Goal: Task Accomplishment & Management: Manage account settings

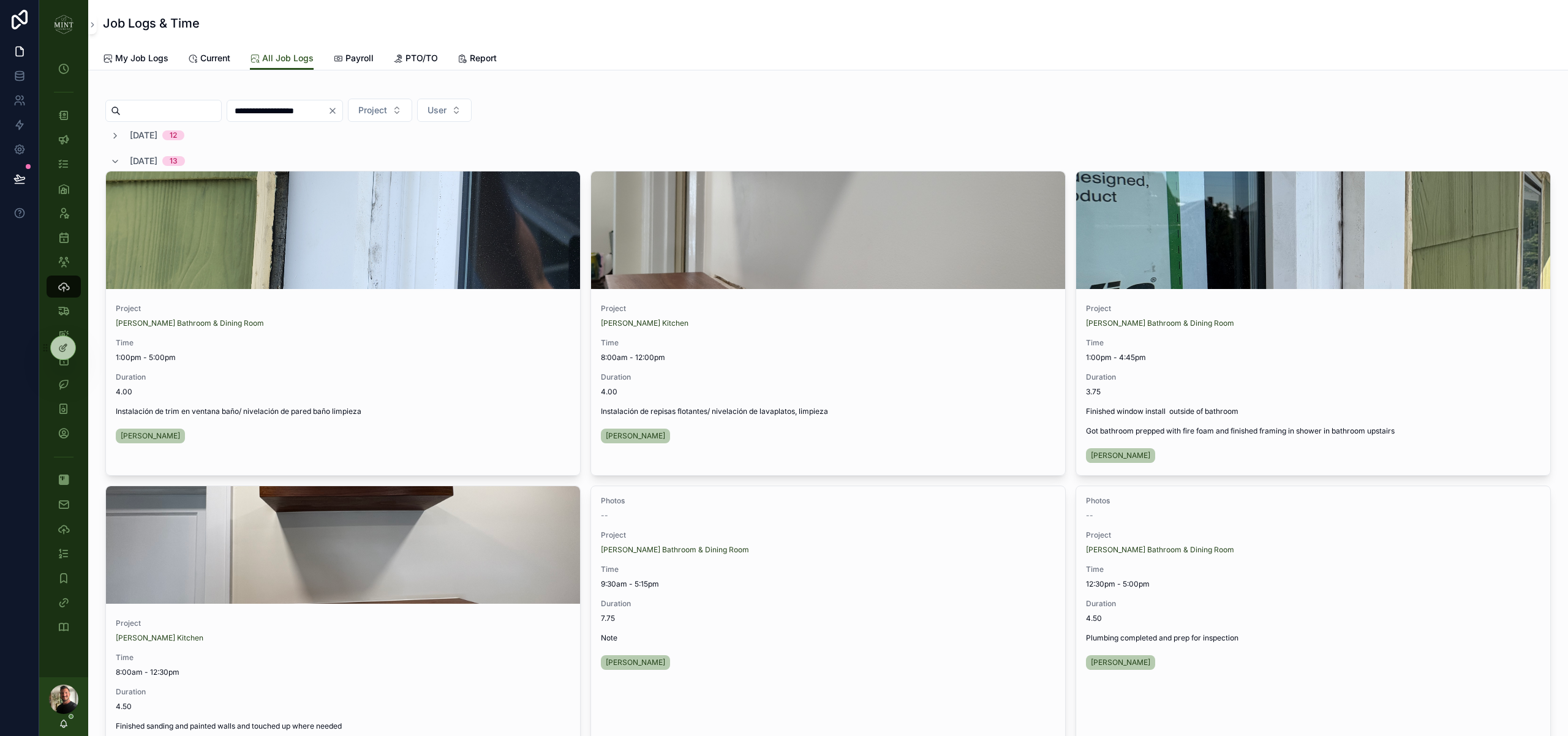
scroll to position [849, 0]
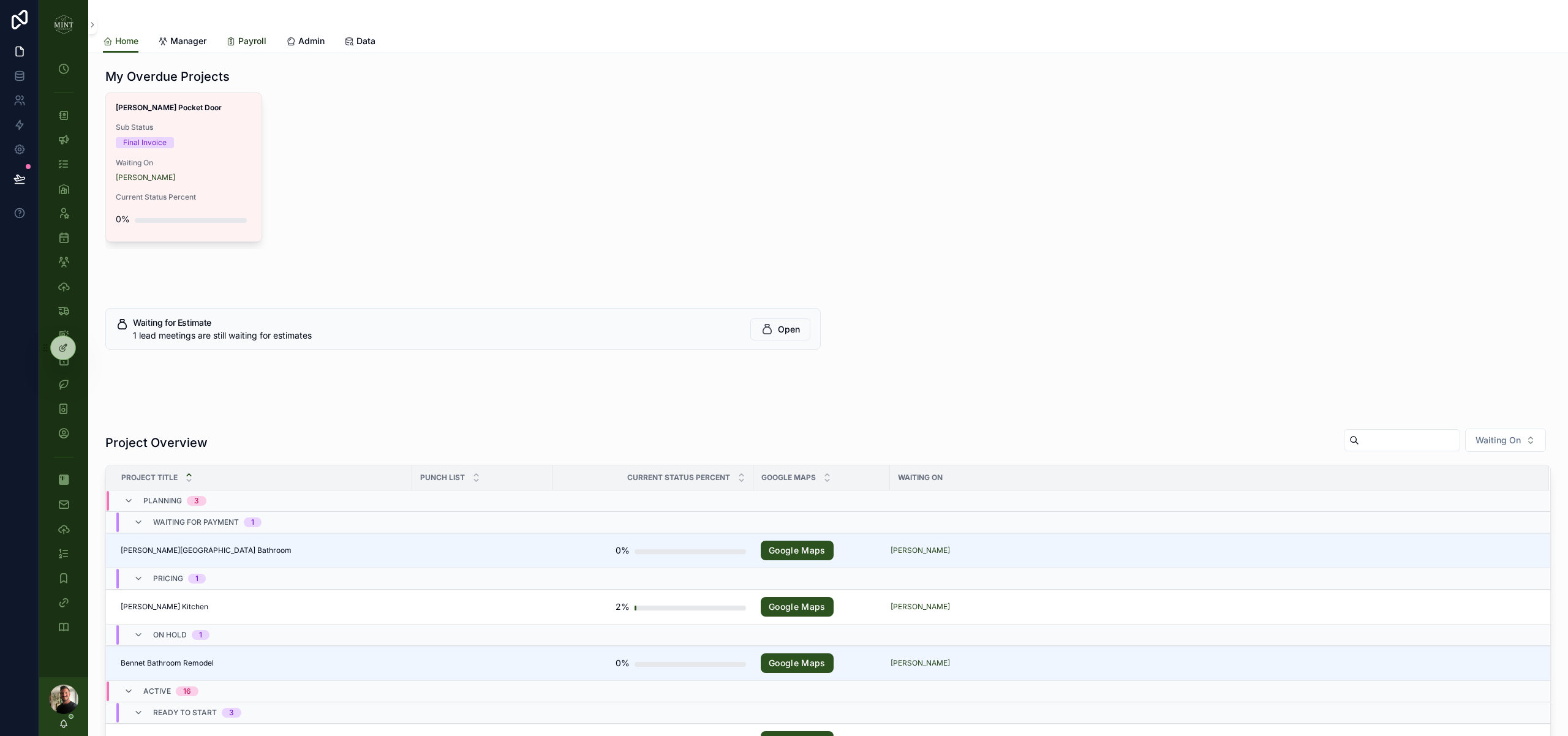
click at [249, 38] on span "Payroll" at bounding box center [252, 41] width 28 height 12
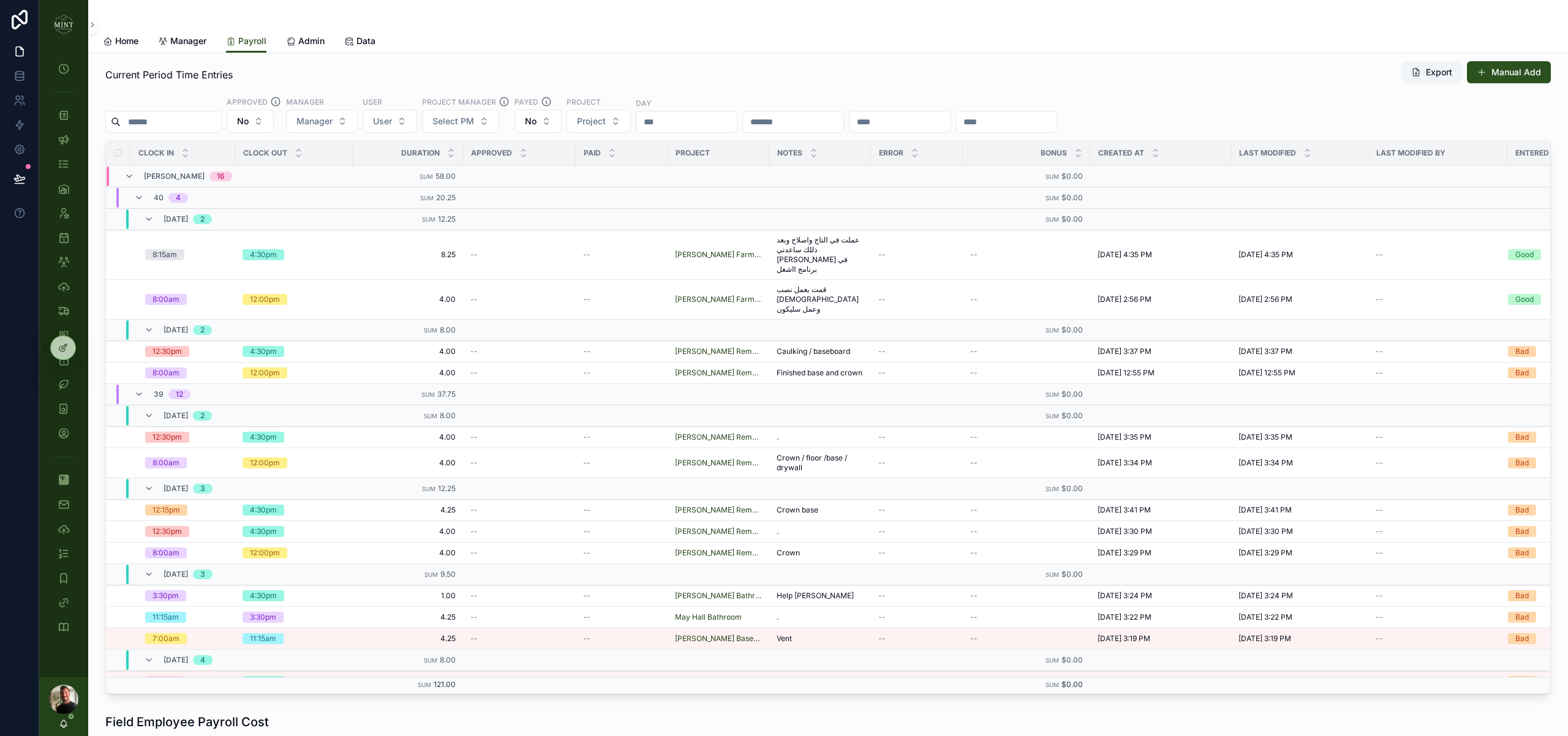
scroll to position [130, 0]
click at [141, 197] on icon "scrollable content" at bounding box center [139, 198] width 10 height 10
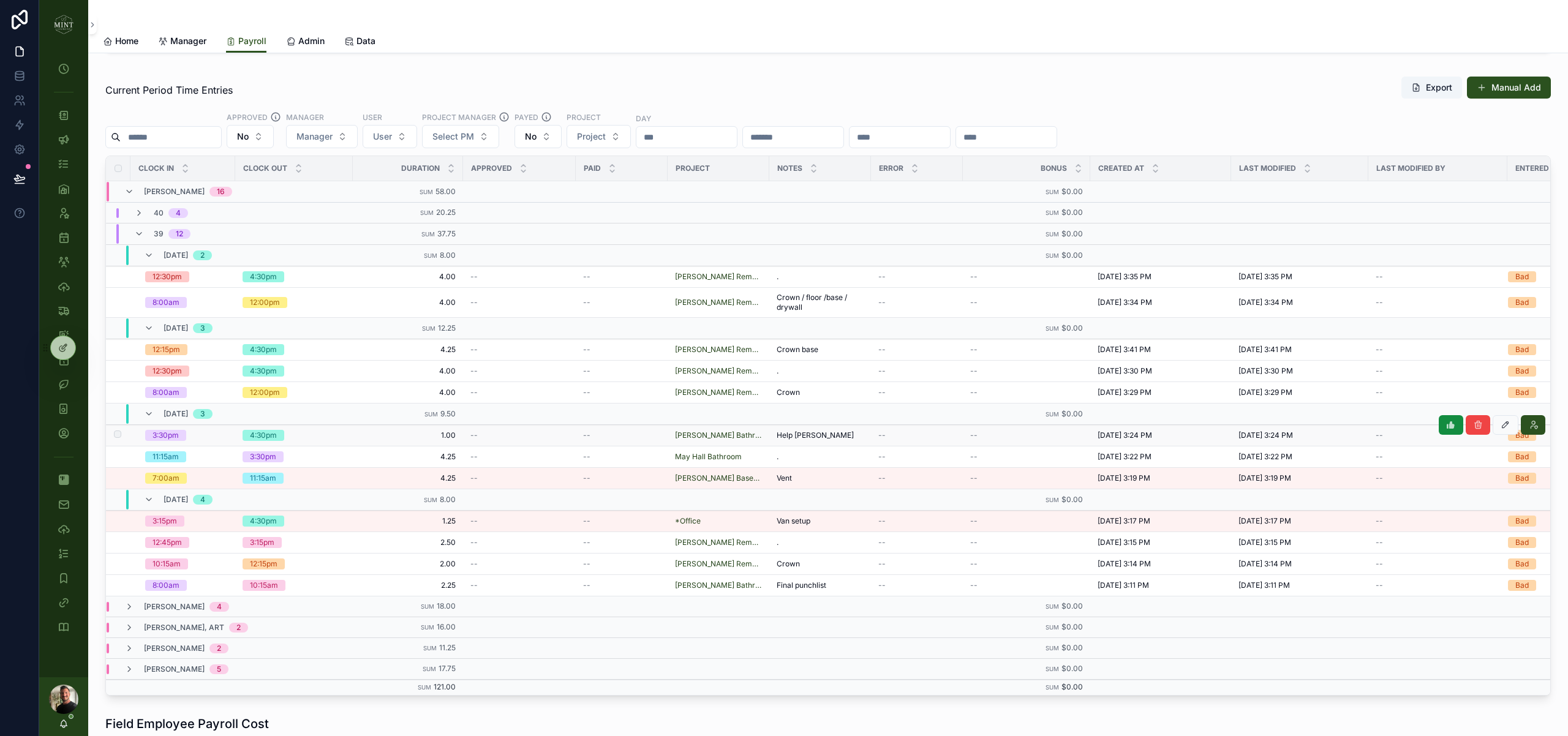
scroll to position [115, 0]
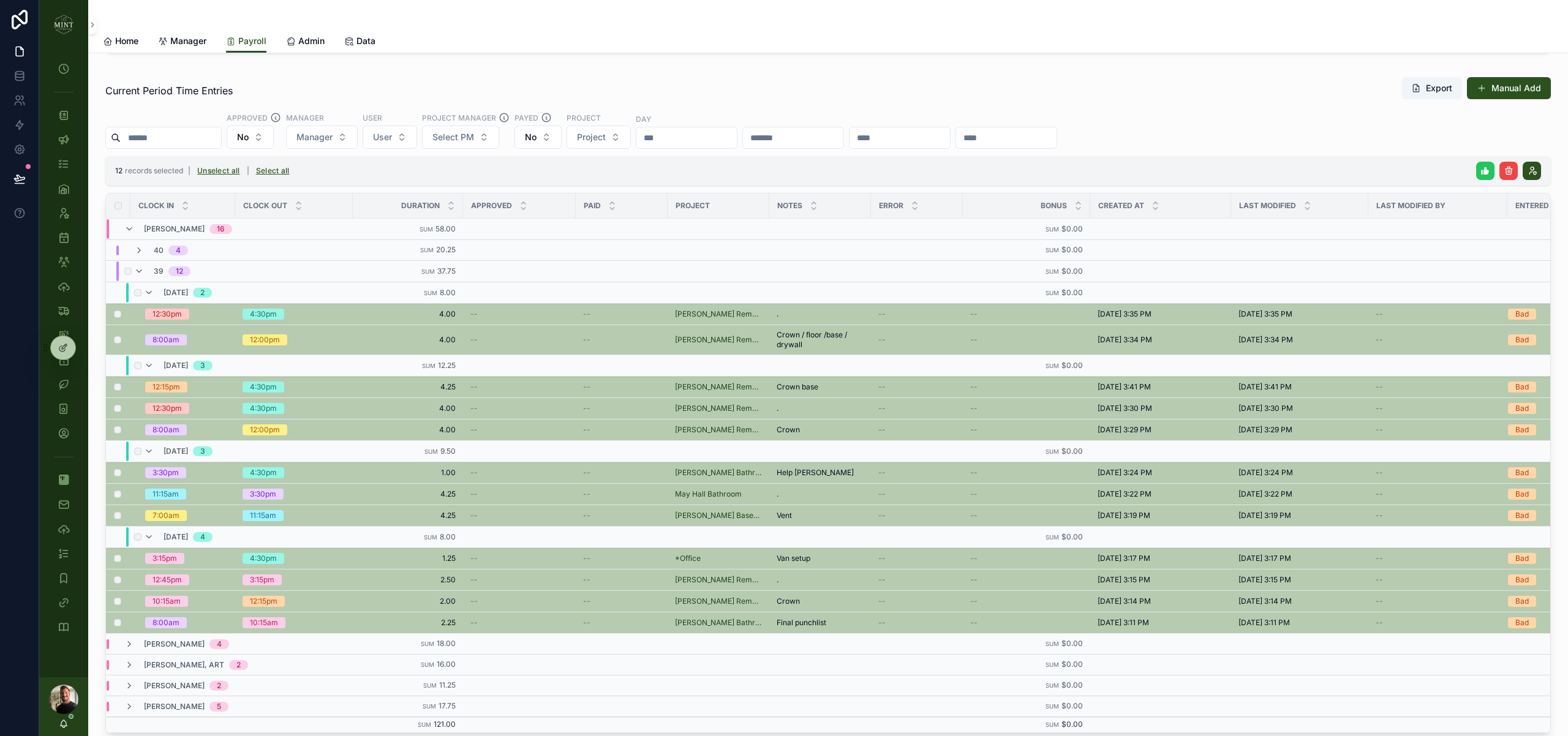
click at [1478, 168] on button "scrollable content" at bounding box center [1485, 171] width 19 height 19
click at [1538, 148] on icon "scrollable content" at bounding box center [1537, 146] width 10 height 10
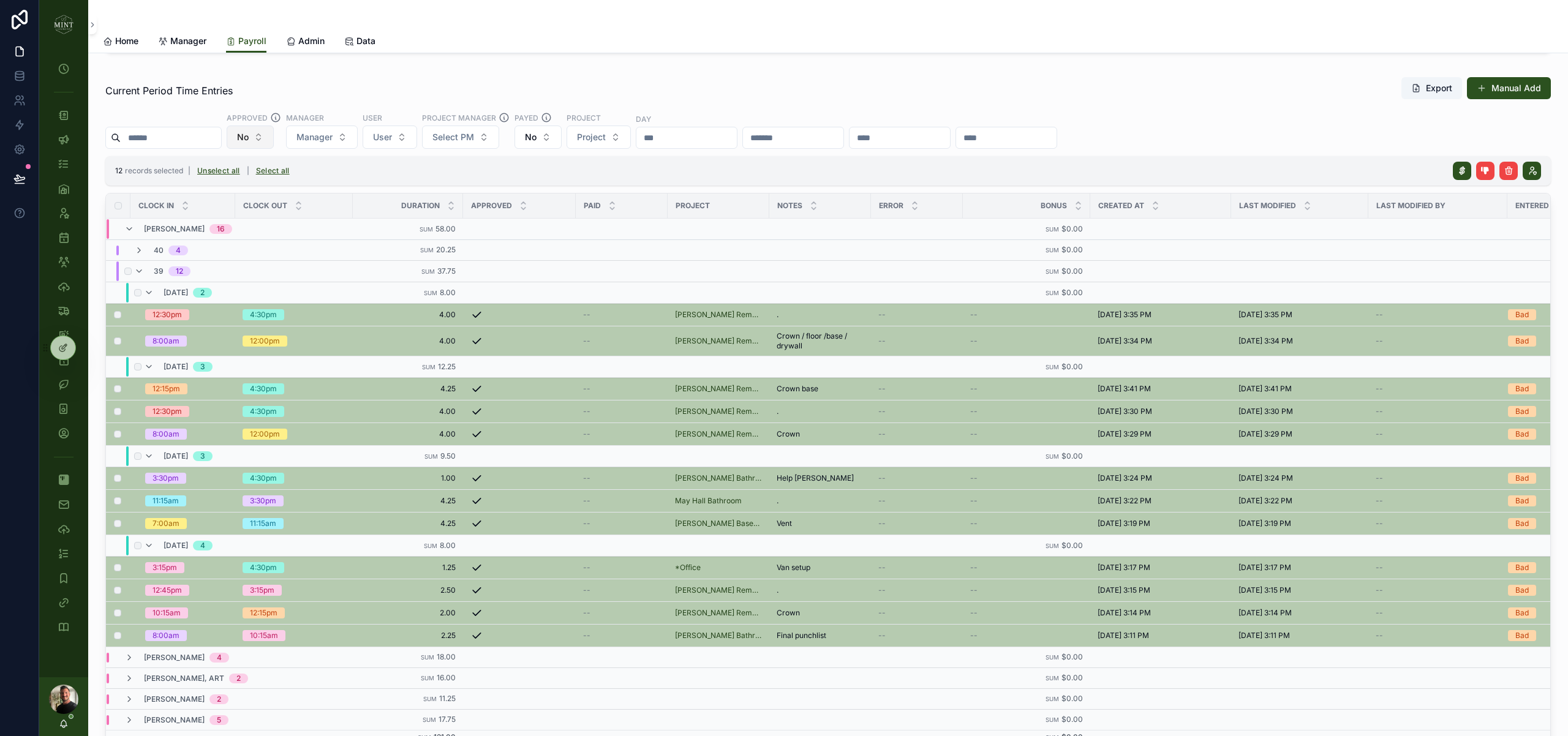
click at [270, 134] on button "No" at bounding box center [250, 137] width 47 height 23
click at [266, 222] on div "Yes" at bounding box center [262, 226] width 147 height 20
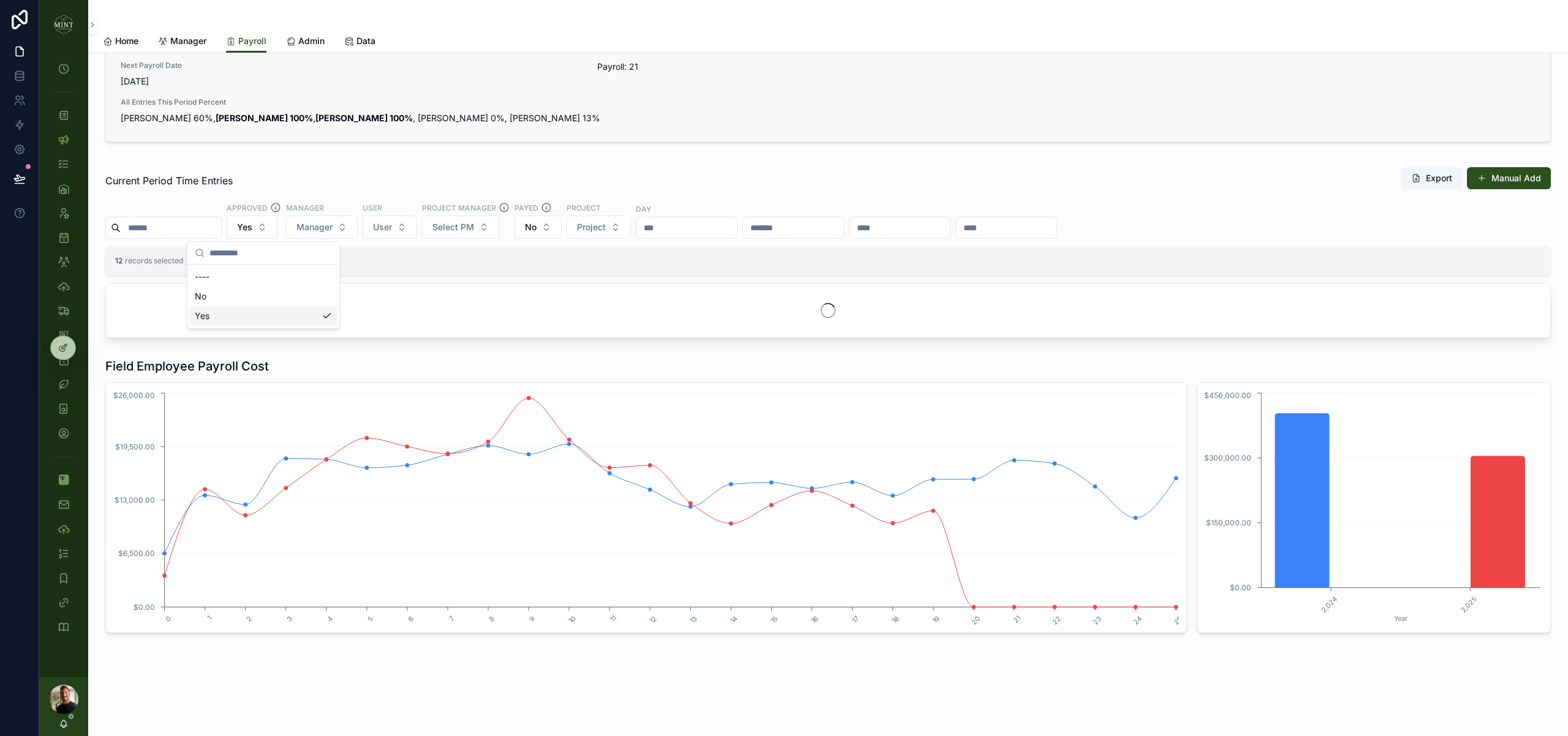
scroll to position [25, 0]
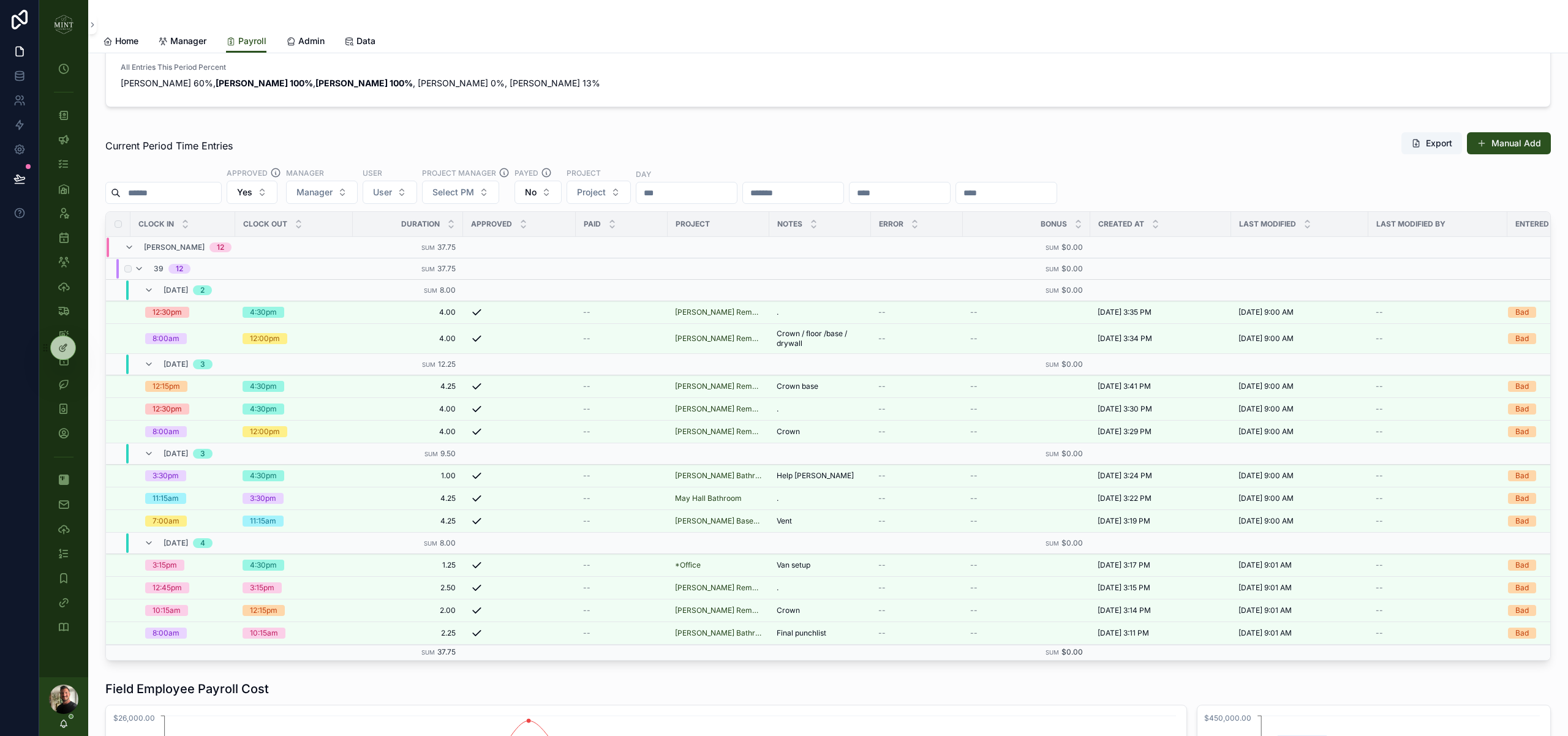
scroll to position [61, 0]
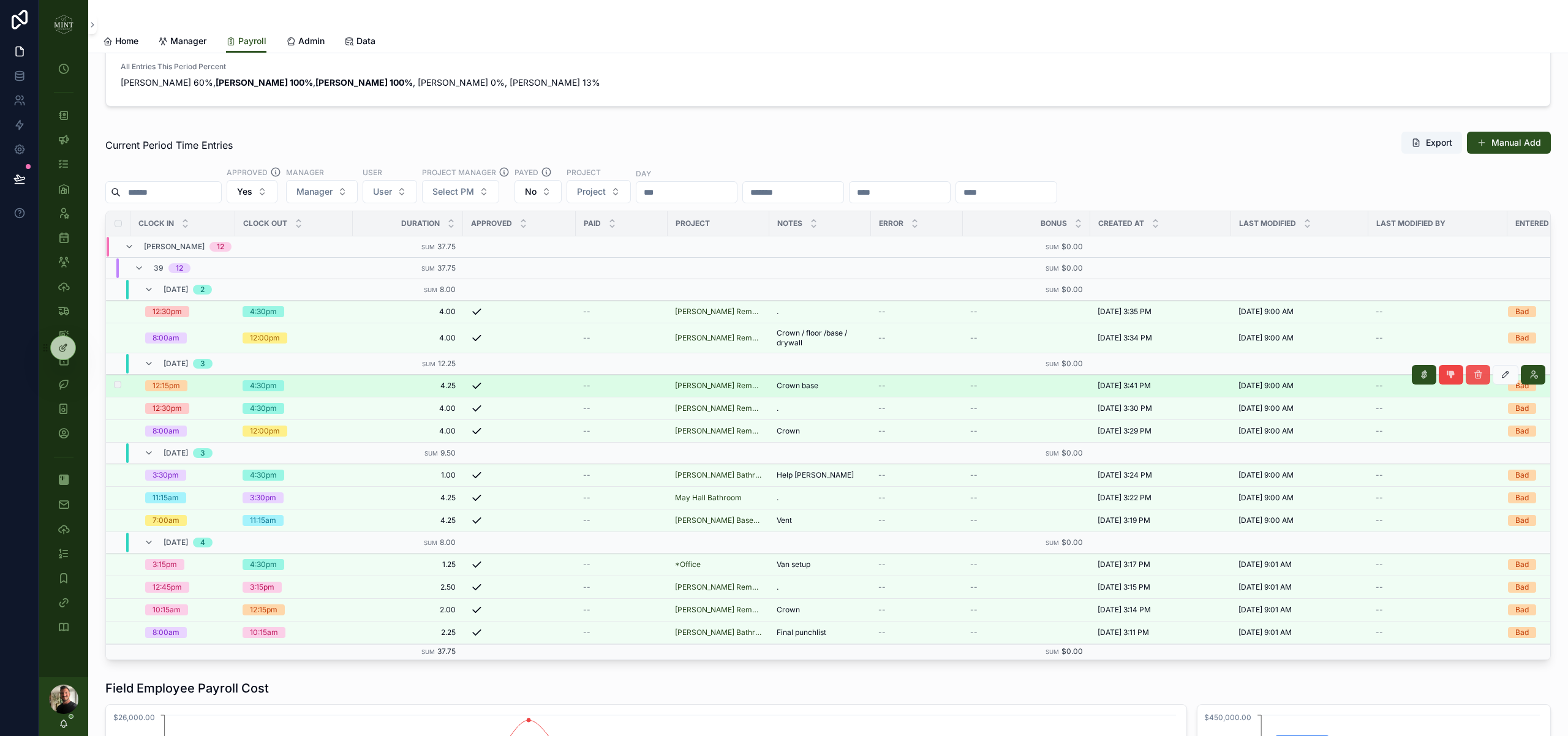
click at [1480, 376] on icon "scrollable content" at bounding box center [1478, 374] width 10 height 10
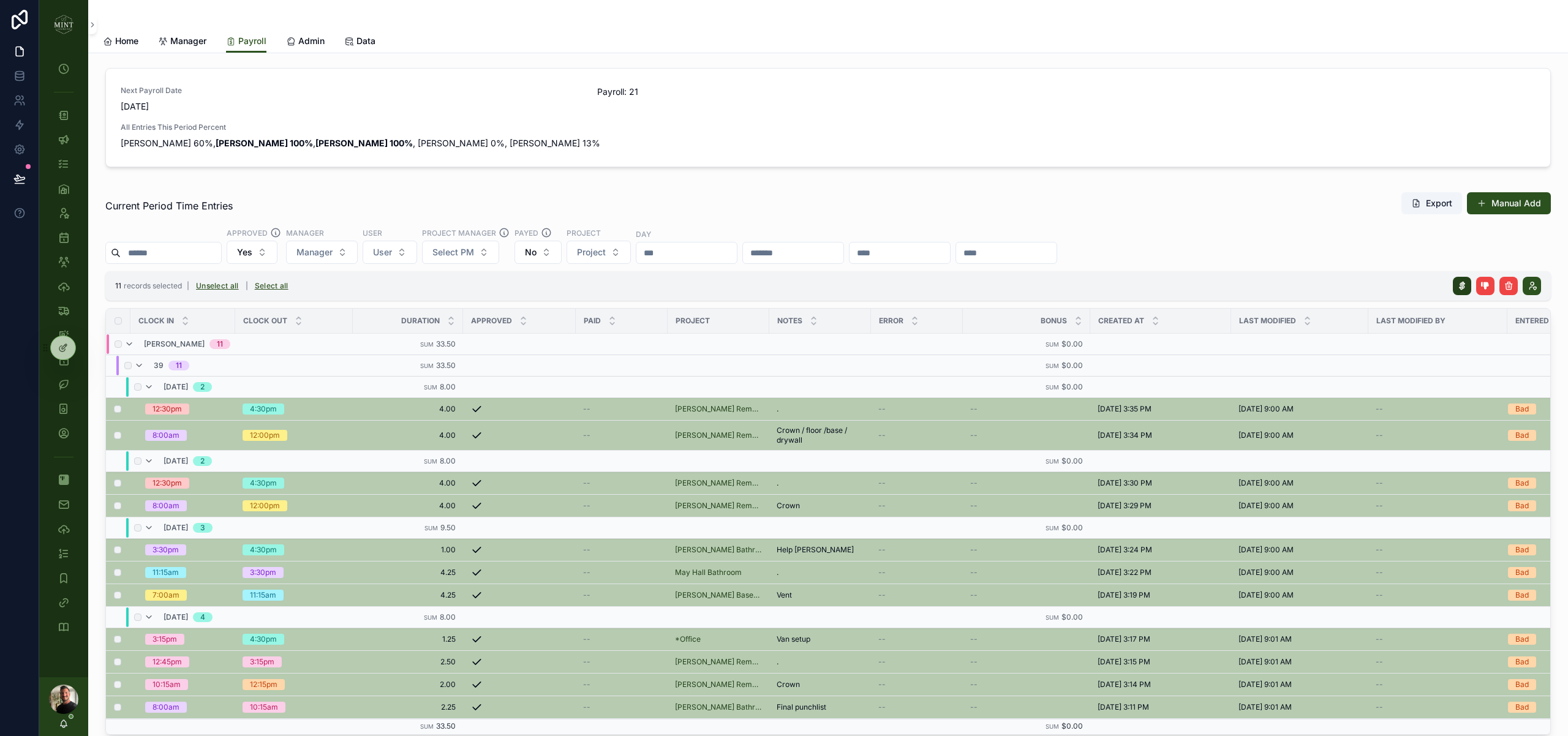
click at [1464, 285] on icon "scrollable content" at bounding box center [1462, 285] width 10 height 10
click at [1522, 261] on icon "scrollable content" at bounding box center [1521, 262] width 10 height 10
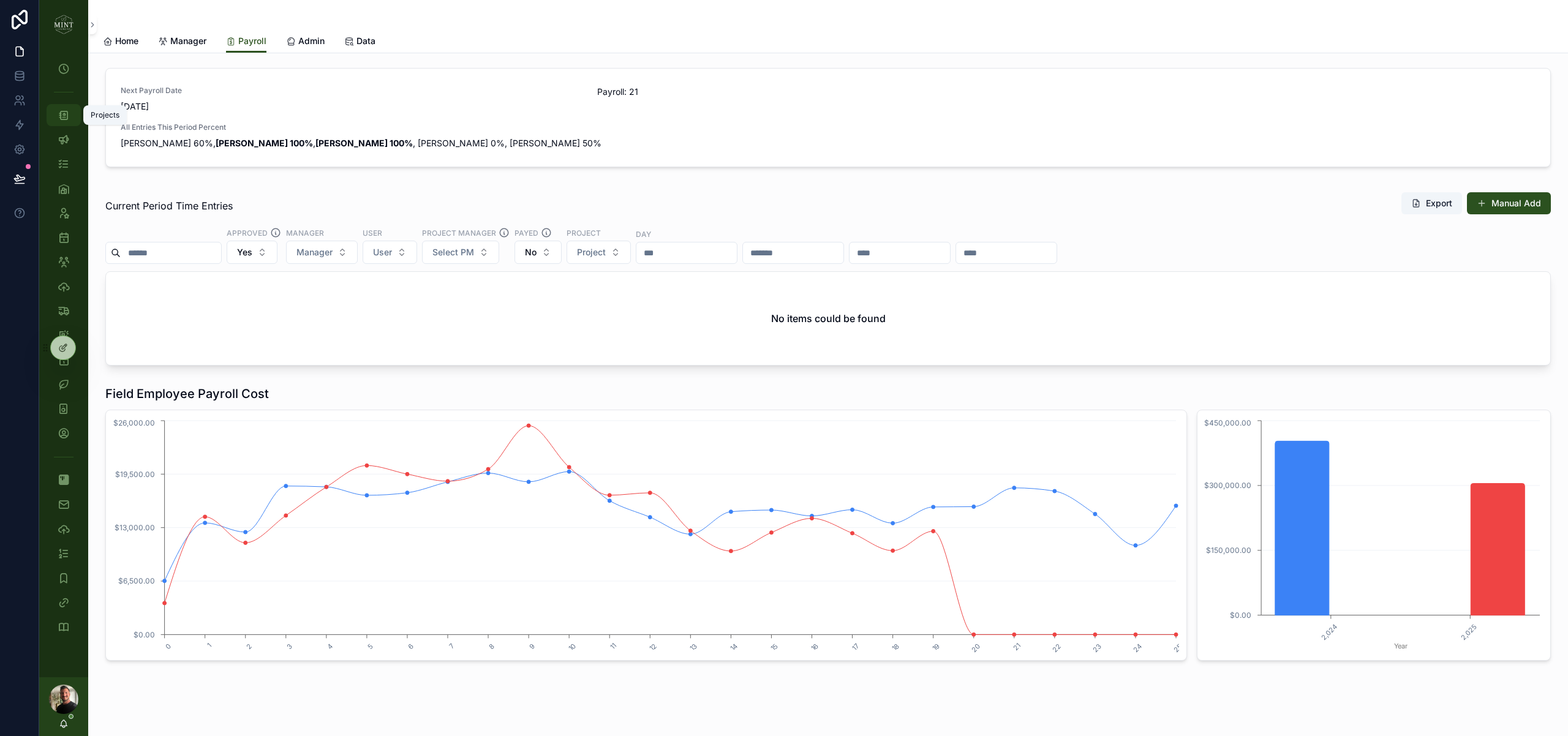
click at [62, 113] on icon "scrollable content" at bounding box center [63, 114] width 12 height 12
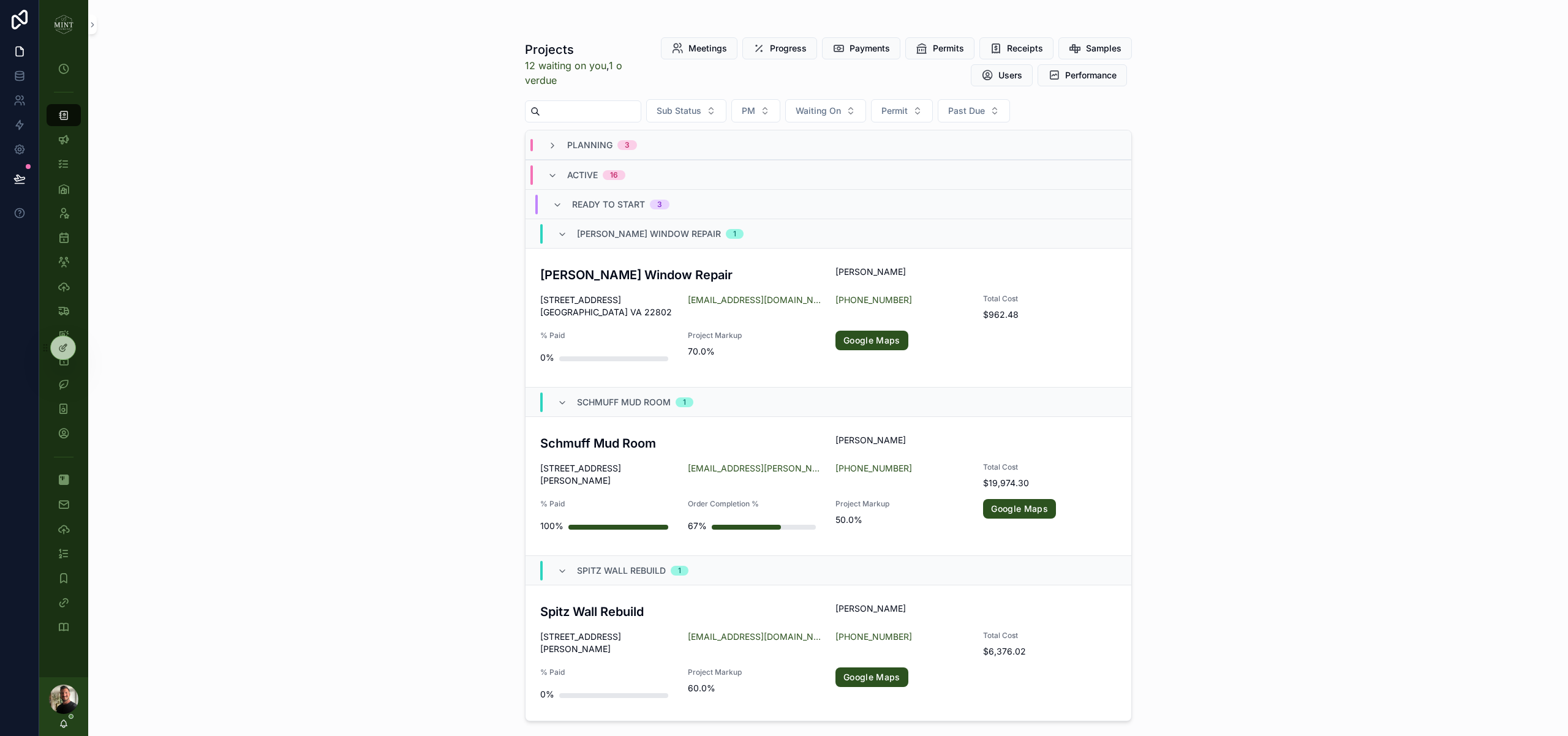
click at [576, 114] on input "scrollable content" at bounding box center [590, 111] width 100 height 17
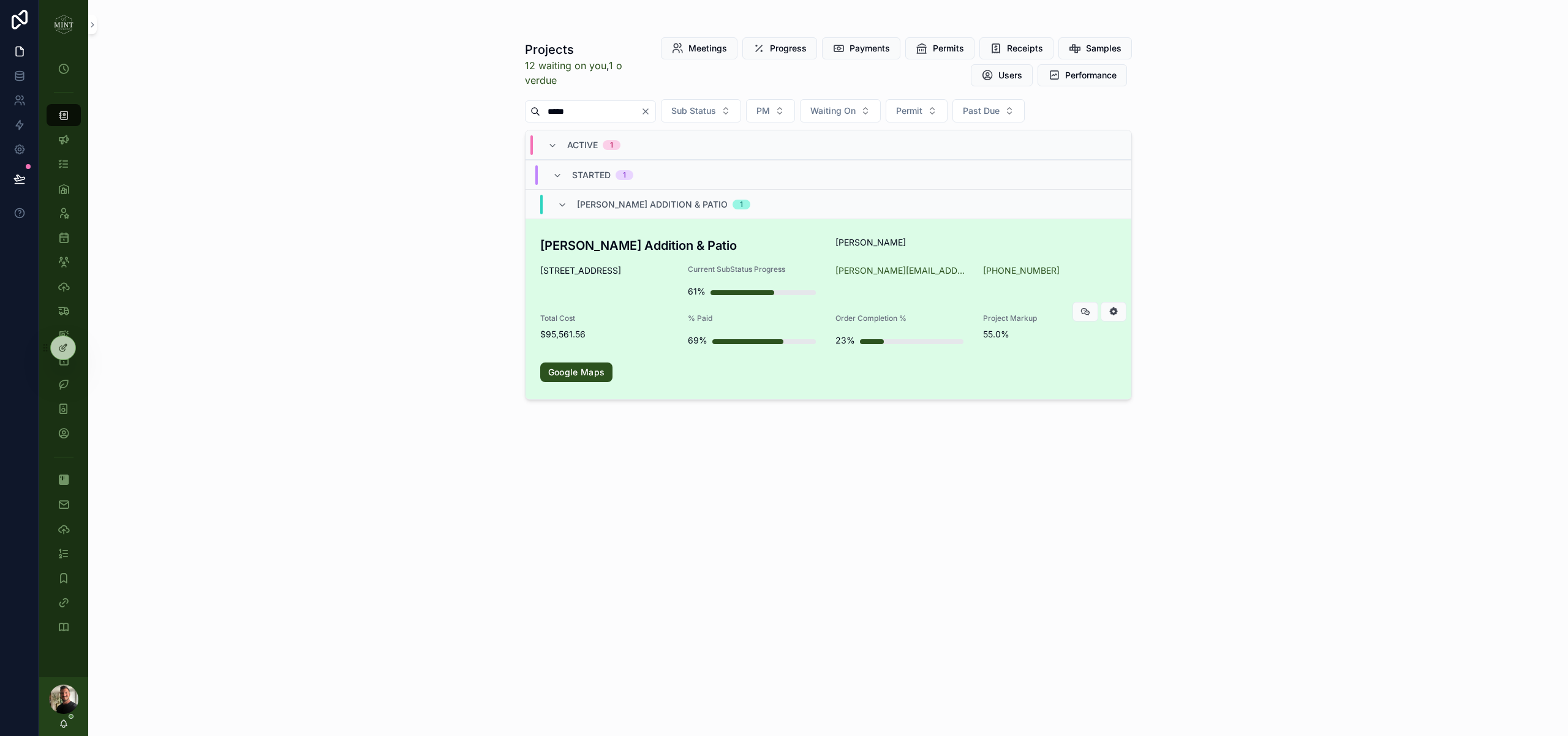
type input "*****"
click at [589, 246] on h3 "[PERSON_NAME] Addition & Patio" at bounding box center [680, 246] width 281 height 19
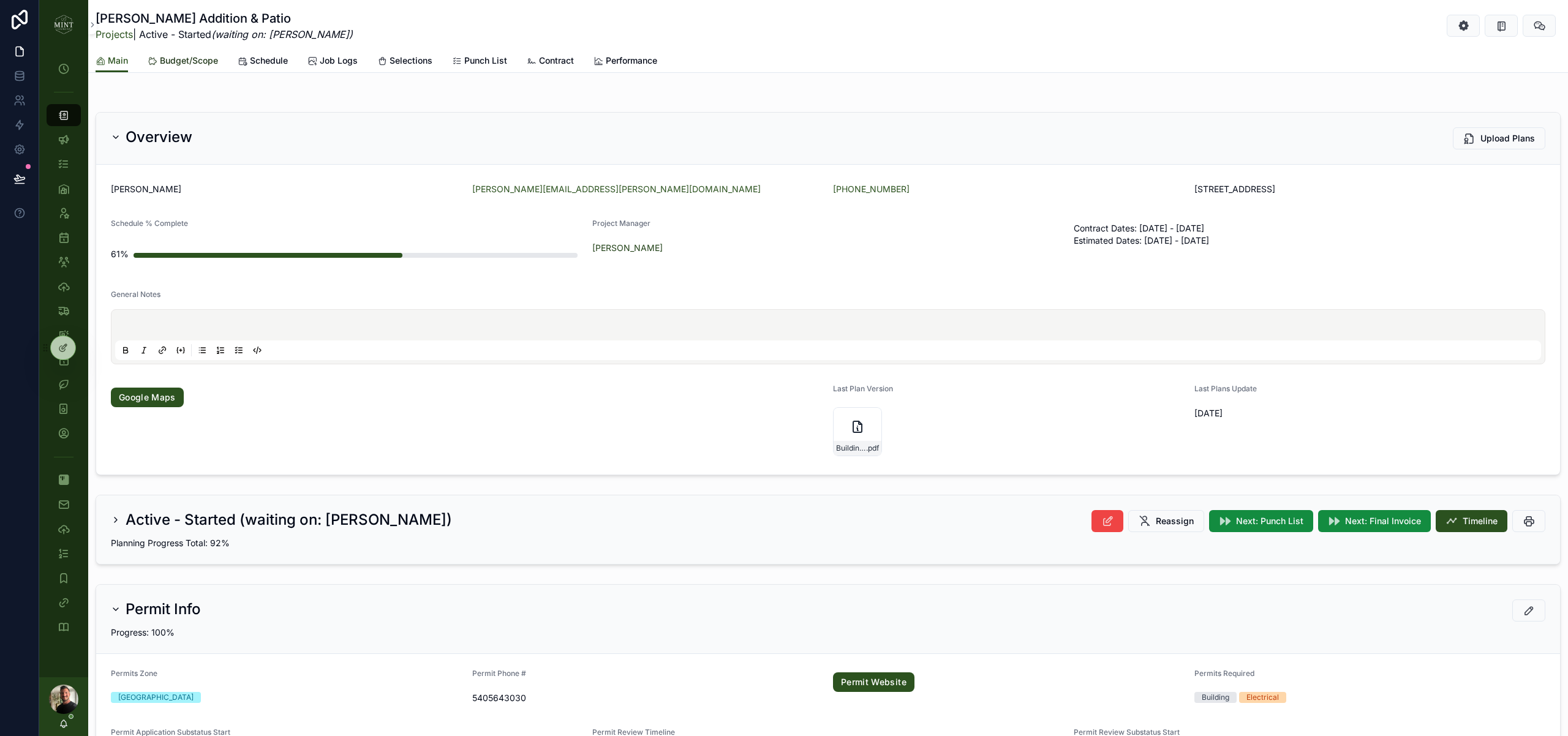
click at [188, 61] on span "Budget/Scope" at bounding box center [189, 60] width 58 height 12
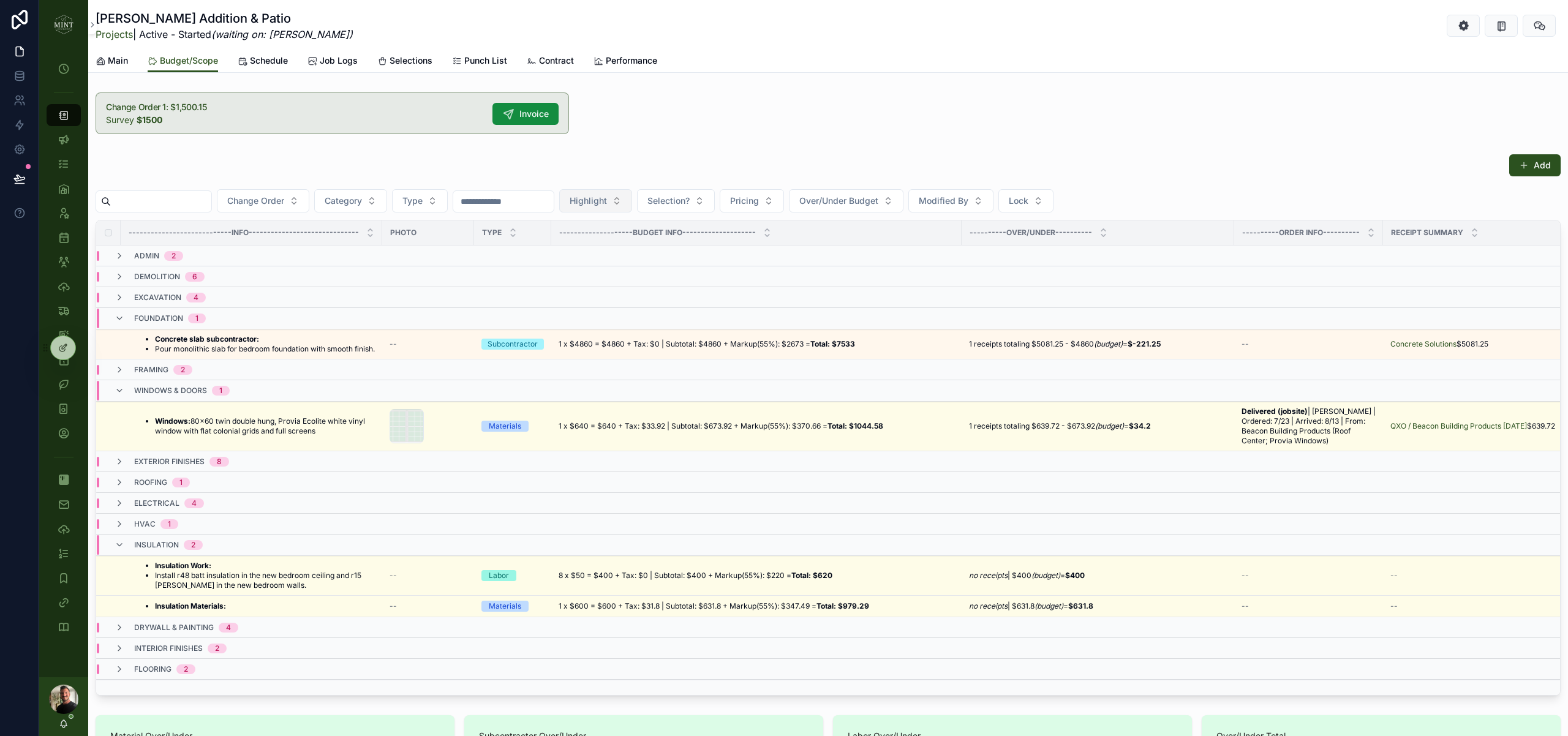
click at [632, 203] on button "Highlight" at bounding box center [596, 201] width 73 height 23
click at [625, 289] on div "Yes" at bounding box center [620, 290] width 147 height 20
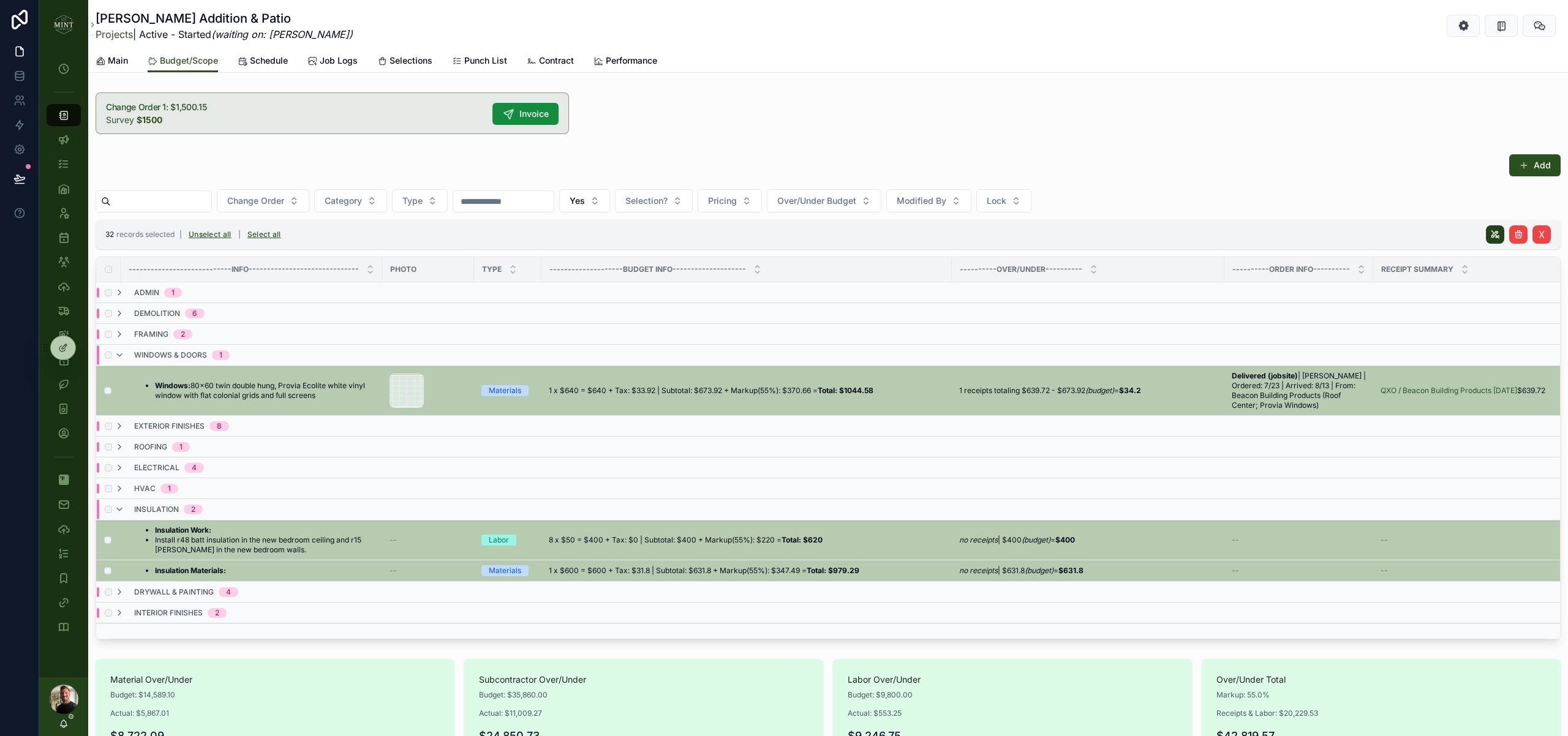
click at [1498, 237] on icon "scrollable content" at bounding box center [1494, 234] width 10 height 10
click at [1536, 213] on icon "scrollable content" at bounding box center [1537, 210] width 10 height 10
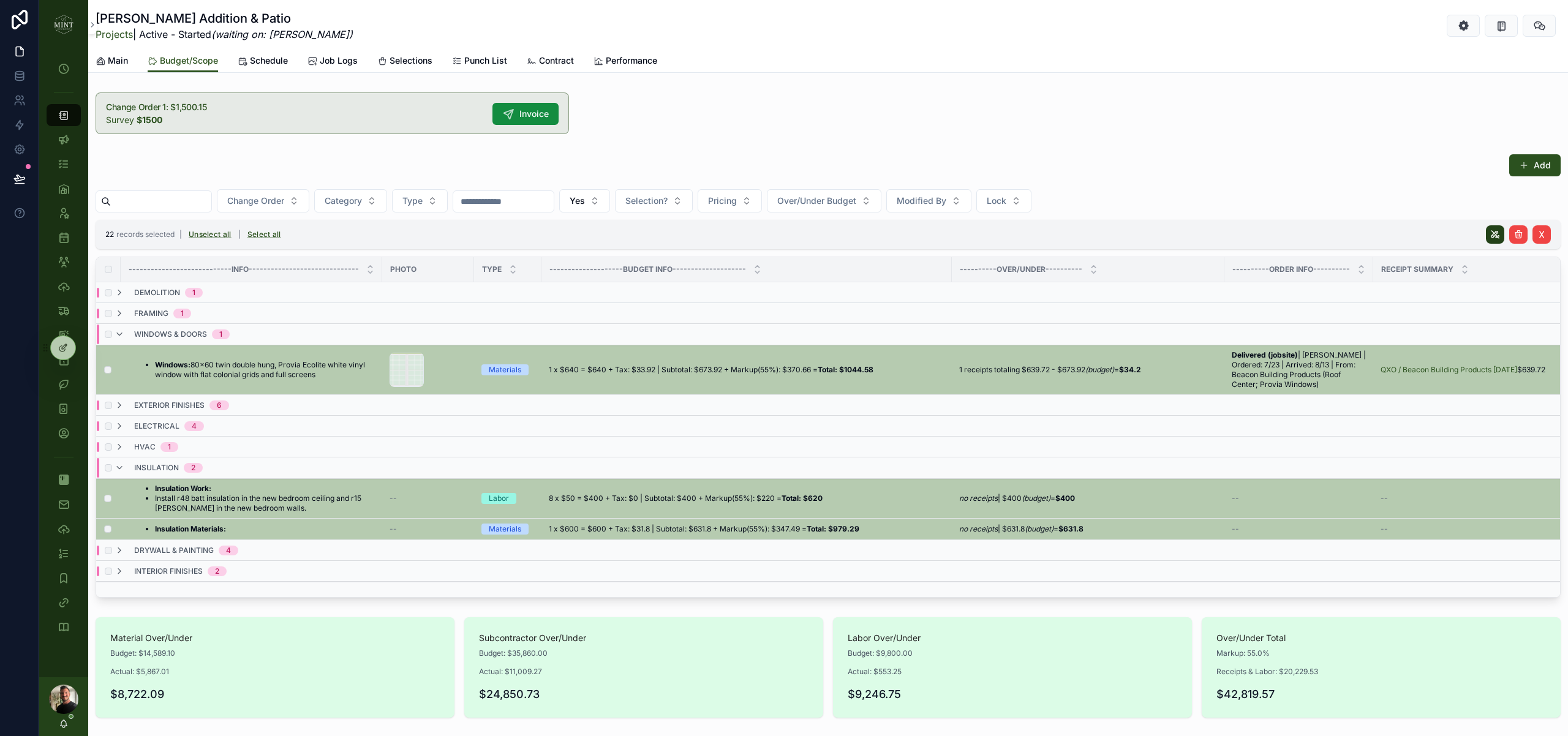
click at [1493, 237] on icon "scrollable content" at bounding box center [1494, 234] width 10 height 10
click at [1535, 210] on icon "scrollable content" at bounding box center [1537, 210] width 10 height 10
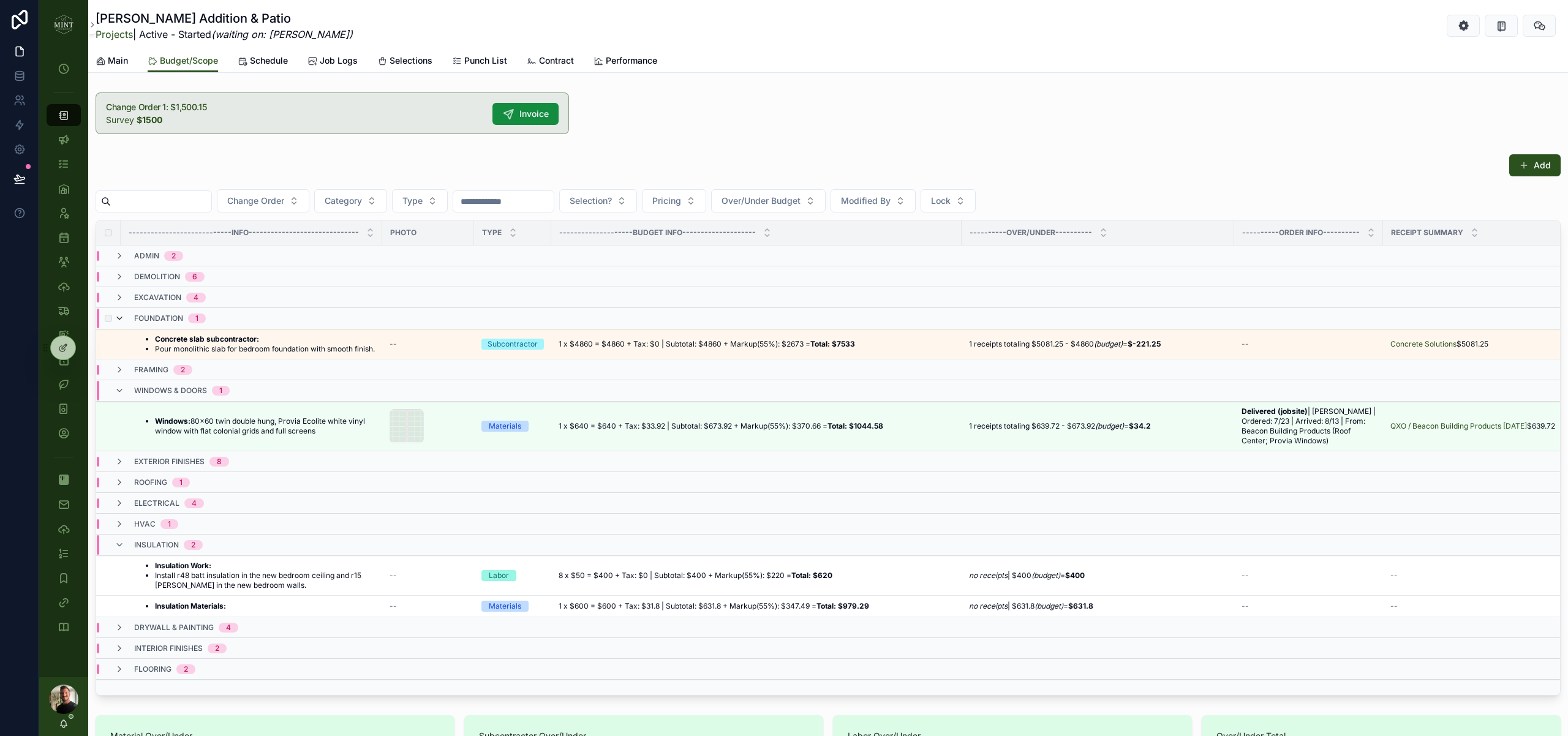
click at [123, 315] on icon "scrollable content" at bounding box center [119, 318] width 10 height 10
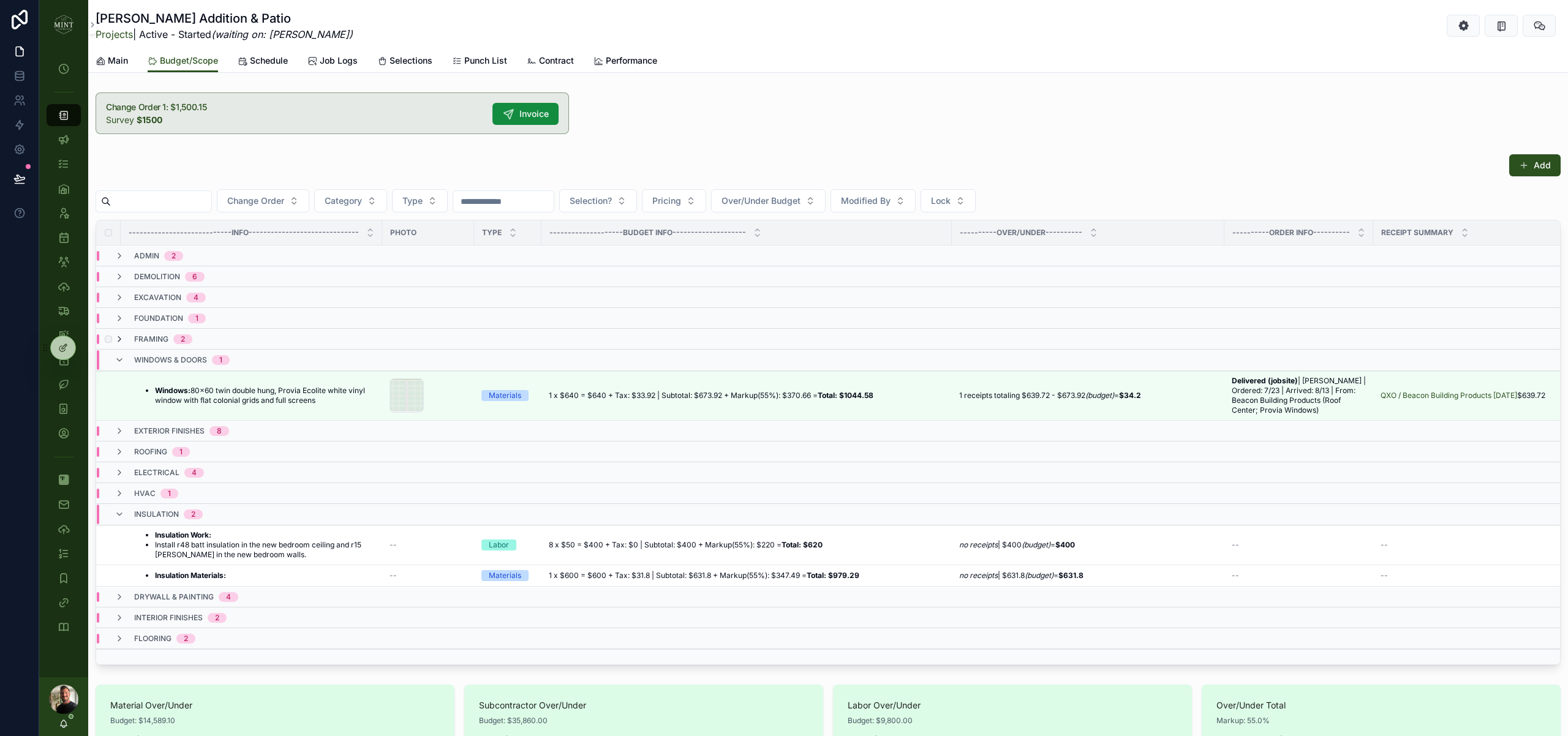
click at [122, 341] on icon "scrollable content" at bounding box center [119, 339] width 10 height 10
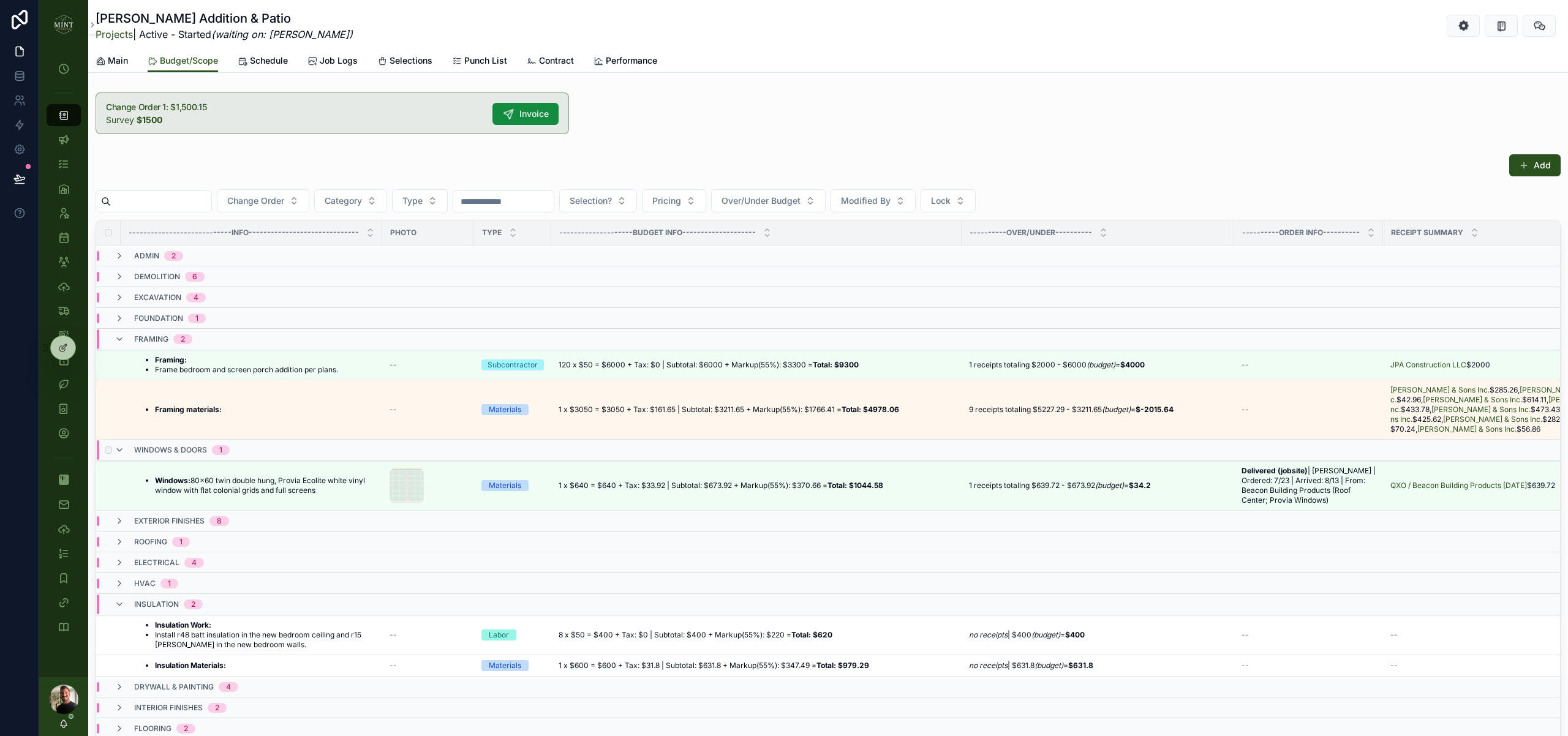
click at [129, 450] on div "windows & doors 1" at bounding box center [172, 450] width 115 height 20
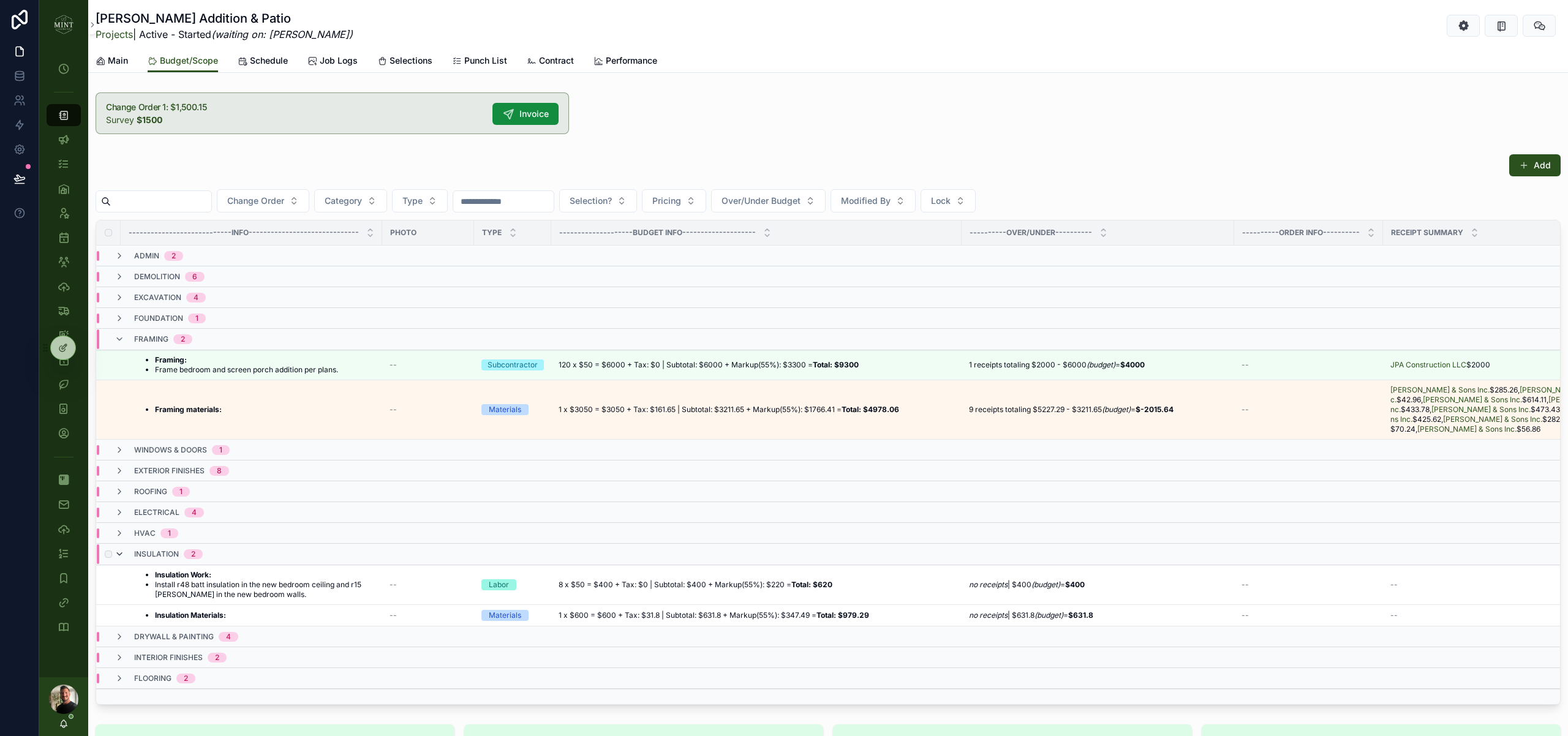
click at [122, 549] on icon "scrollable content" at bounding box center [119, 554] width 10 height 10
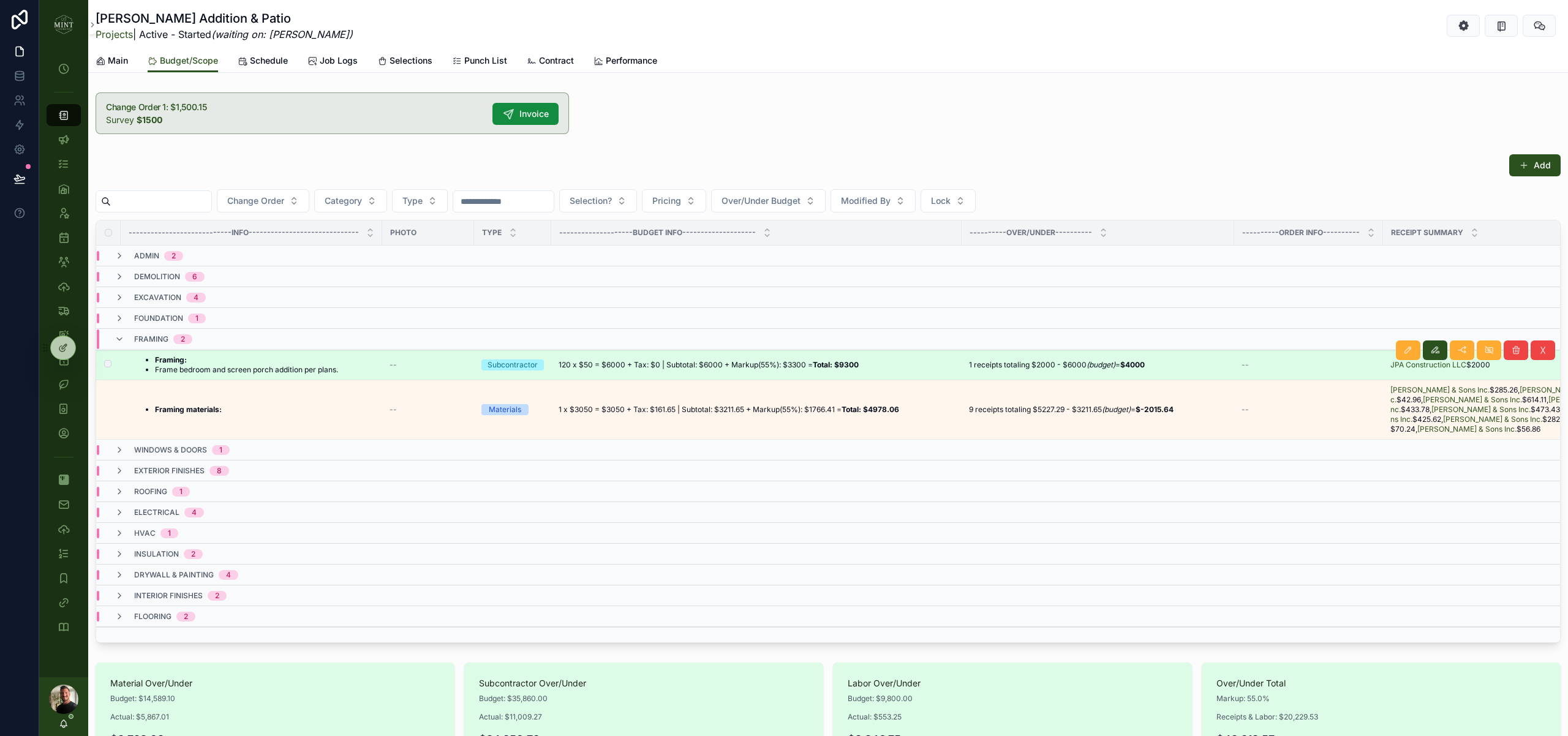
click at [219, 370] on li "Frame bedroom and screen porch addition per plans." at bounding box center [246, 370] width 183 height 10
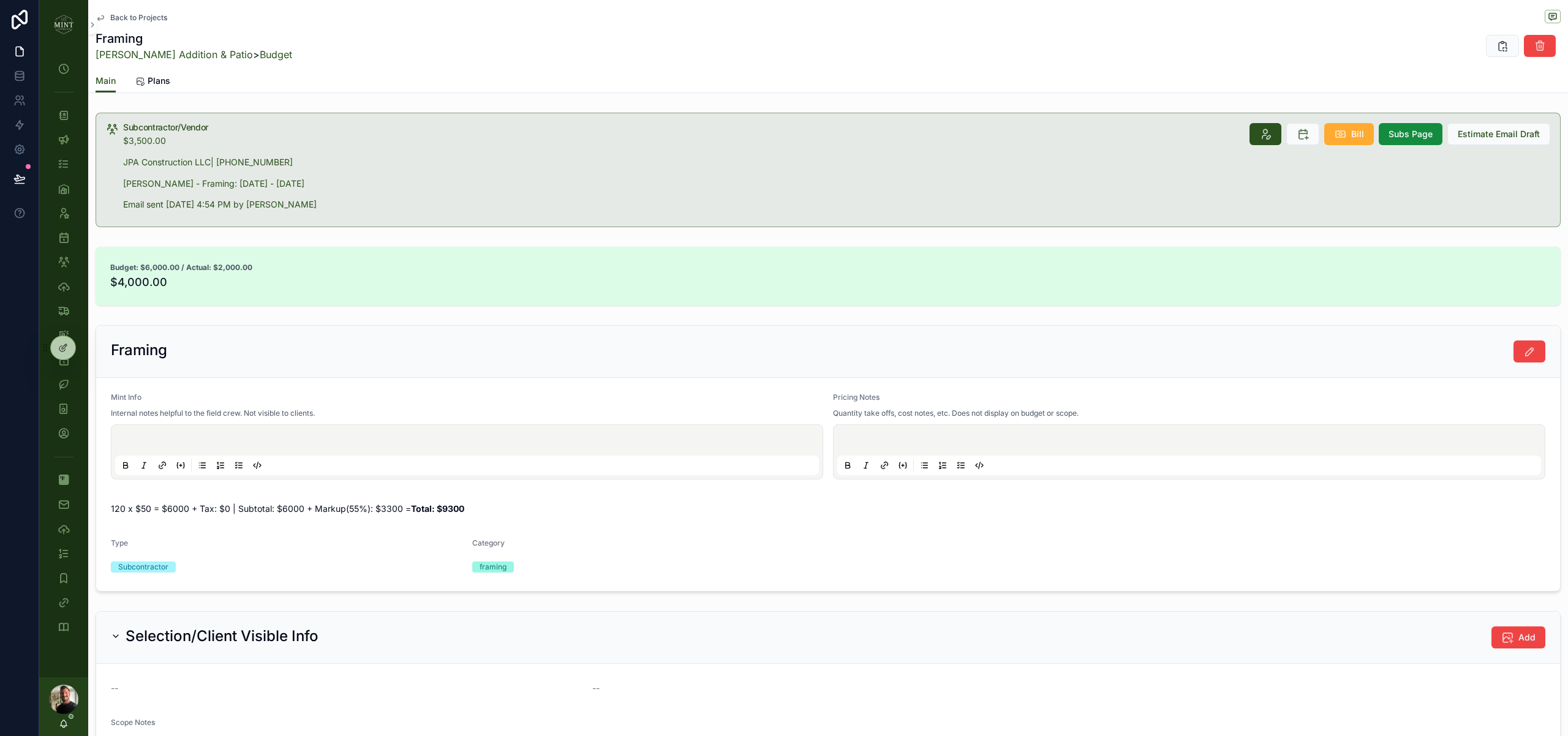
click at [162, 18] on span "Back to Projects" at bounding box center [138, 17] width 57 height 10
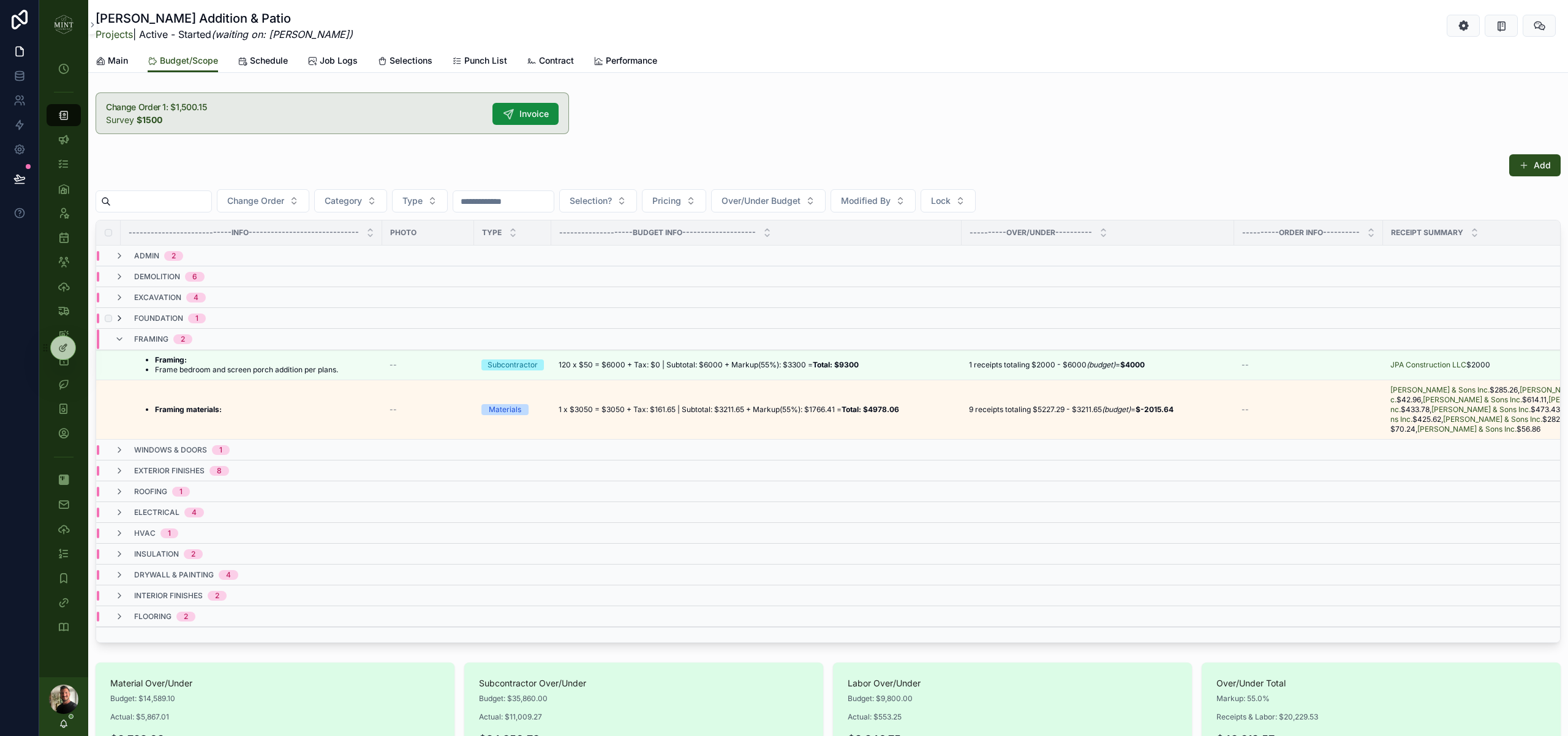
click at [122, 316] on icon "scrollable content" at bounding box center [119, 318] width 10 height 10
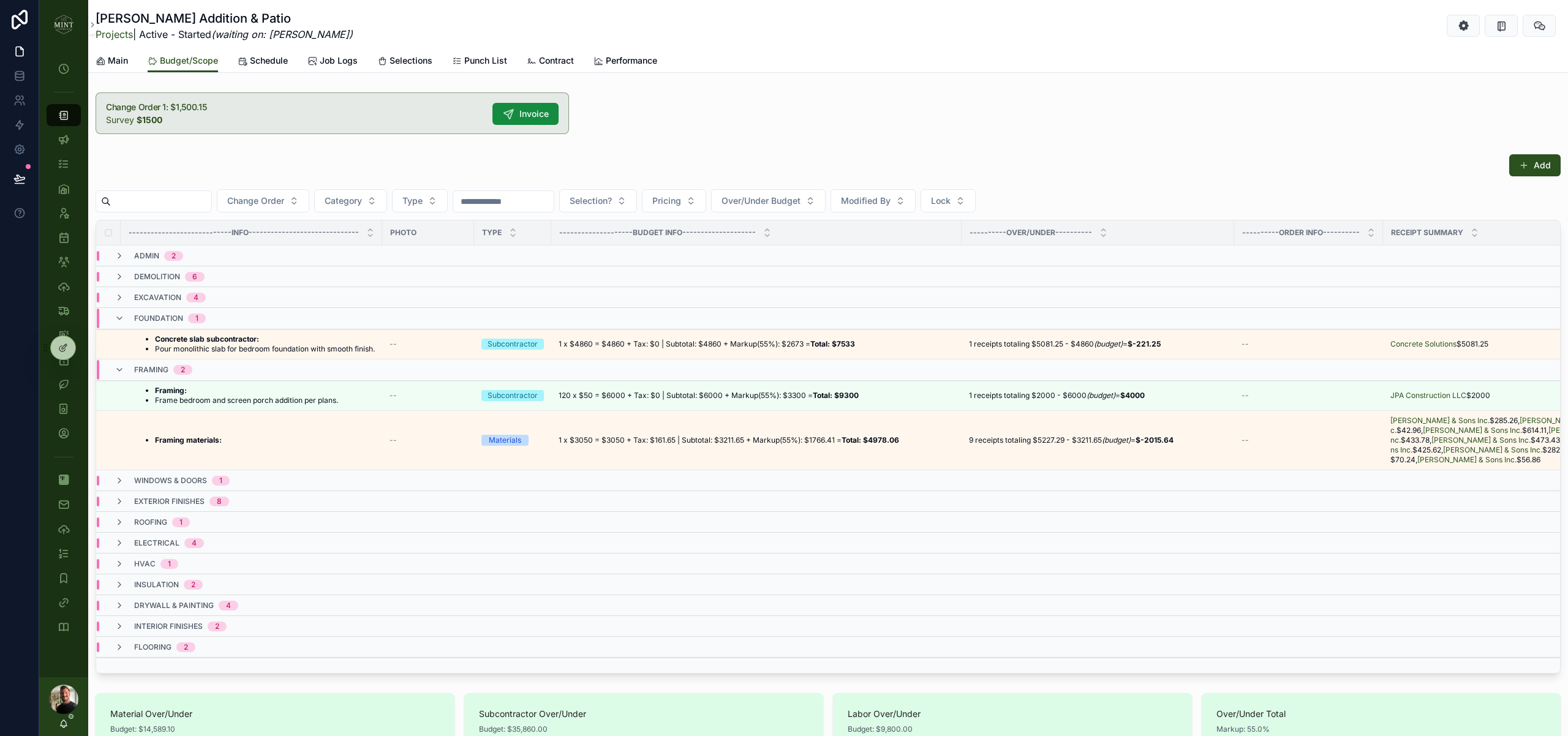
click at [122, 316] on icon "scrollable content" at bounding box center [119, 318] width 10 height 10
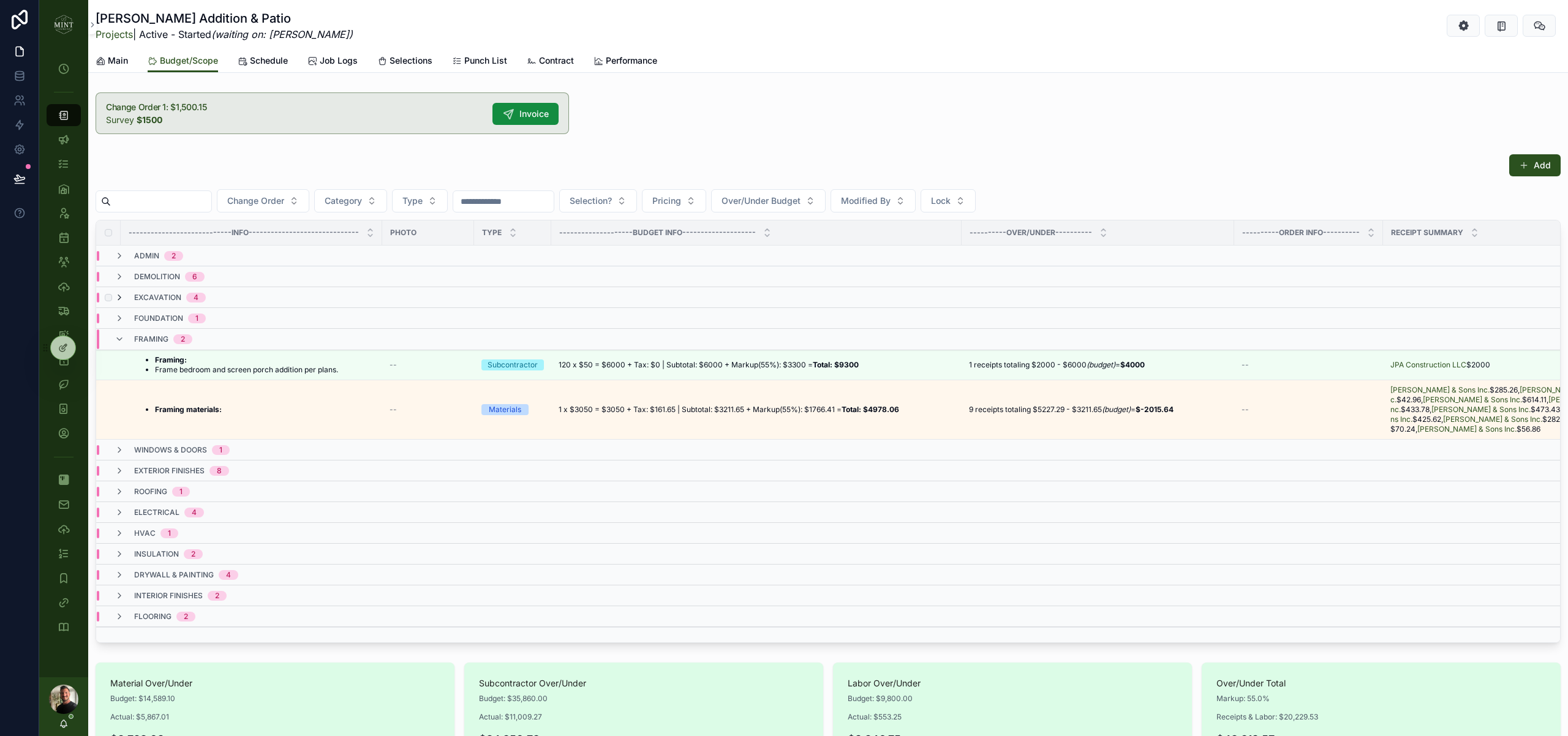
click at [122, 299] on icon "scrollable content" at bounding box center [119, 297] width 10 height 10
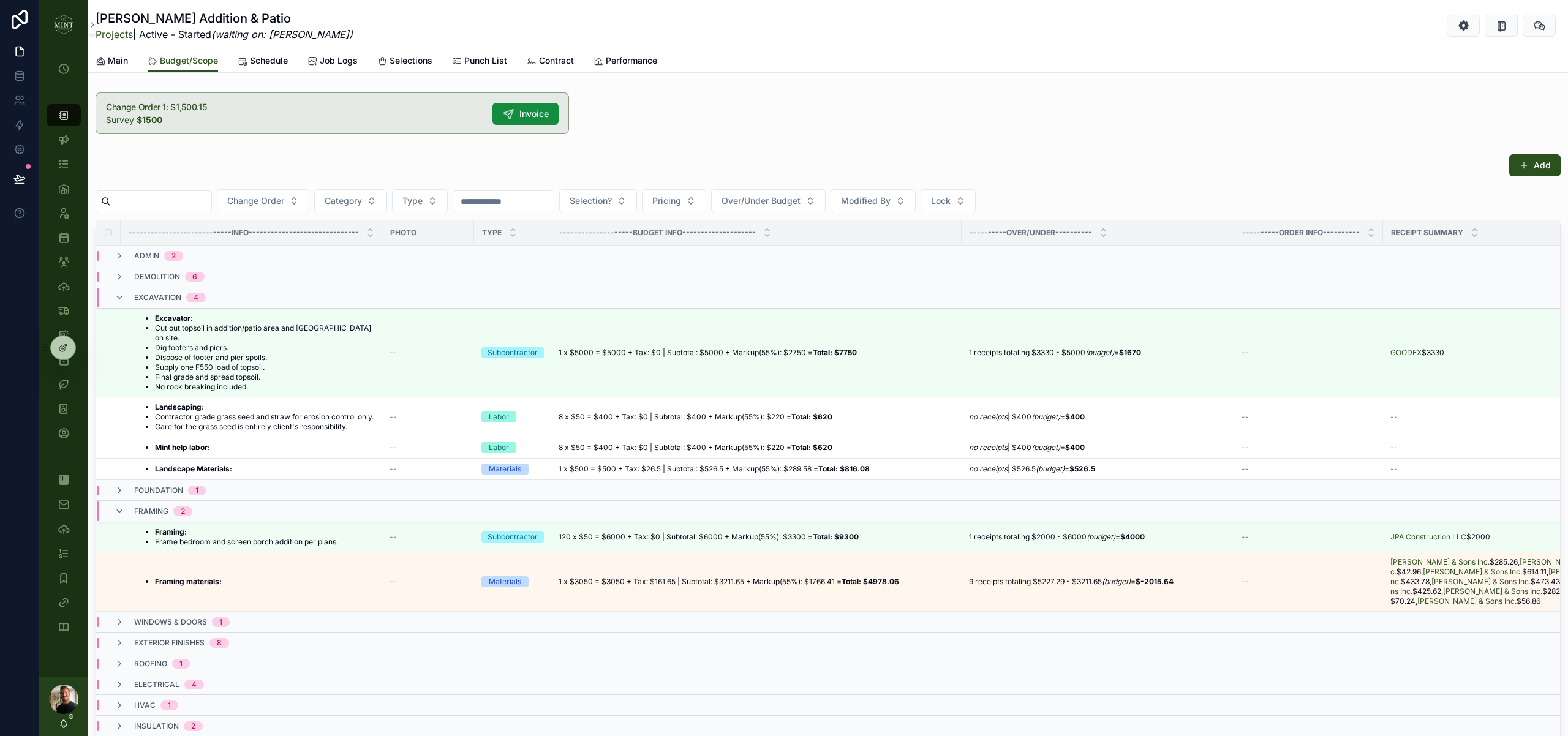
click at [122, 299] on icon "scrollable content" at bounding box center [119, 297] width 10 height 10
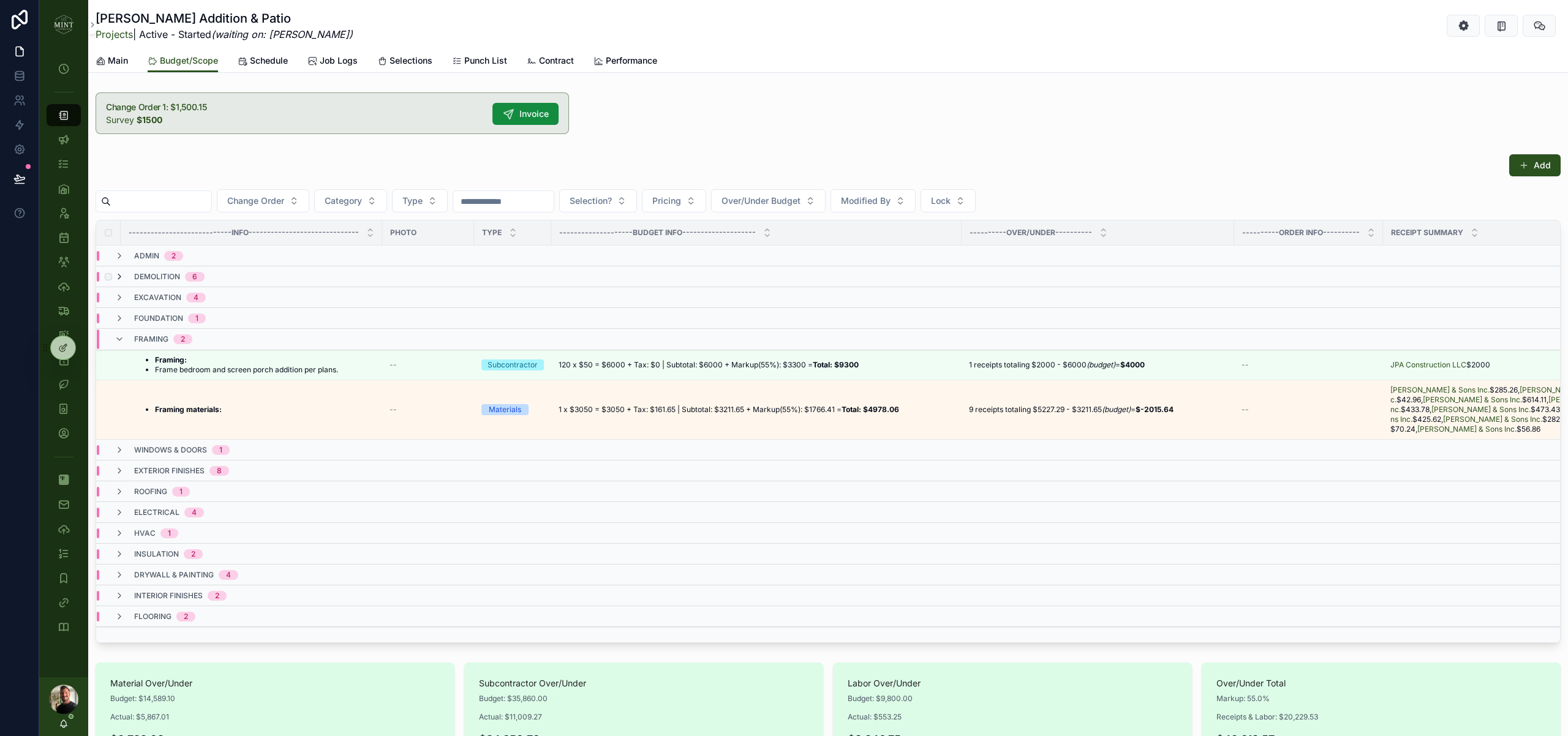
click at [123, 272] on icon "scrollable content" at bounding box center [119, 276] width 10 height 10
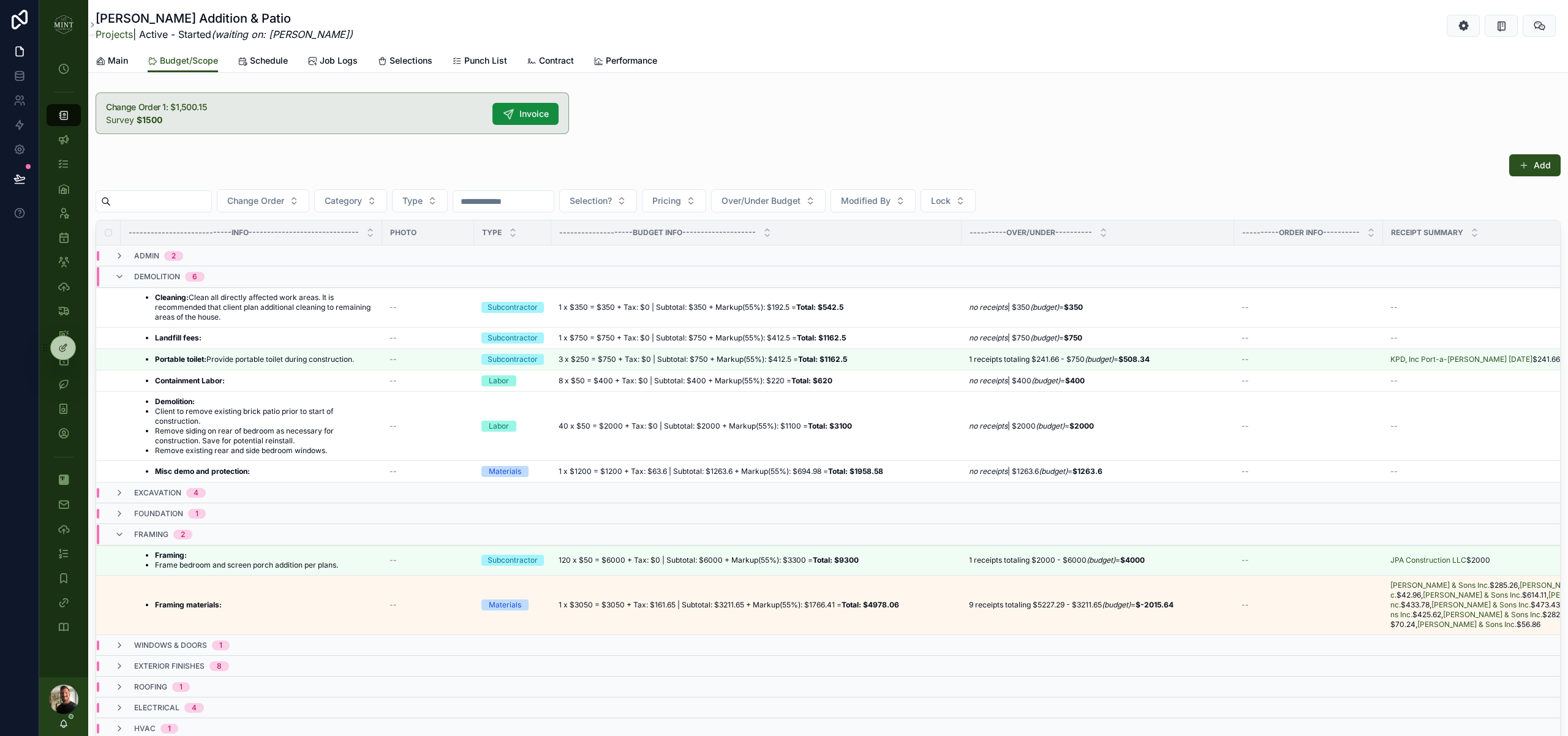
click at [123, 272] on icon "scrollable content" at bounding box center [119, 276] width 10 height 10
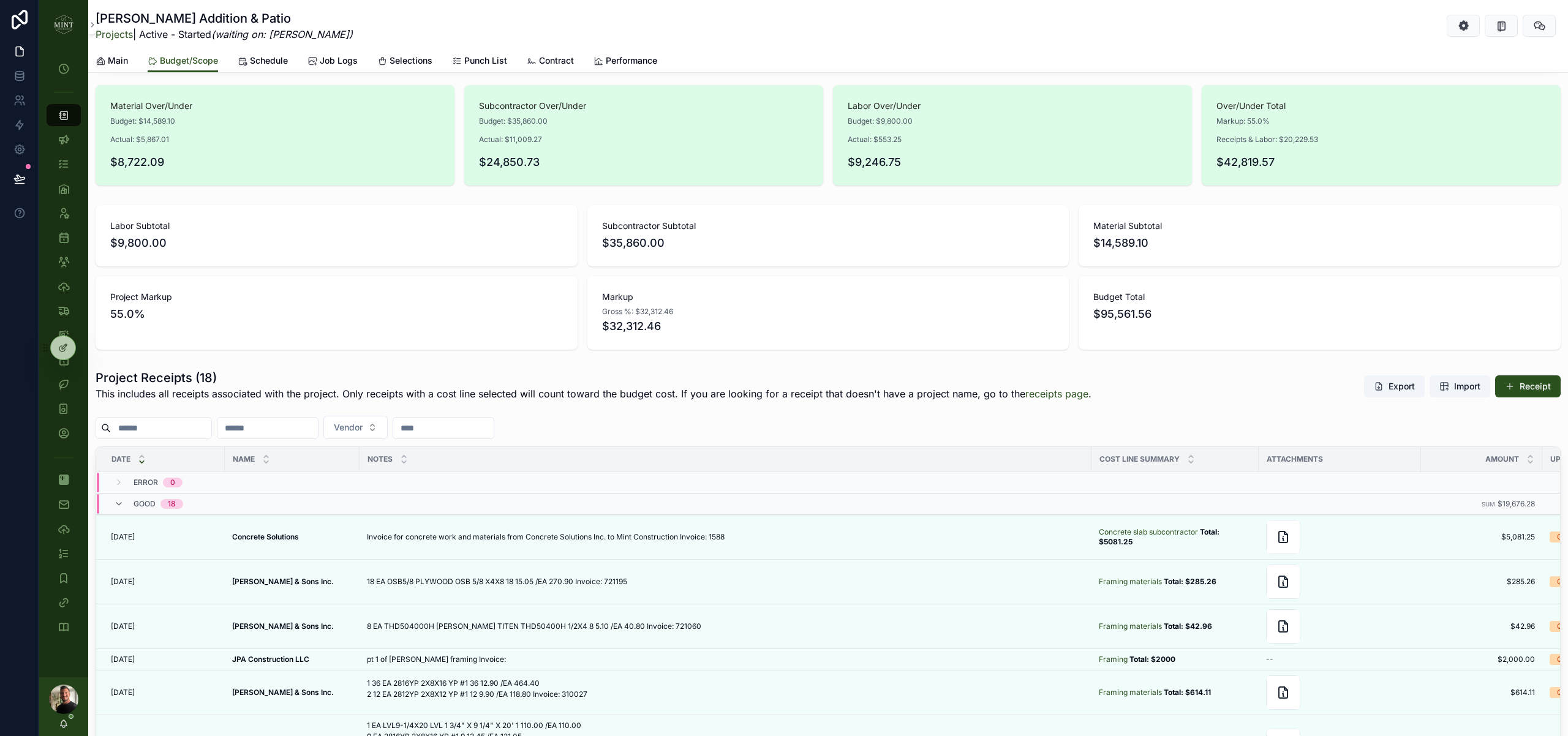
scroll to position [576, 0]
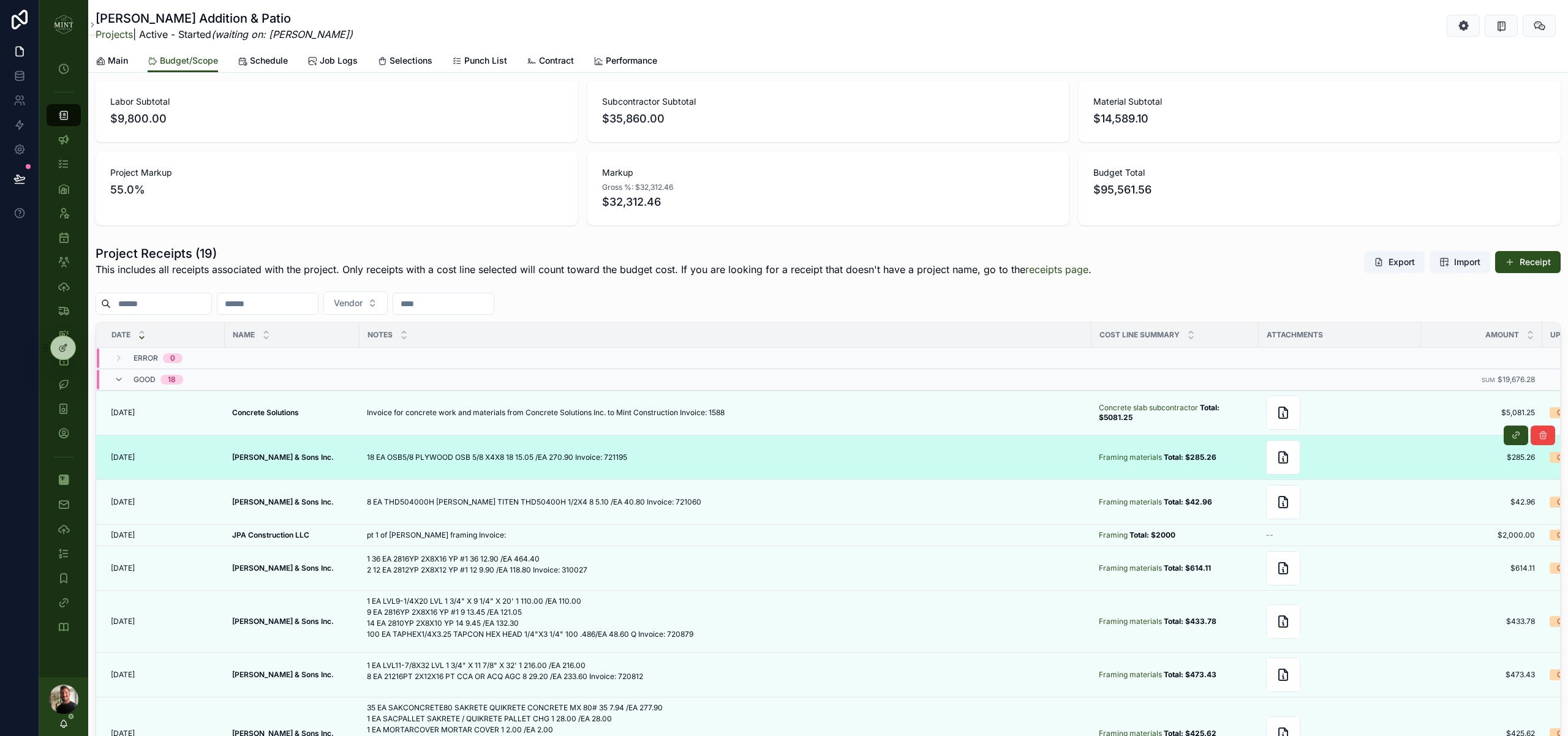
scroll to position [691, 0]
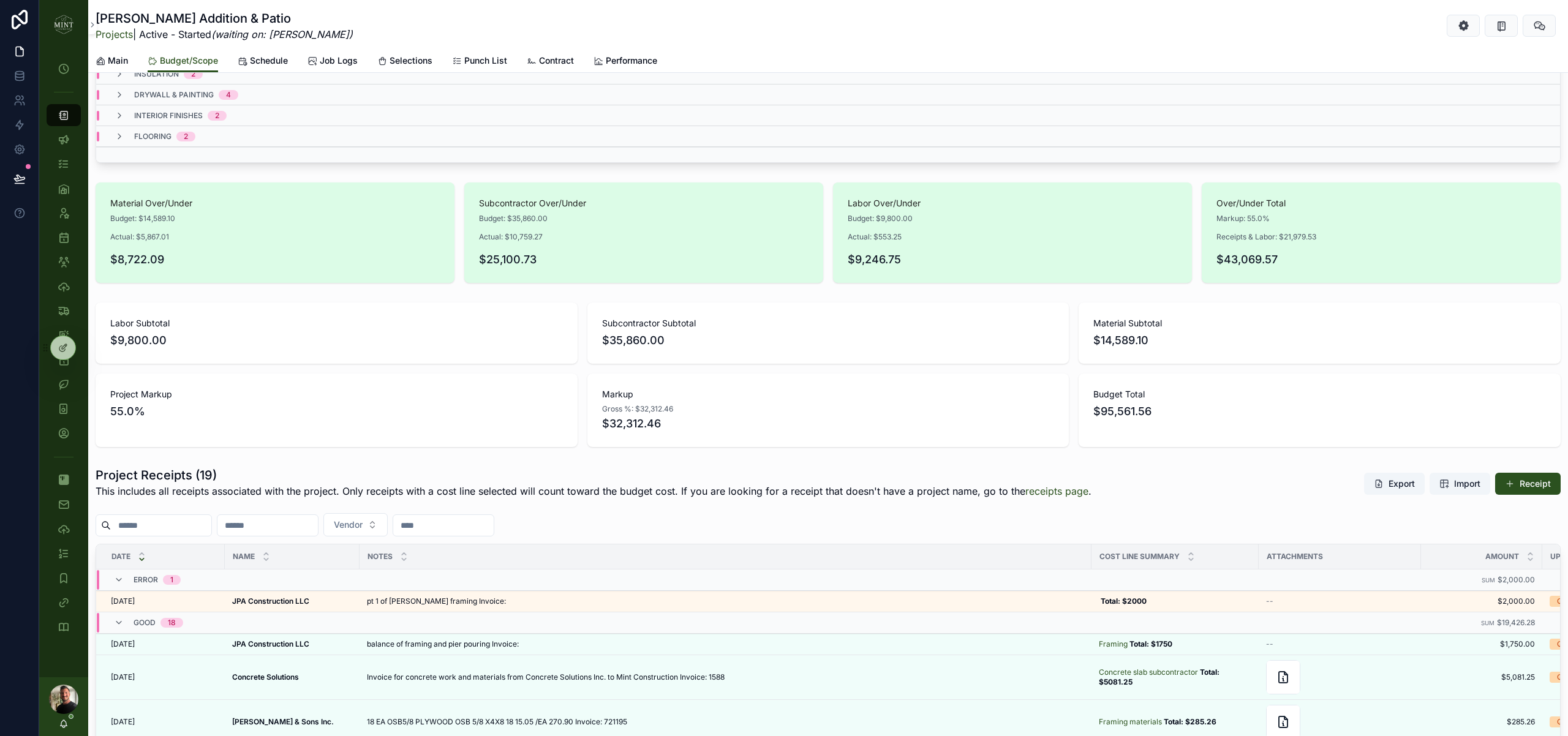
scroll to position [668, 0]
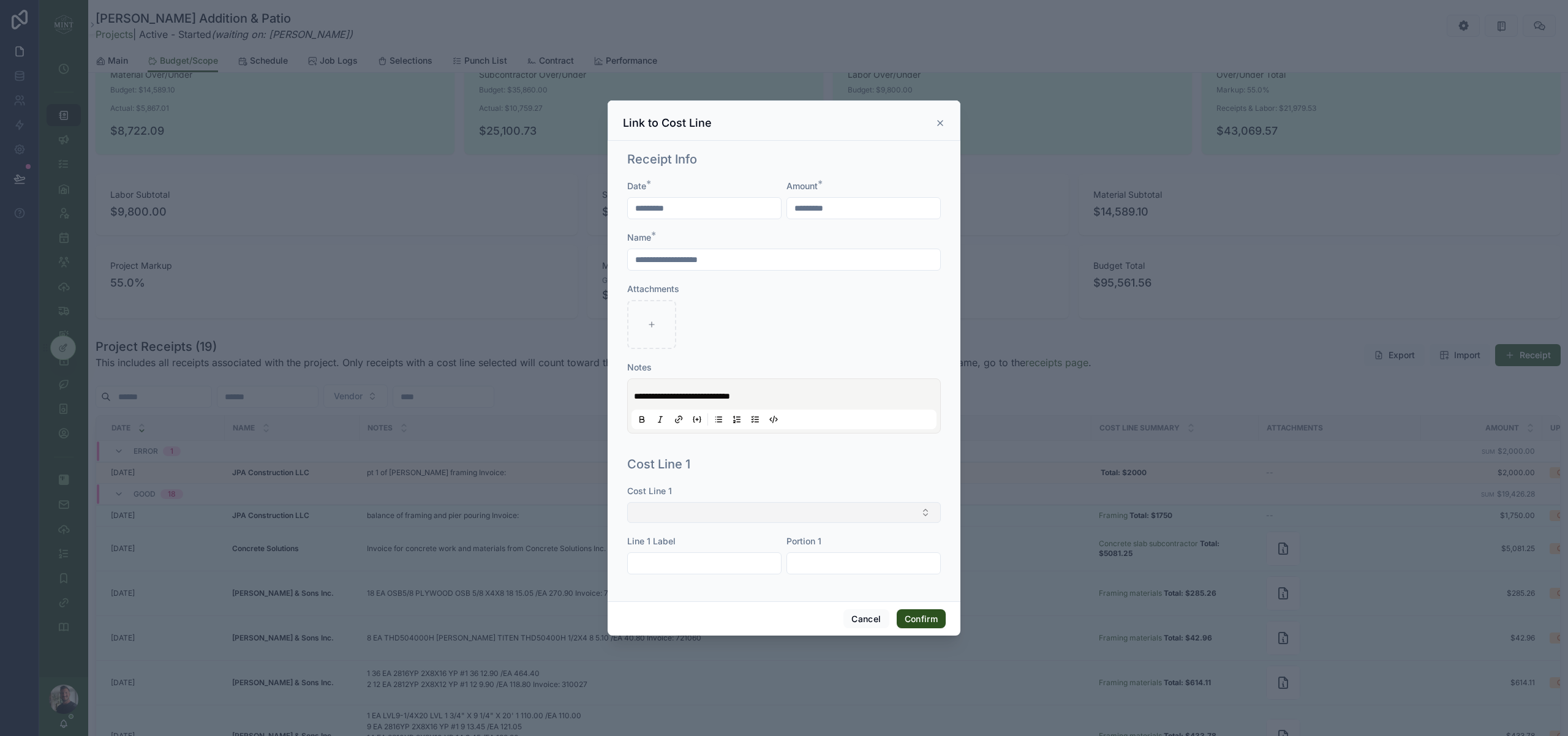
click at [802, 512] on button "Select Button" at bounding box center [784, 512] width 313 height 21
type input "****"
click at [686, 584] on div "Framing" at bounding box center [784, 580] width 308 height 20
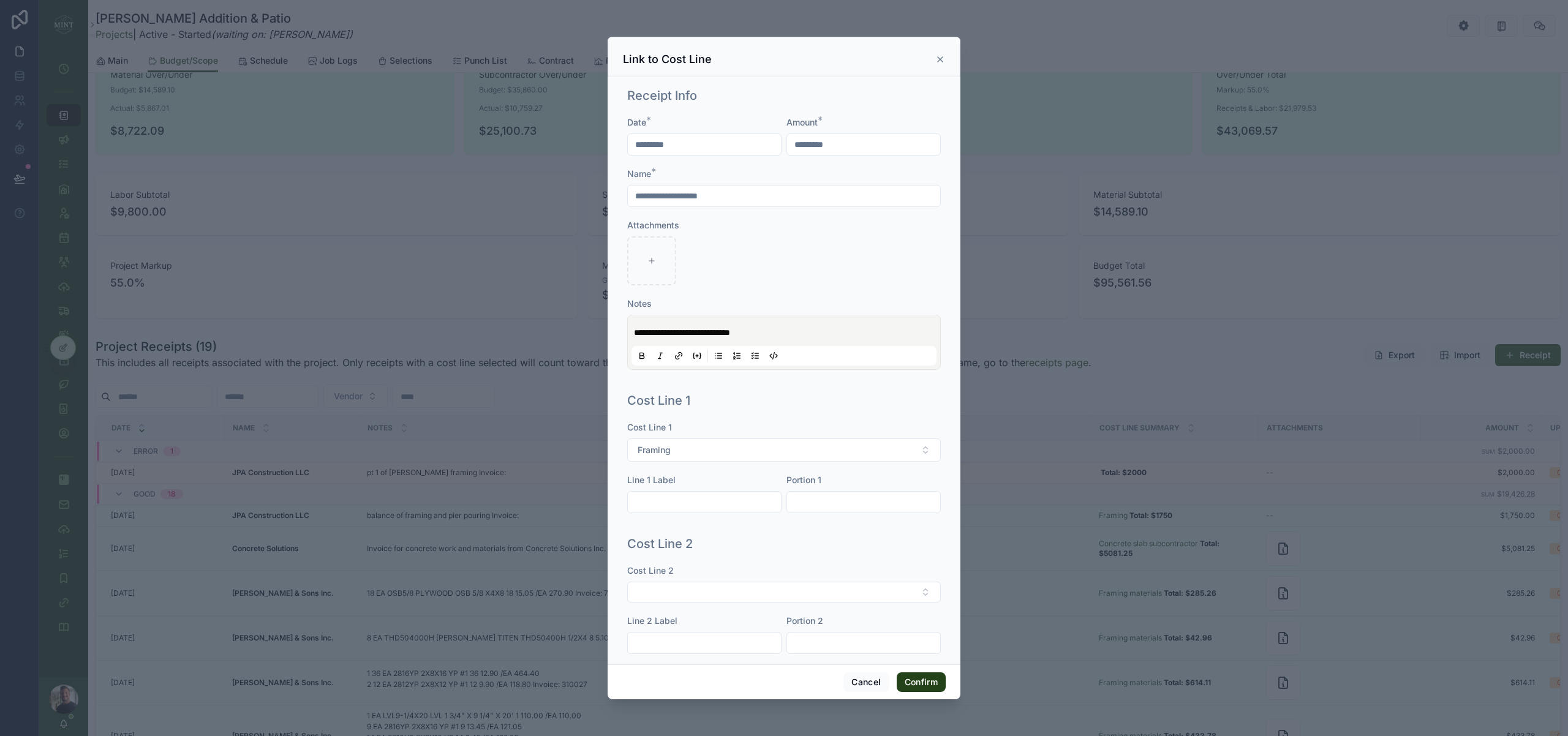
click at [930, 677] on button "Confirm" at bounding box center [921, 682] width 49 height 20
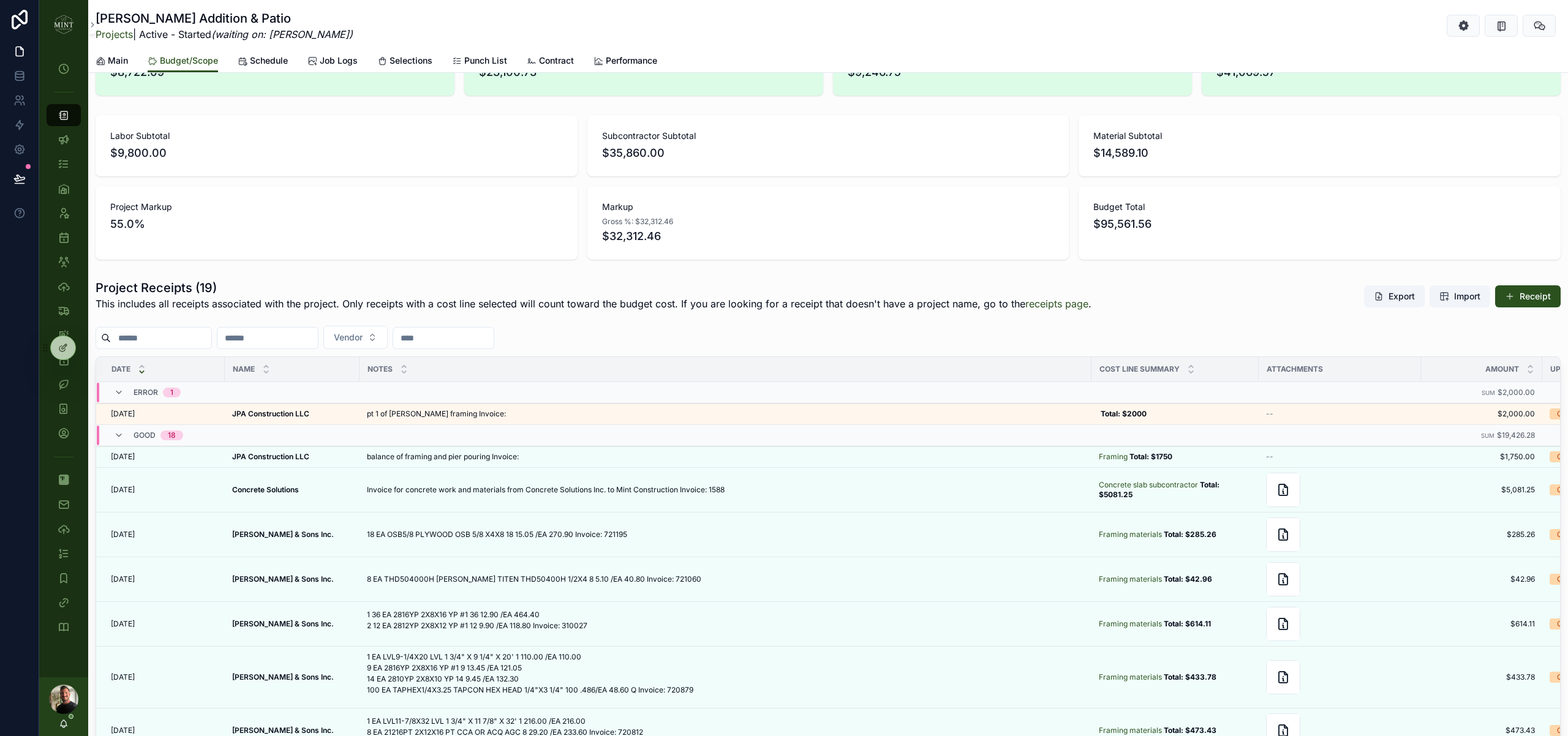
scroll to position [609, 0]
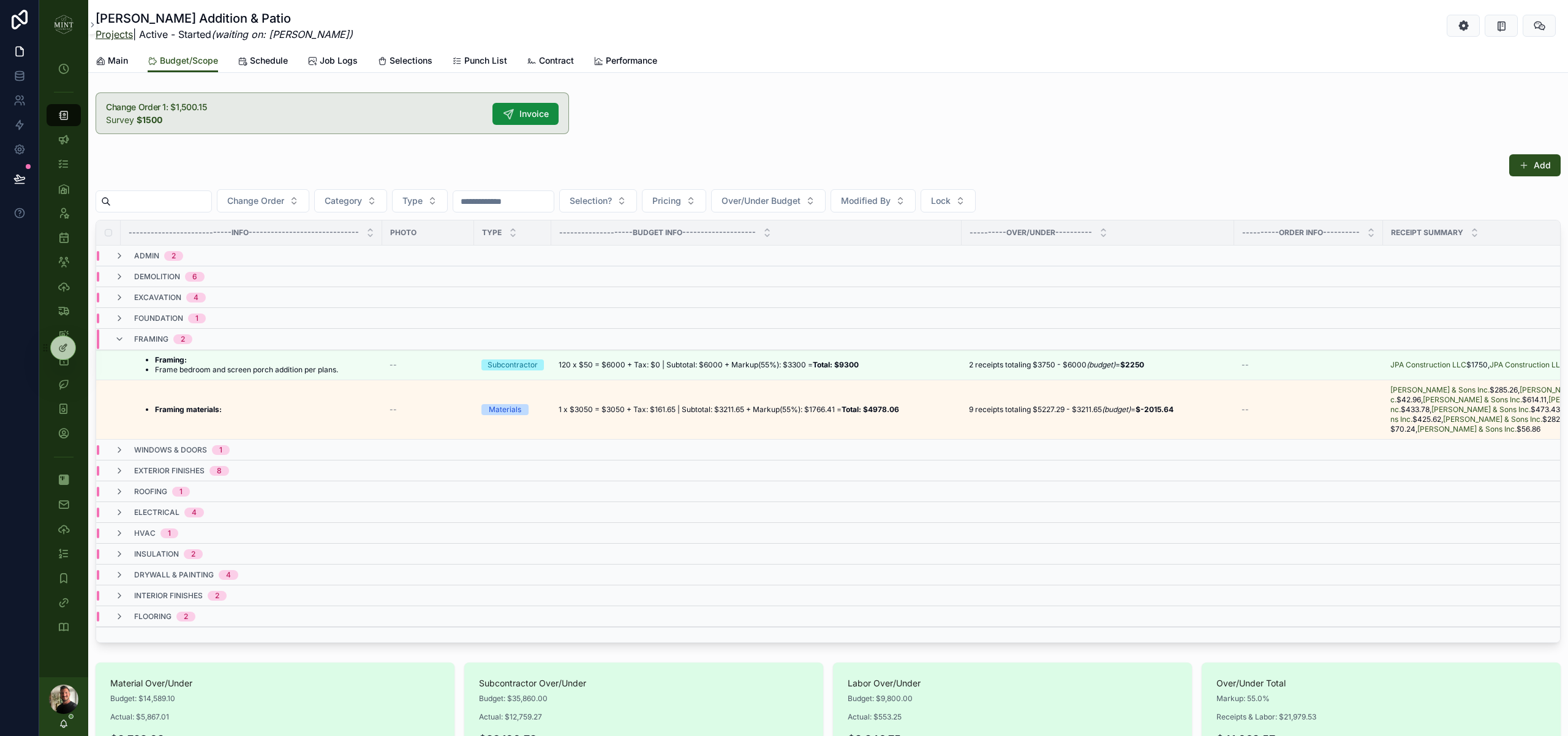
click at [115, 33] on link "Projects" at bounding box center [114, 34] width 37 height 12
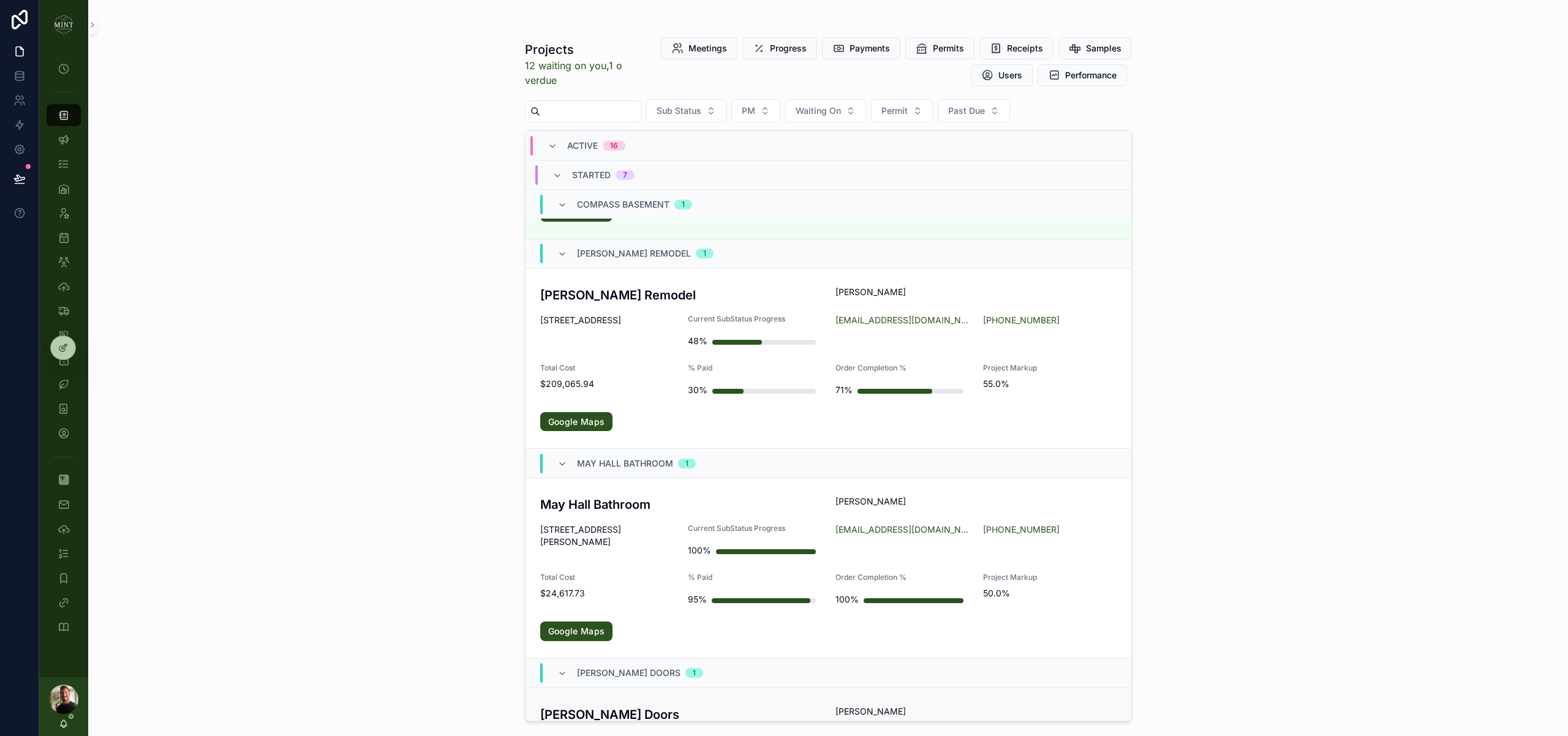
scroll to position [521, 0]
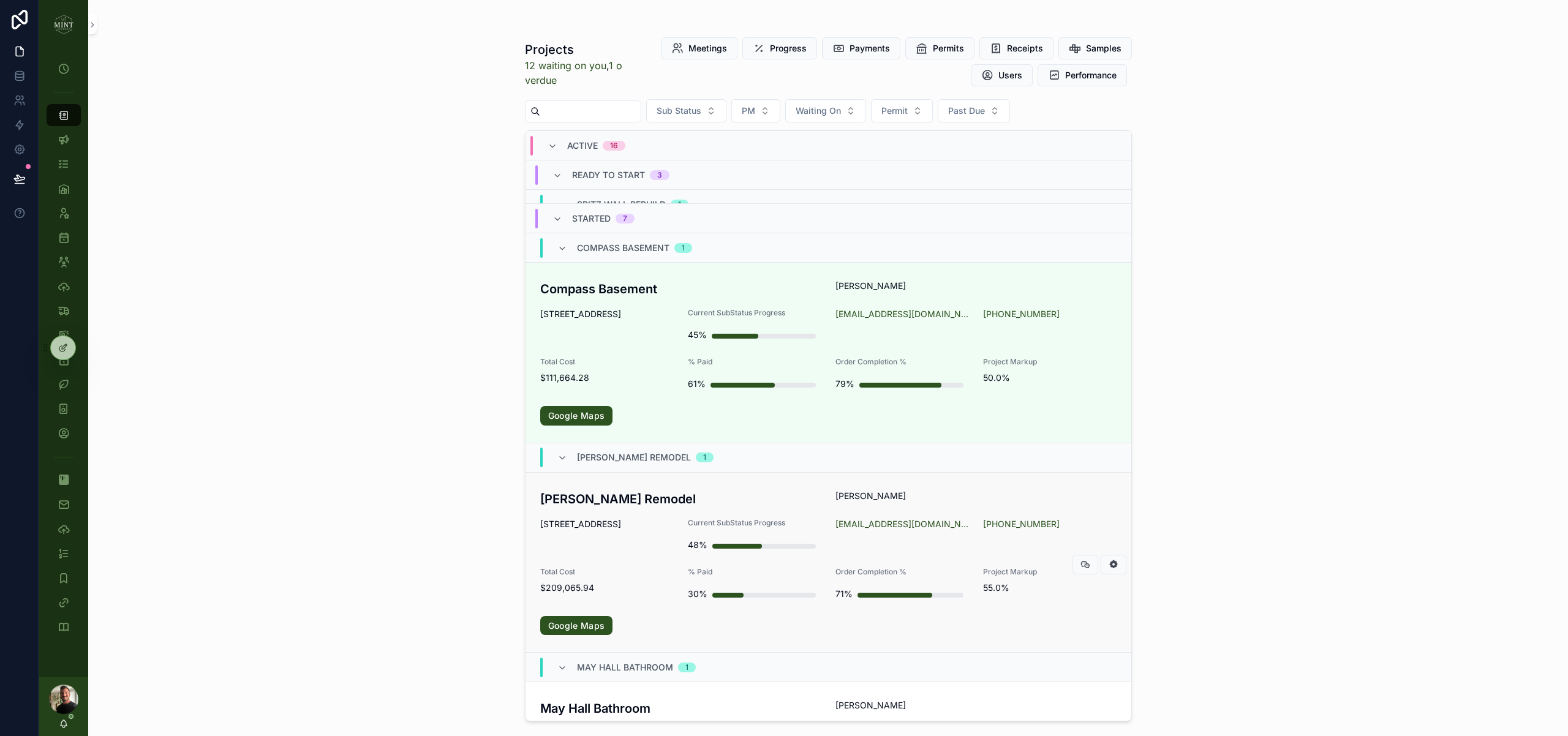
click at [617, 501] on h3 "[PERSON_NAME] Remodel" at bounding box center [680, 499] width 281 height 19
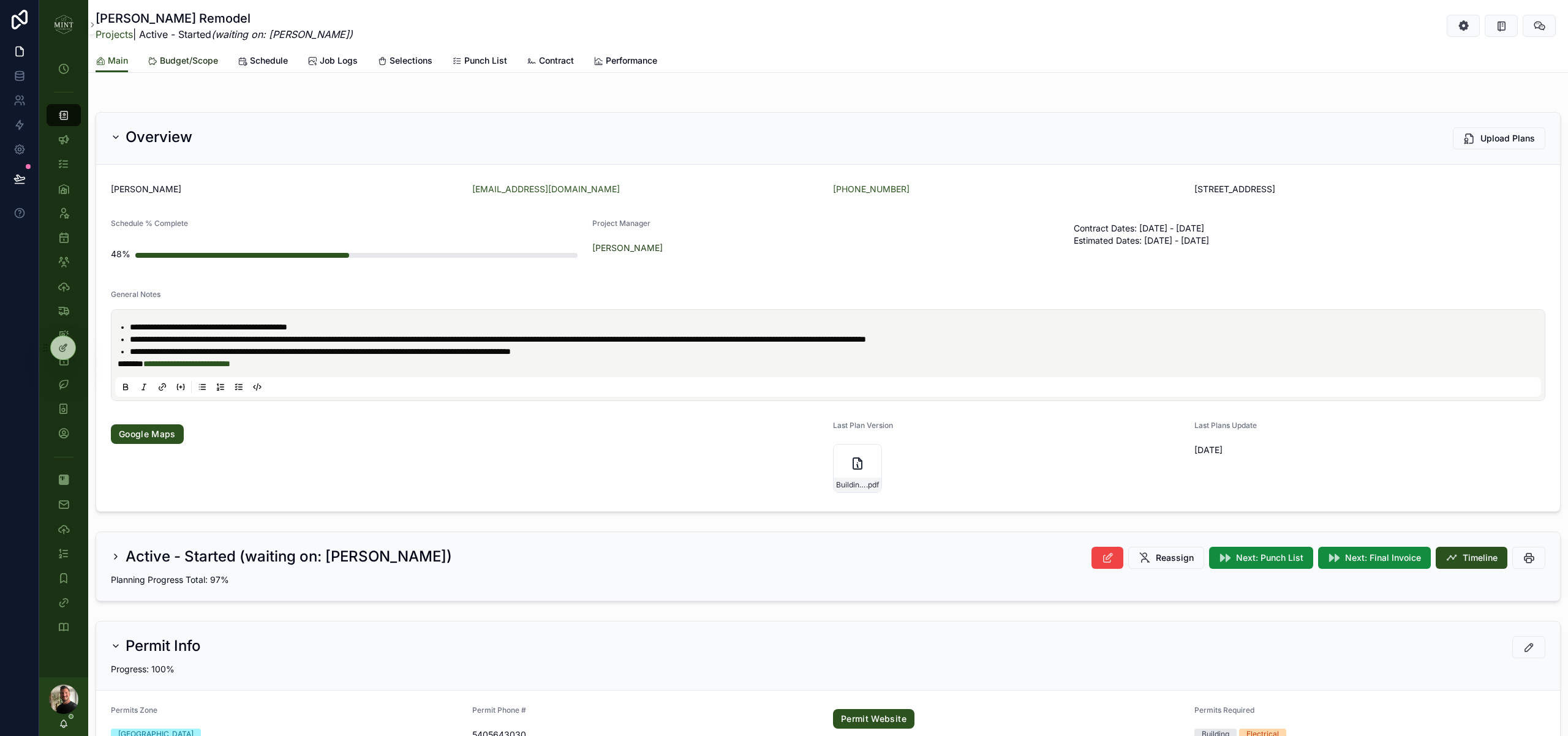
click at [186, 58] on span "Budget/Scope" at bounding box center [189, 60] width 58 height 12
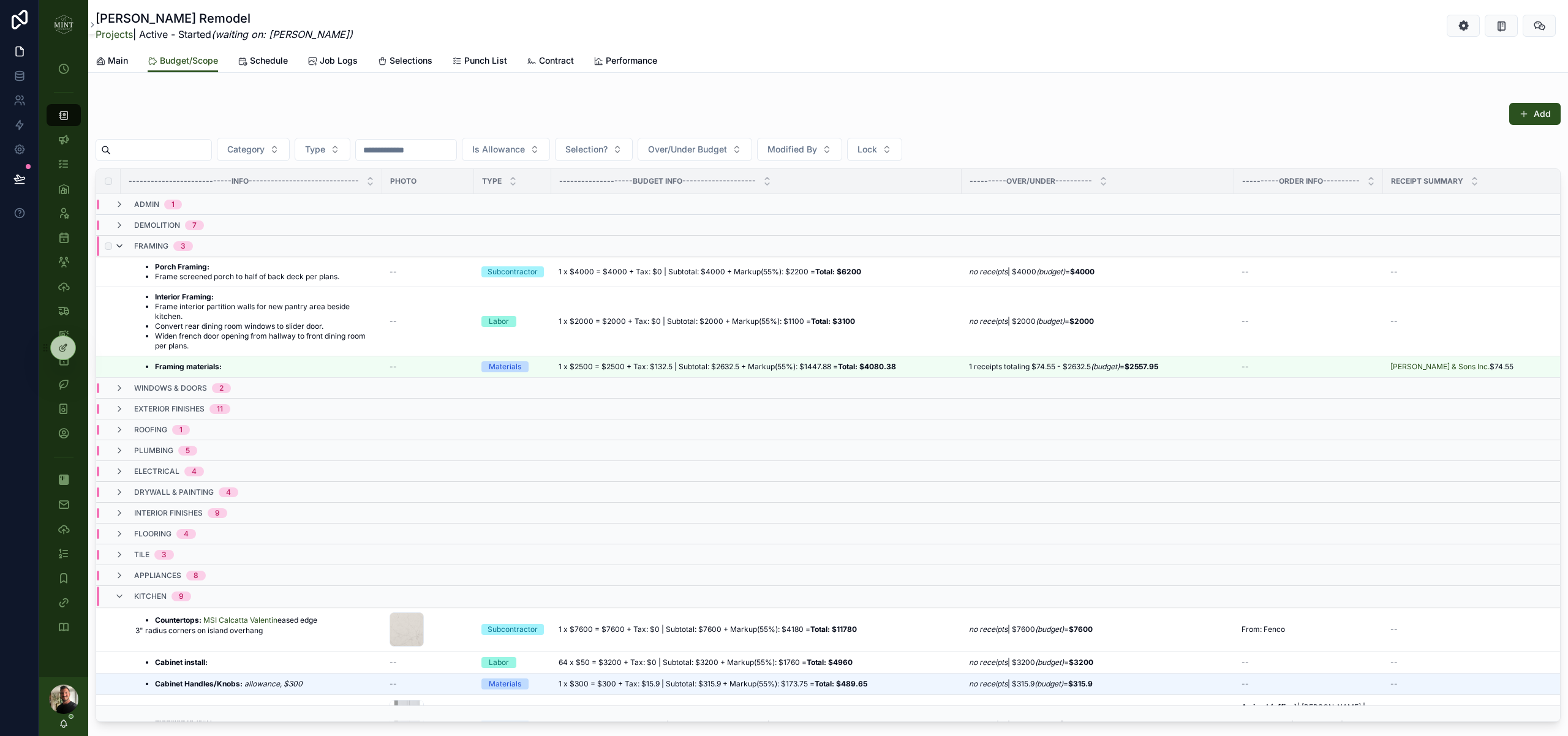
click at [122, 244] on icon "scrollable content" at bounding box center [119, 246] width 10 height 10
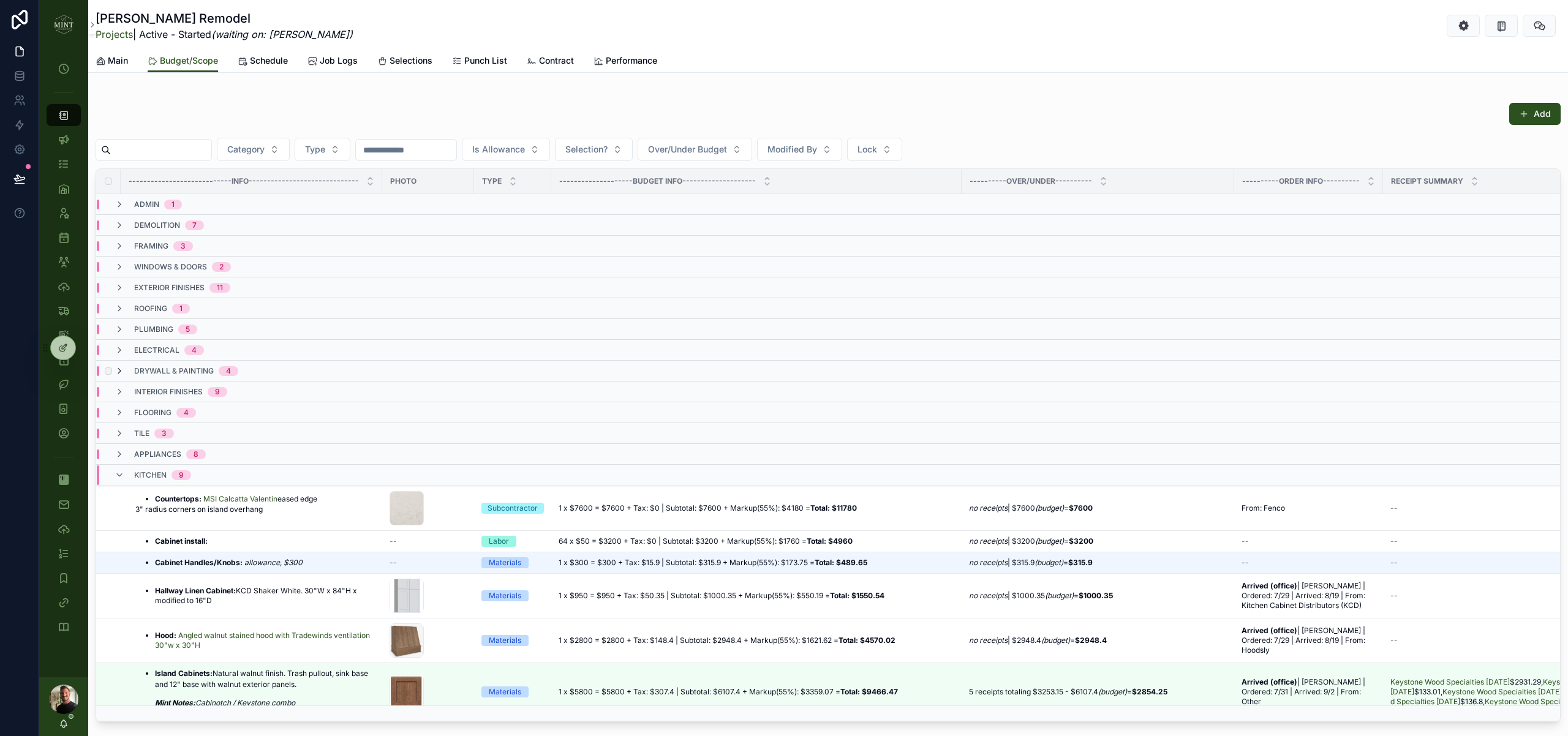
click at [122, 370] on icon "scrollable content" at bounding box center [119, 371] width 10 height 10
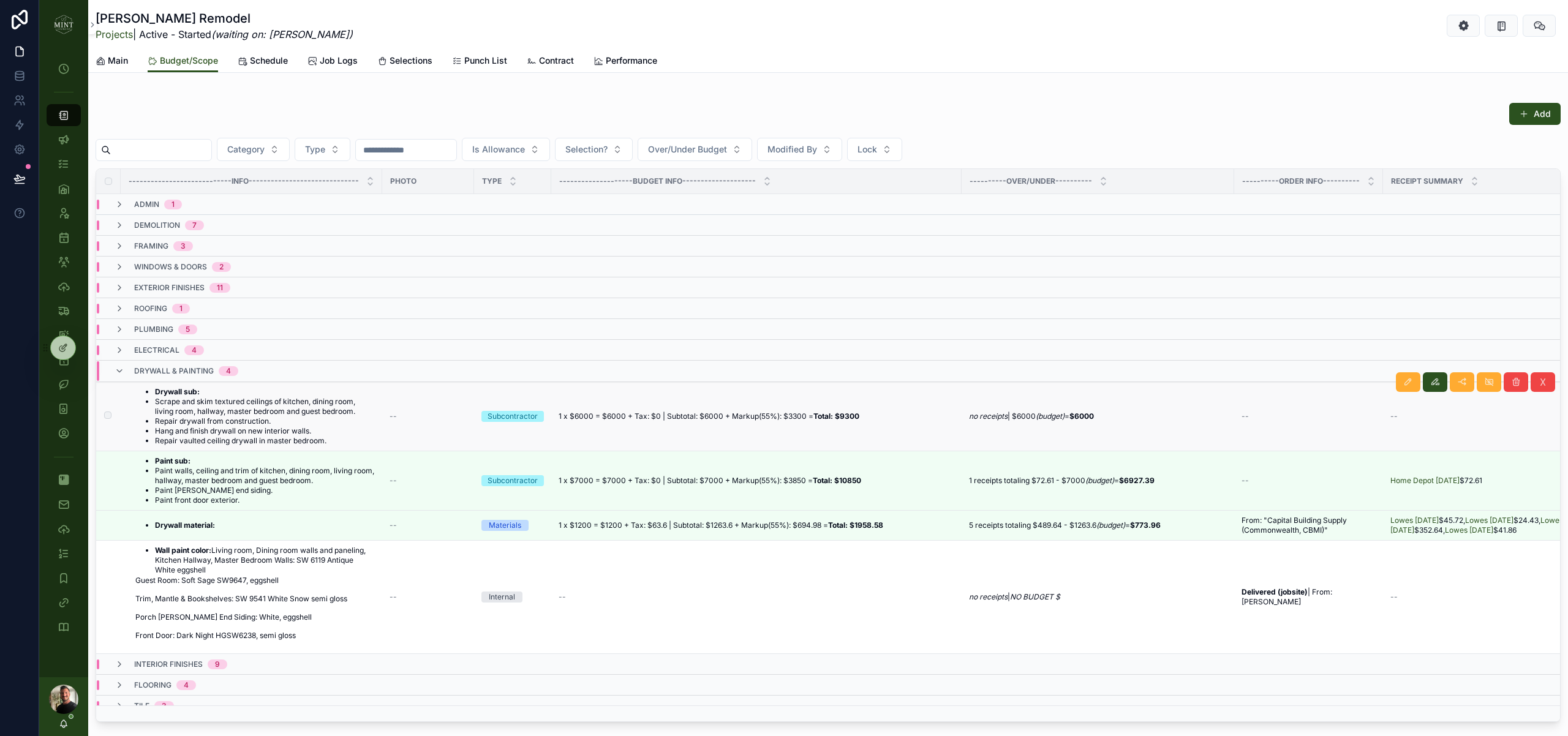
click at [200, 409] on li "Scrape and skim textured ceilings of kitchen, dining room, living room, hallway…" at bounding box center [265, 406] width 220 height 20
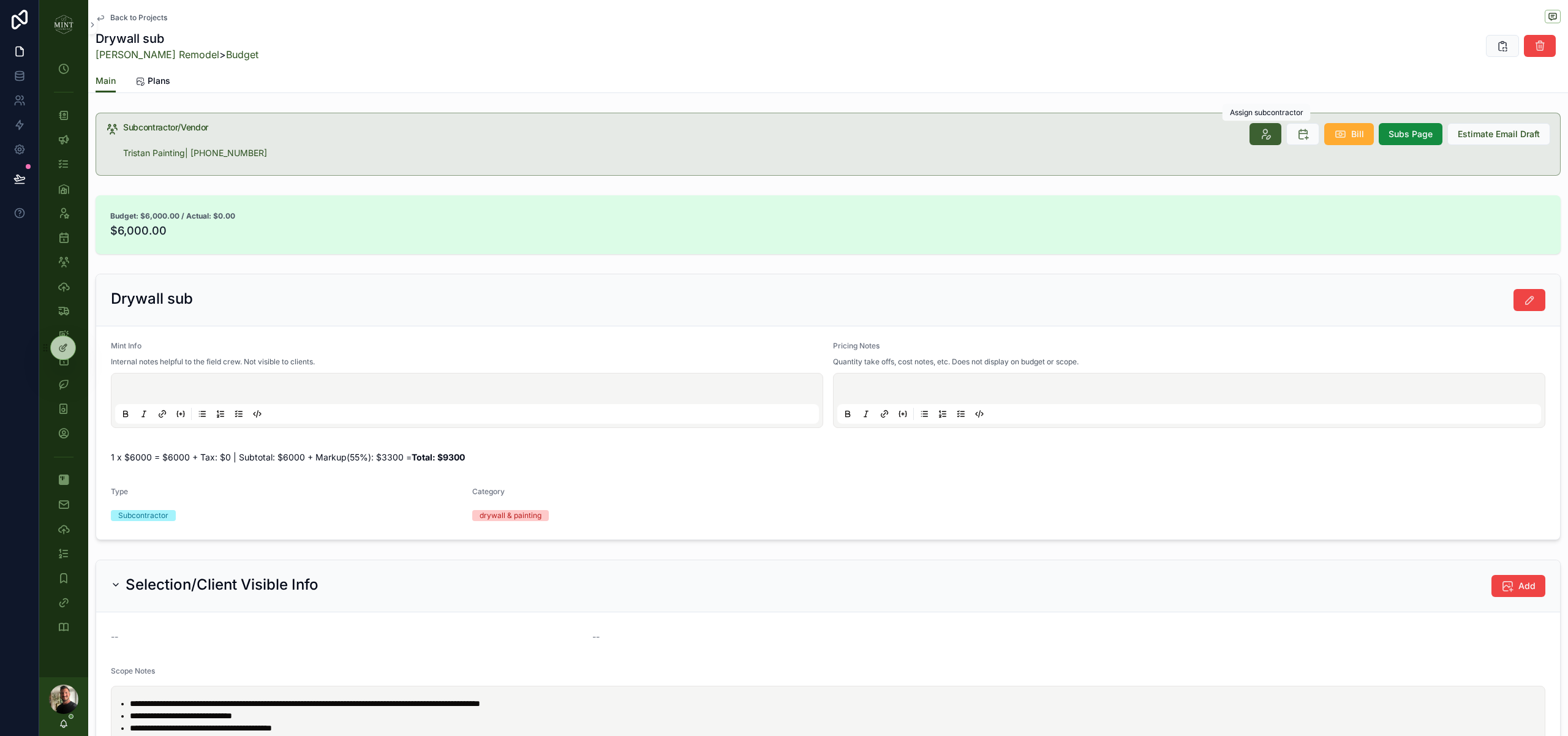
click at [1261, 137] on icon "scrollable content" at bounding box center [1265, 134] width 12 height 12
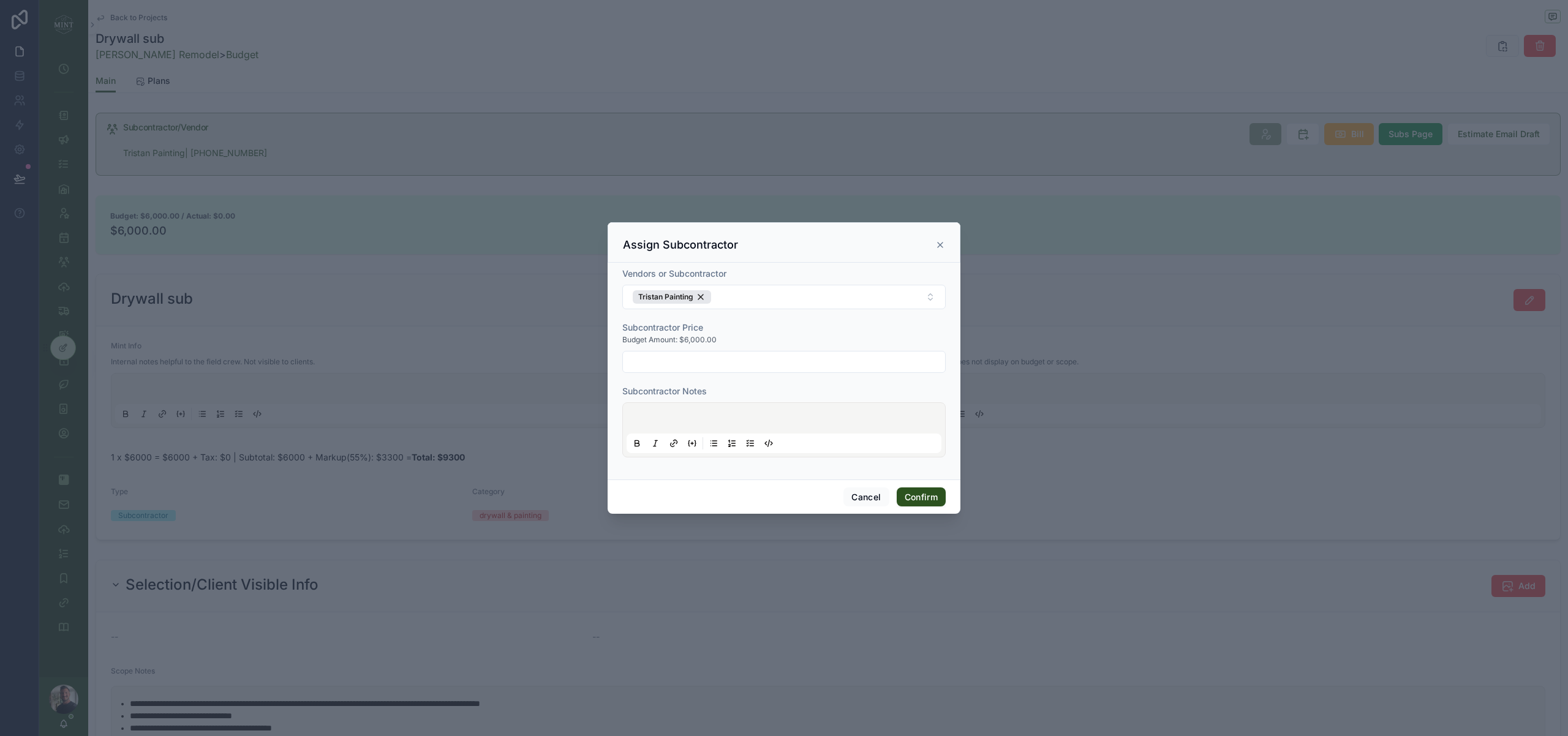
click at [714, 361] on input "text" at bounding box center [784, 361] width 322 height 17
type input "*********"
click at [704, 300] on div "Tristan Painting" at bounding box center [672, 297] width 79 height 13
click at [704, 300] on button "Select Button" at bounding box center [784, 297] width 323 height 21
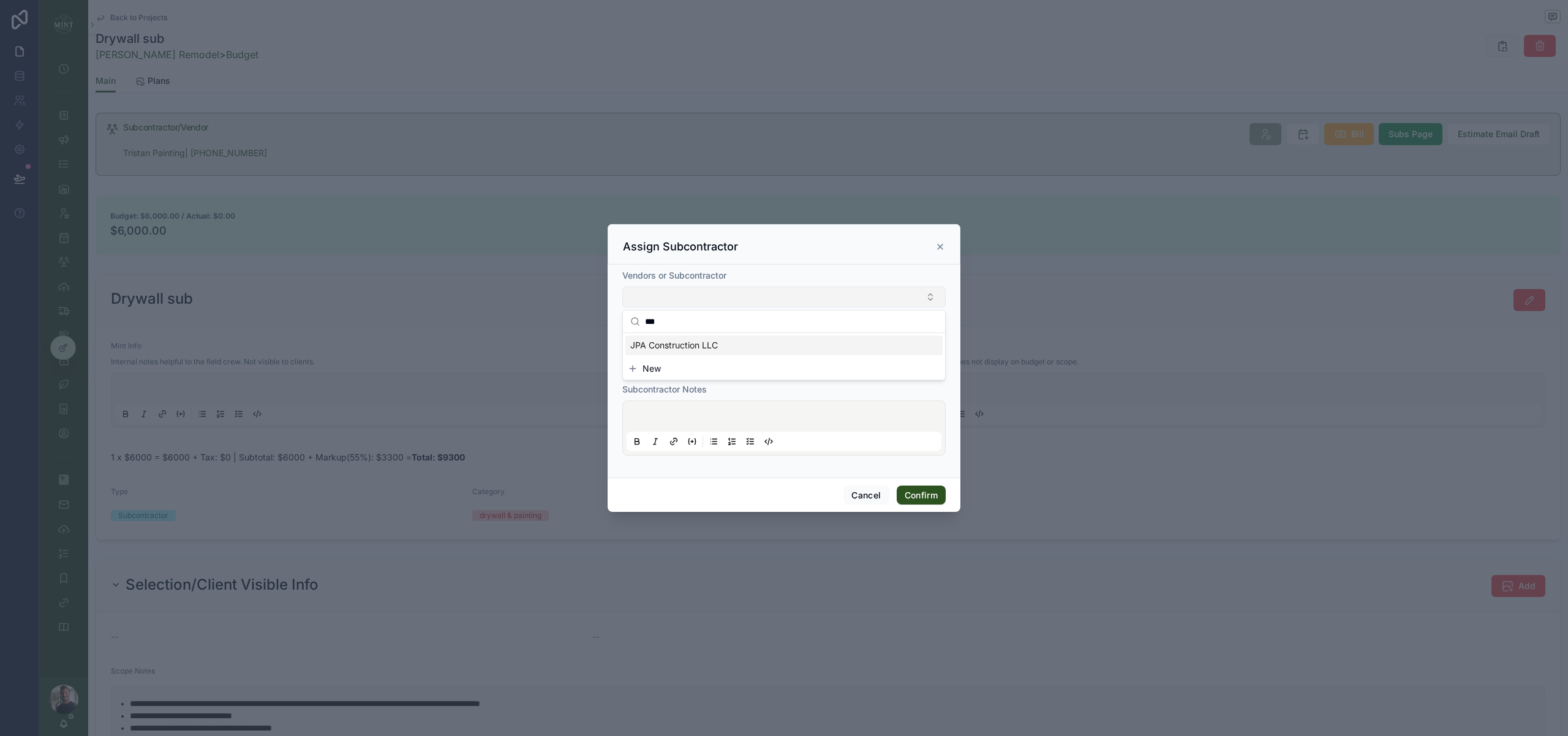
type input "***"
click at [761, 343] on div "JPA Construction LLC" at bounding box center [784, 345] width 317 height 20
click at [928, 495] on button "Confirm" at bounding box center [921, 497] width 49 height 20
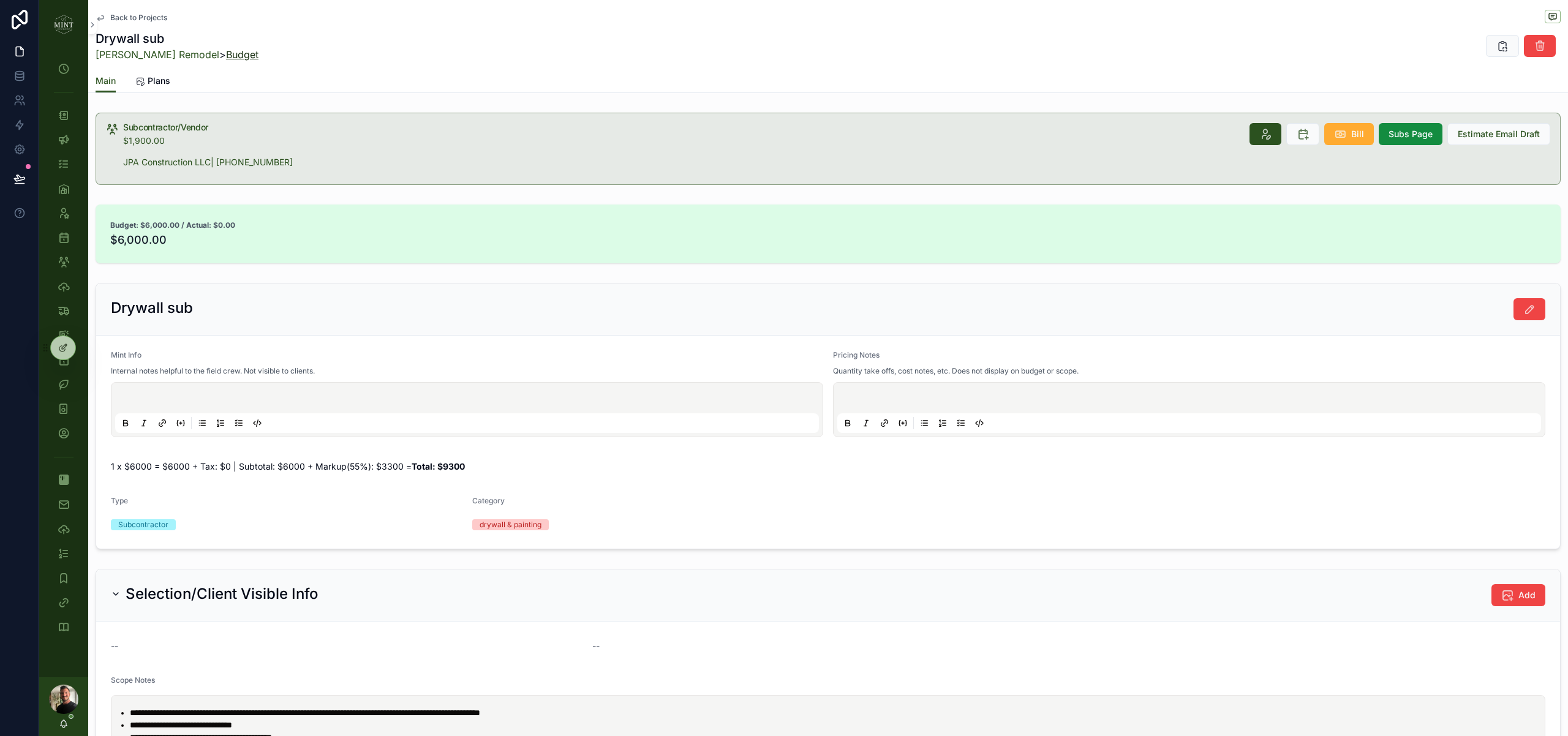
click at [226, 54] on link "Budget" at bounding box center [242, 54] width 33 height 12
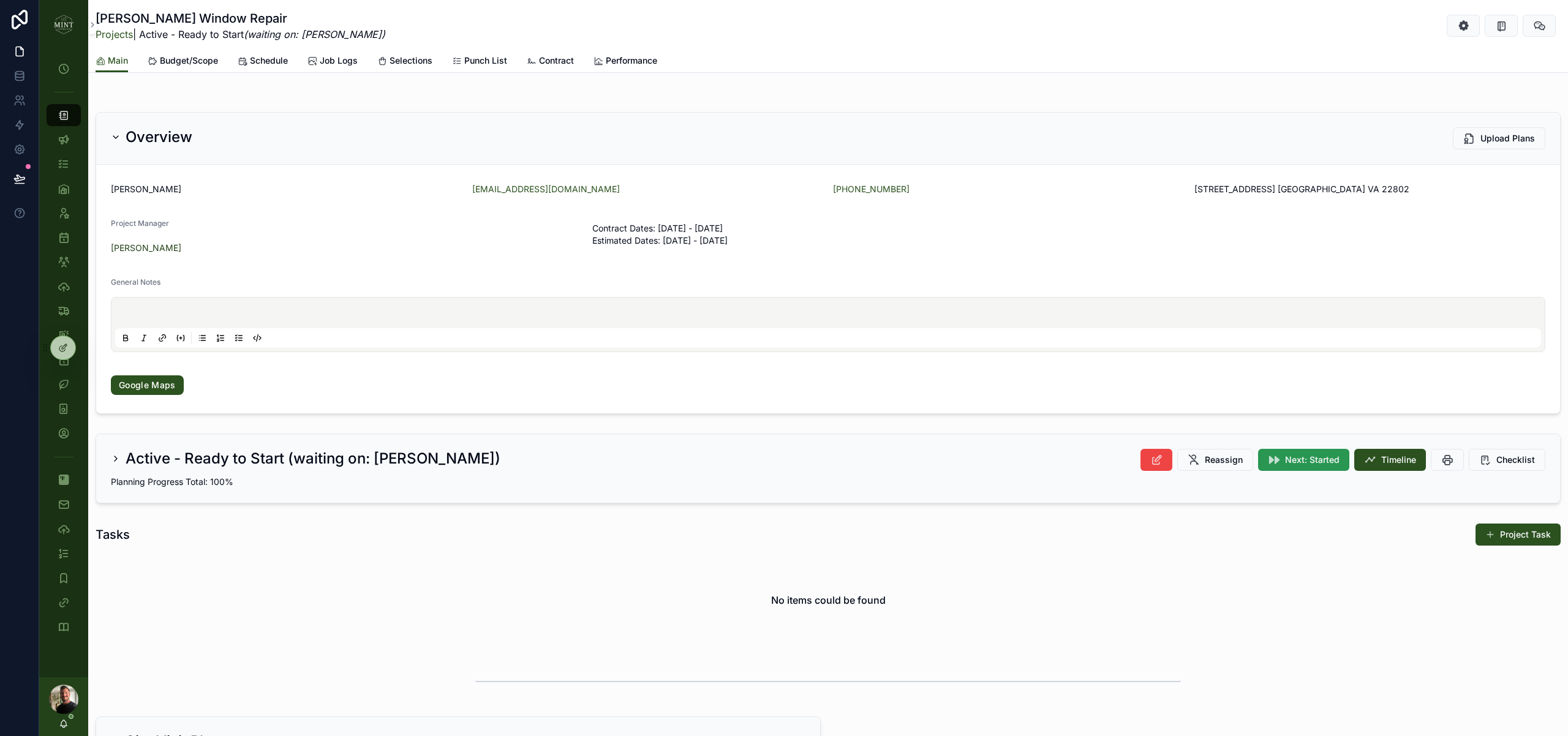
click at [1304, 451] on button "Next: Started" at bounding box center [1303, 460] width 91 height 22
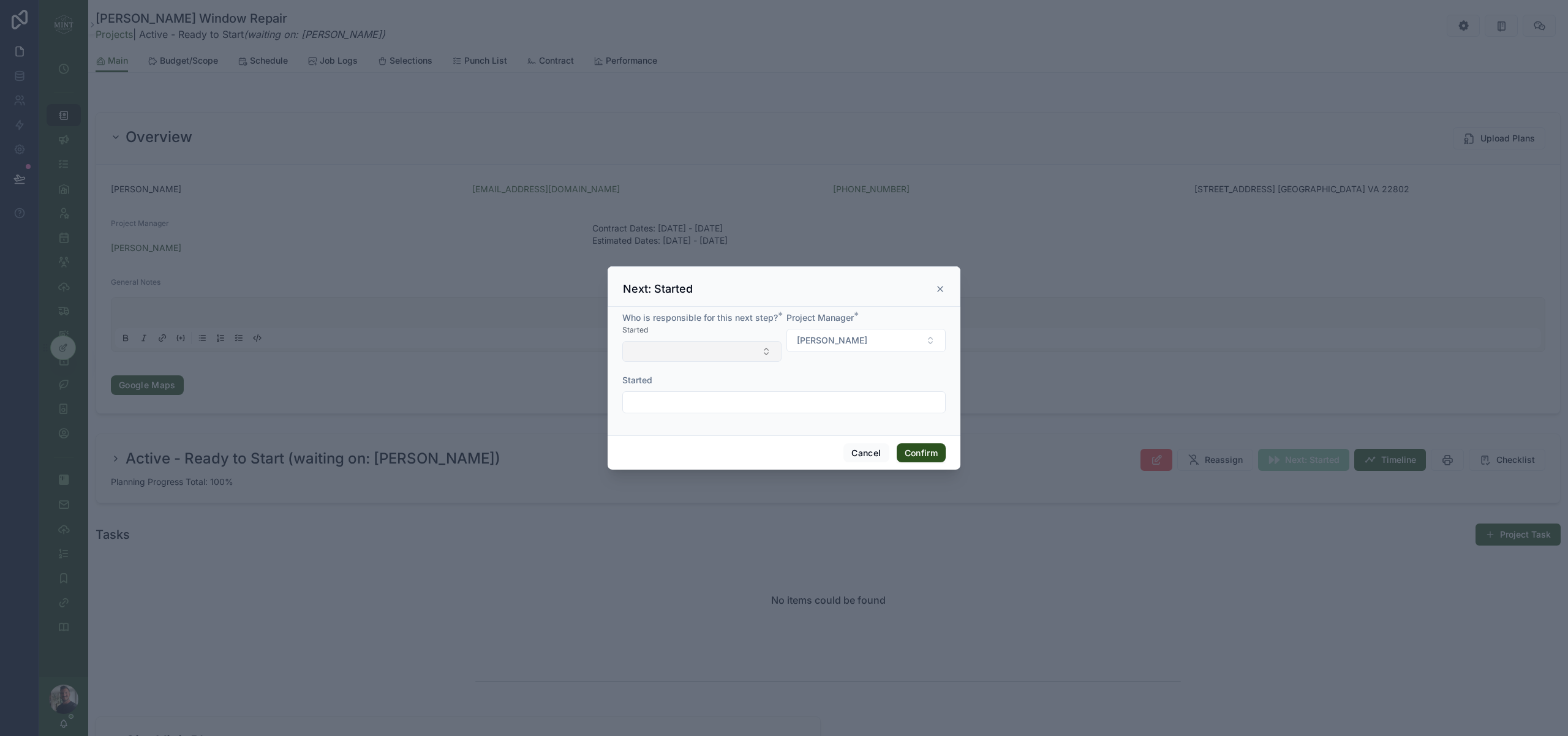
click at [746, 351] on button "Select Button" at bounding box center [702, 351] width 159 height 21
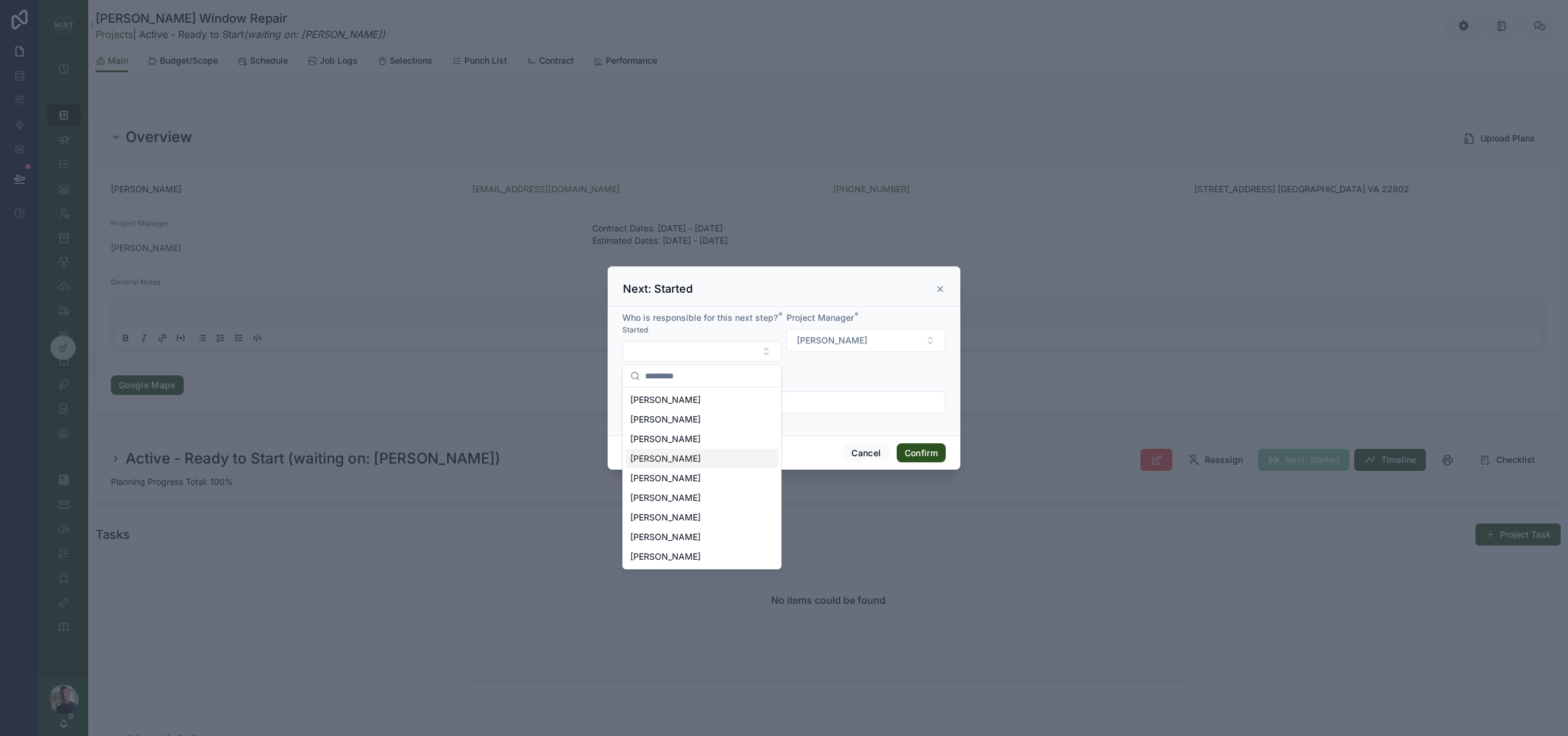
click at [708, 458] on div "[PERSON_NAME]" at bounding box center [701, 458] width 153 height 20
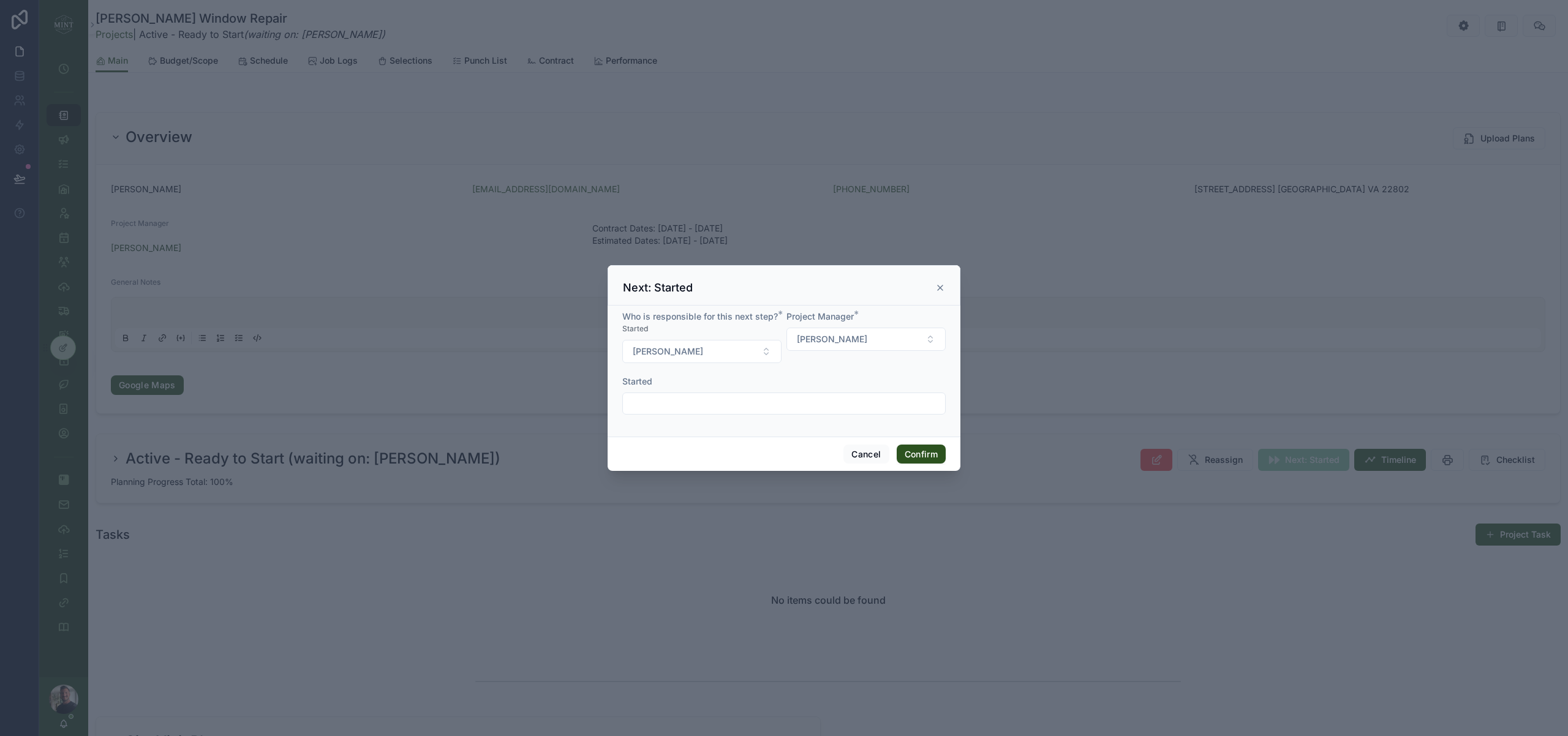
click at [738, 402] on input "text" at bounding box center [784, 403] width 322 height 17
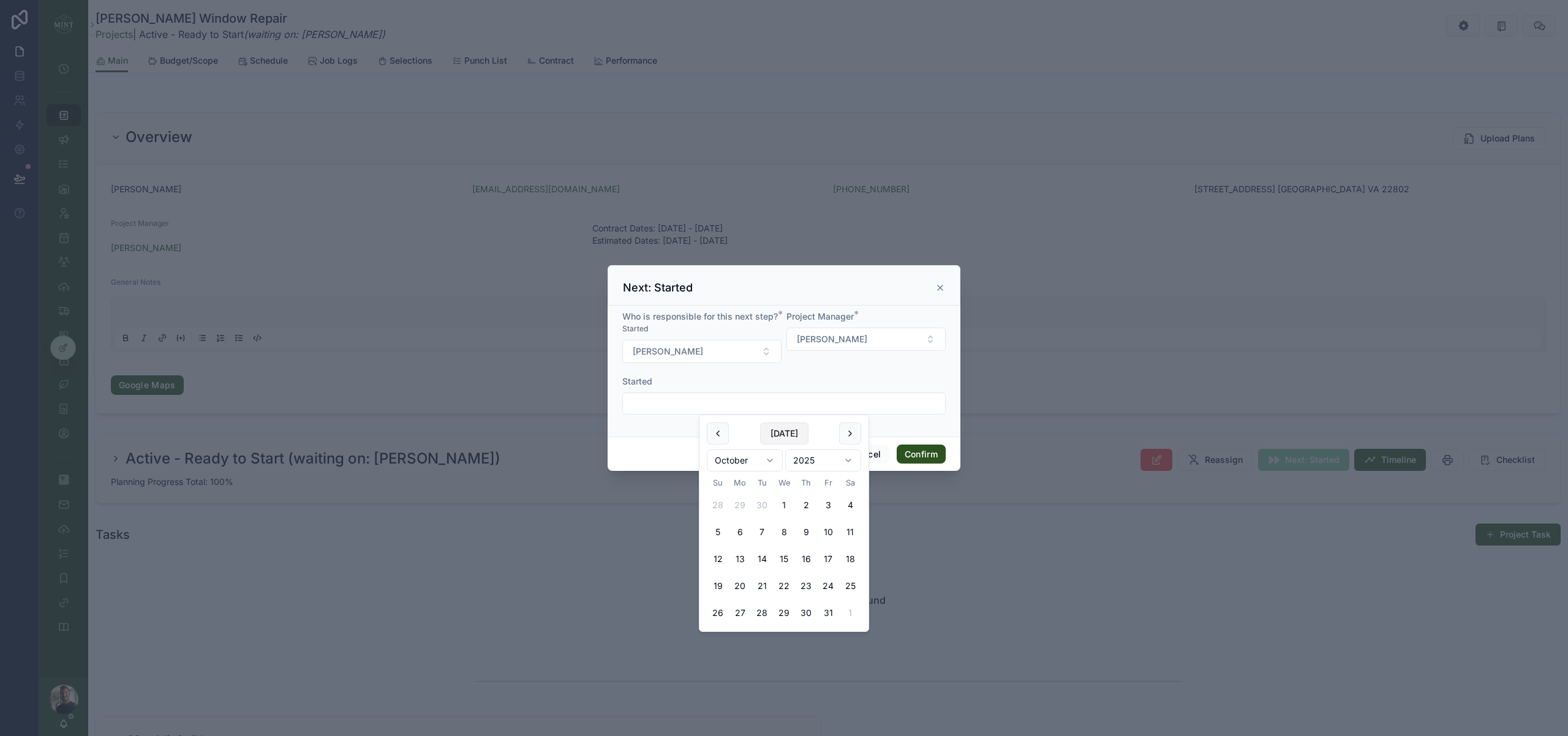
click at [775, 439] on button "Today" at bounding box center [784, 434] width 49 height 22
type input "*********"
click at [918, 424] on form "Who is responsible for this next step? * Started Carl Schmuff Project Manager *…" at bounding box center [784, 368] width 323 height 116
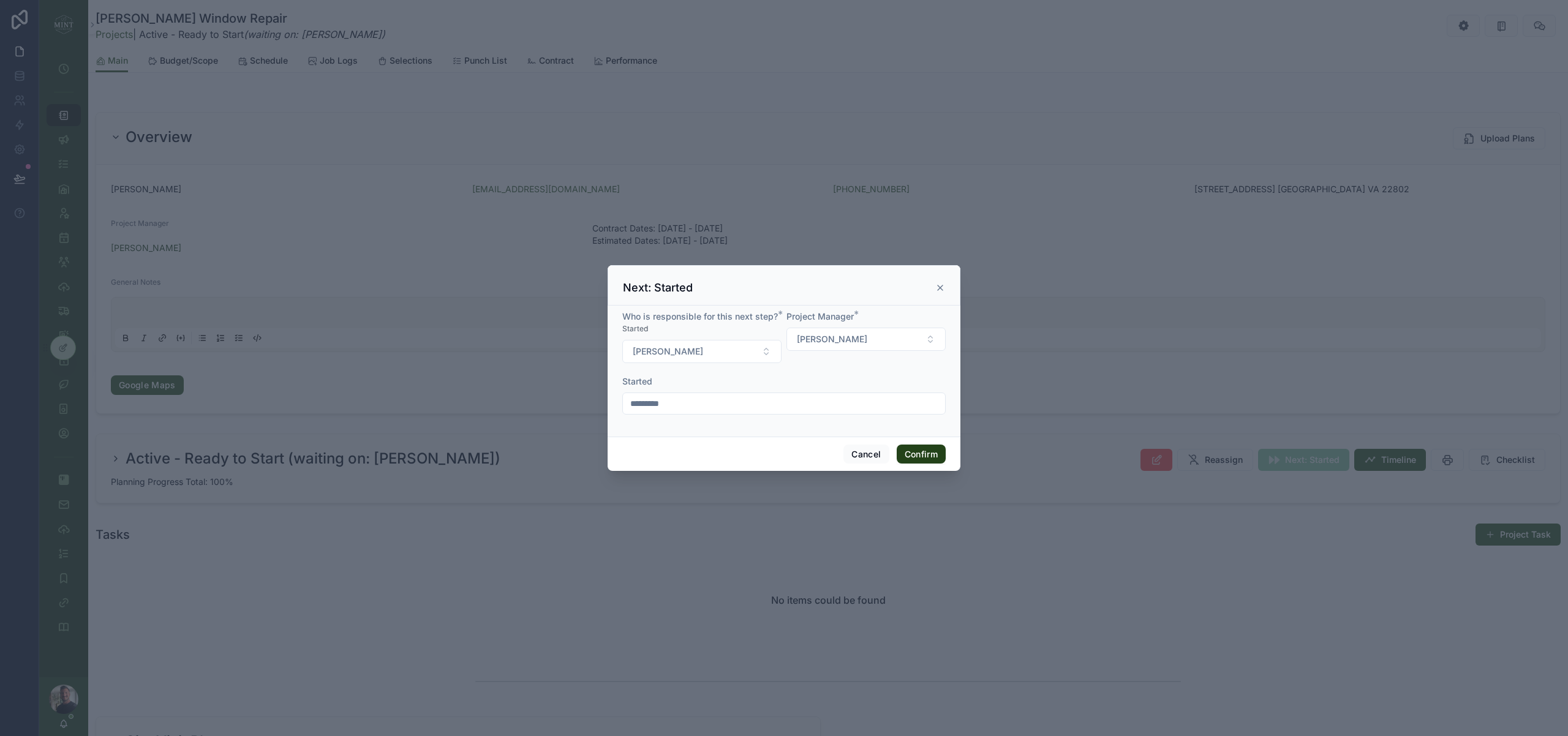
click at [922, 451] on button "Confirm" at bounding box center [921, 454] width 49 height 20
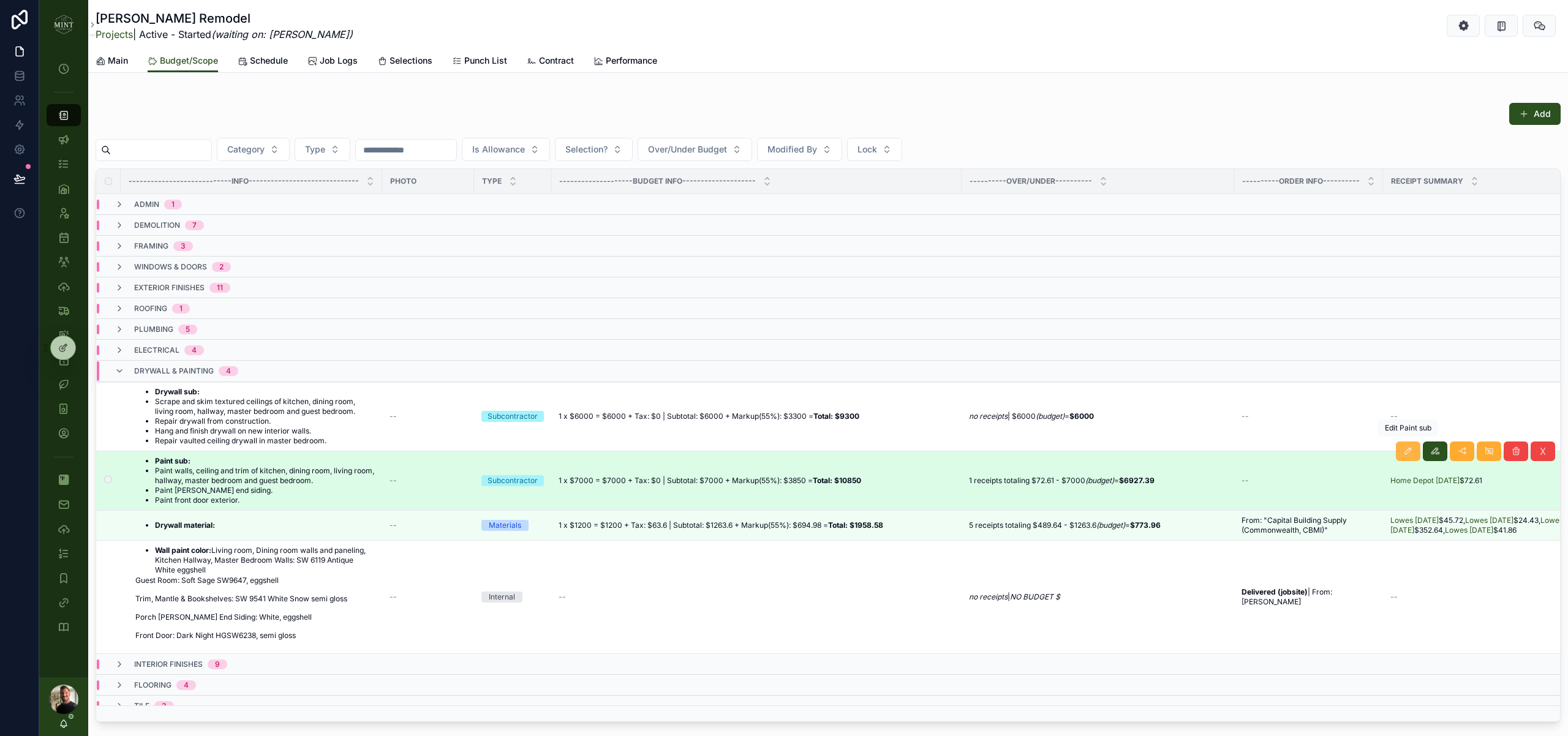
click at [1406, 450] on icon "scrollable content" at bounding box center [1407, 451] width 10 height 10
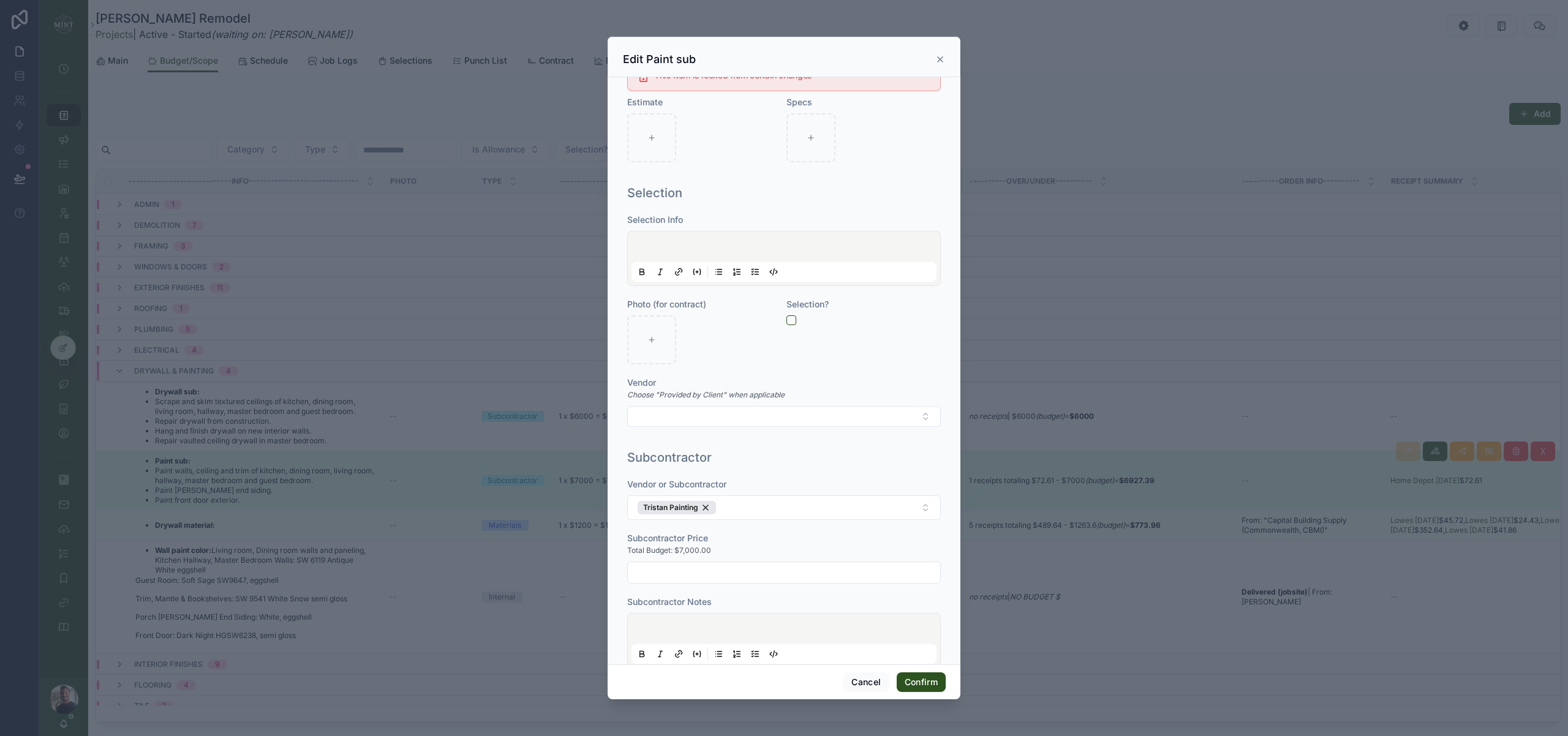
scroll to position [649, 0]
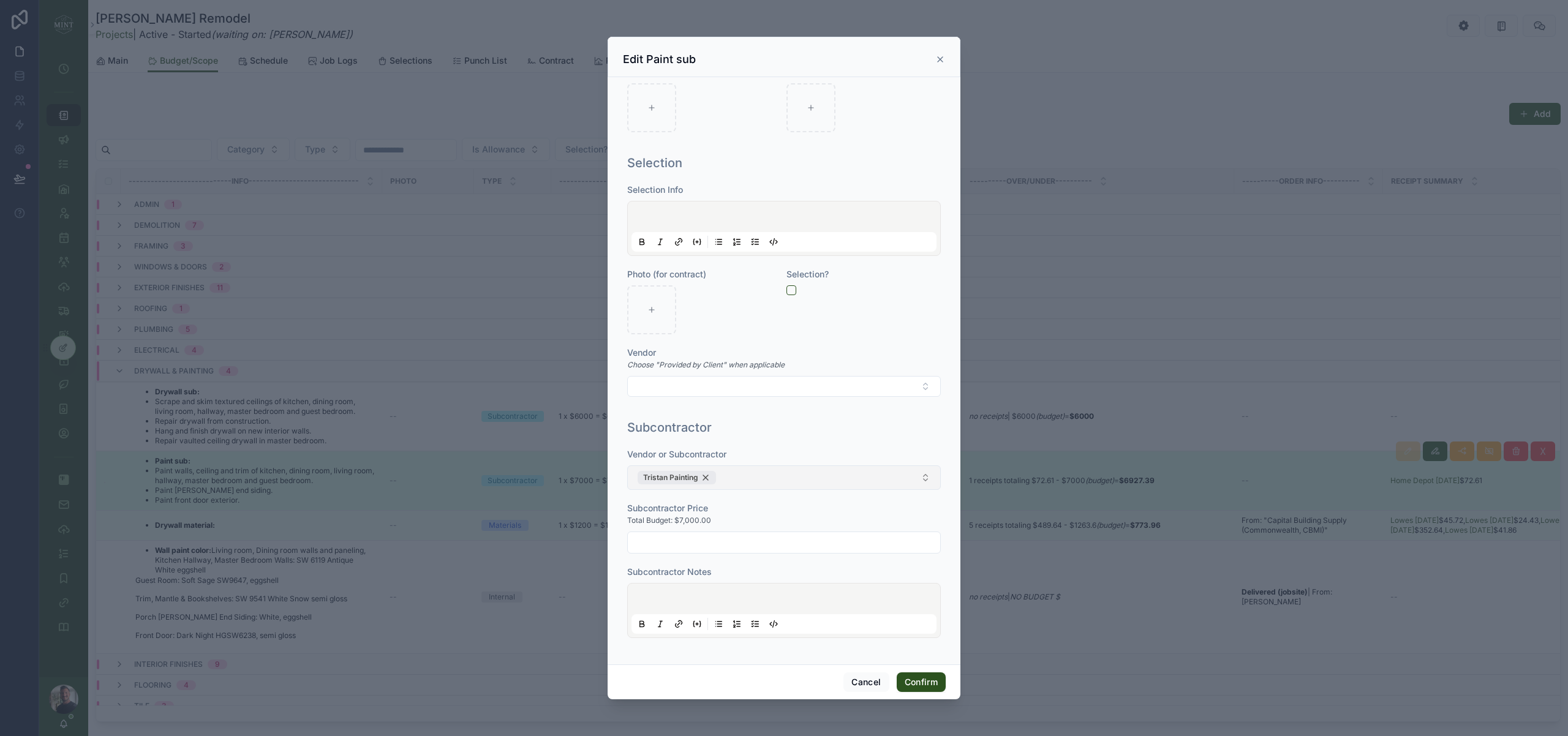
click at [709, 477] on div "Tristan Painting" at bounding box center [677, 477] width 79 height 13
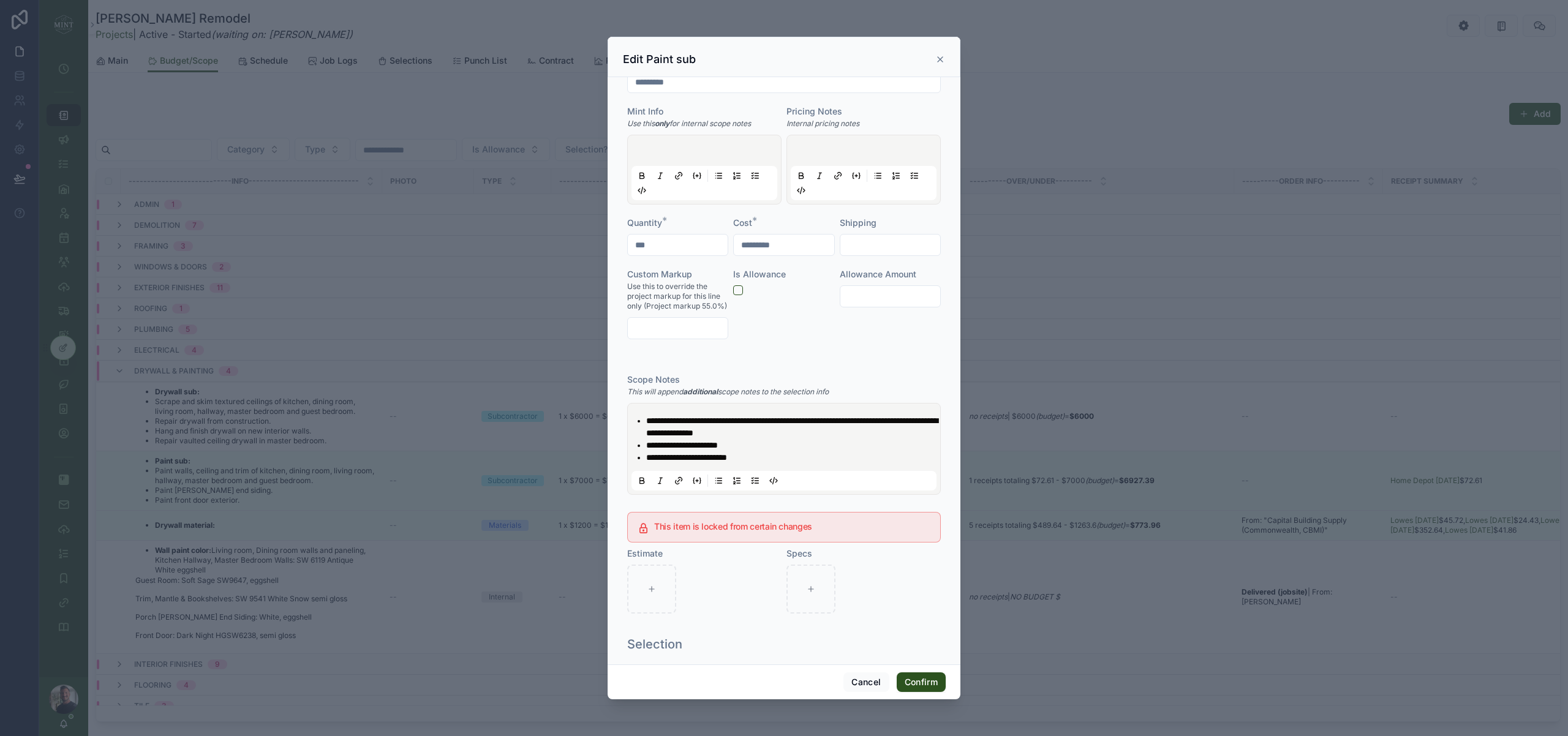
scroll to position [0, 0]
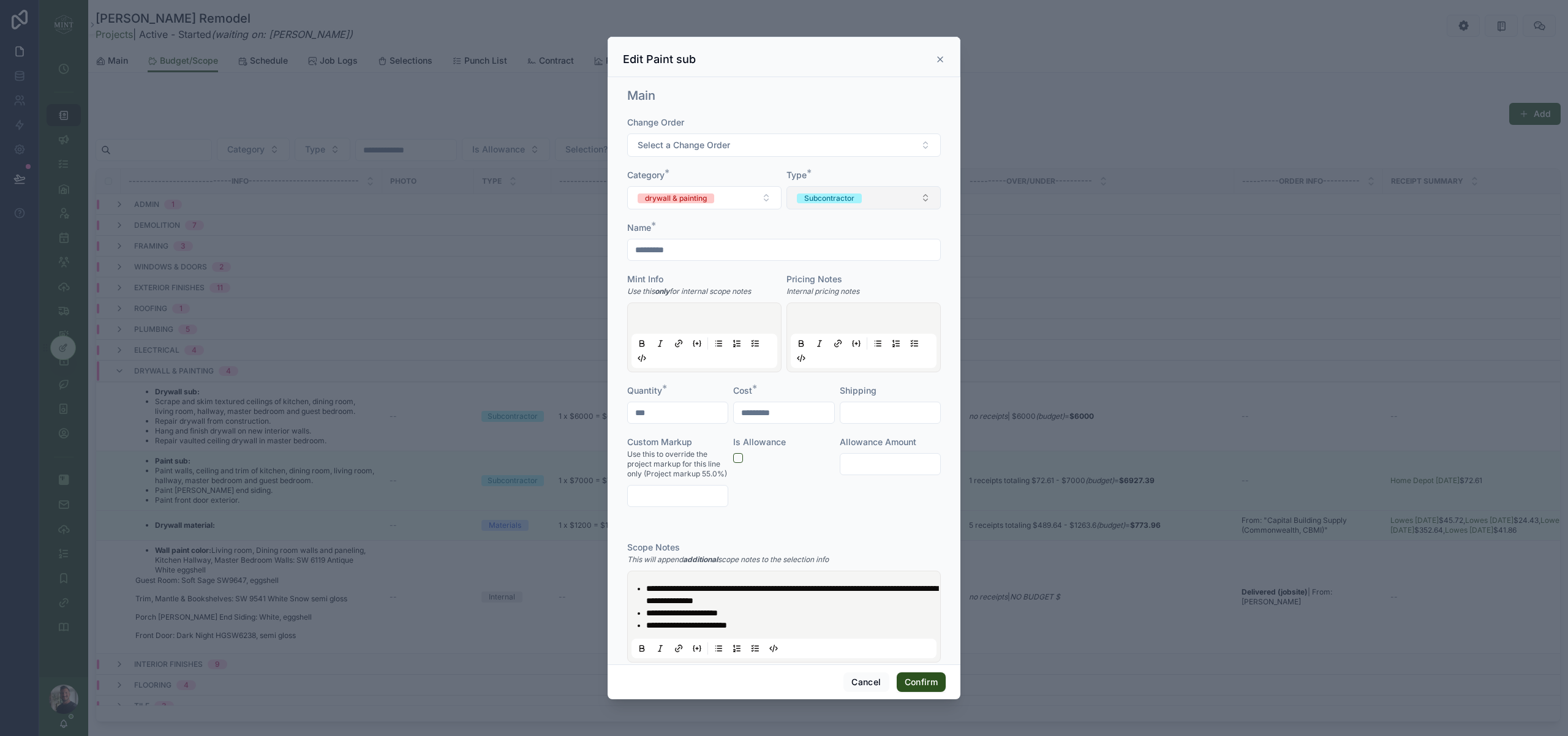
click at [894, 201] on button "Subcontractor" at bounding box center [863, 198] width 154 height 23
click at [839, 283] on span "Materials" at bounding box center [818, 280] width 47 height 10
click at [927, 683] on button "Confirm" at bounding box center [921, 682] width 49 height 20
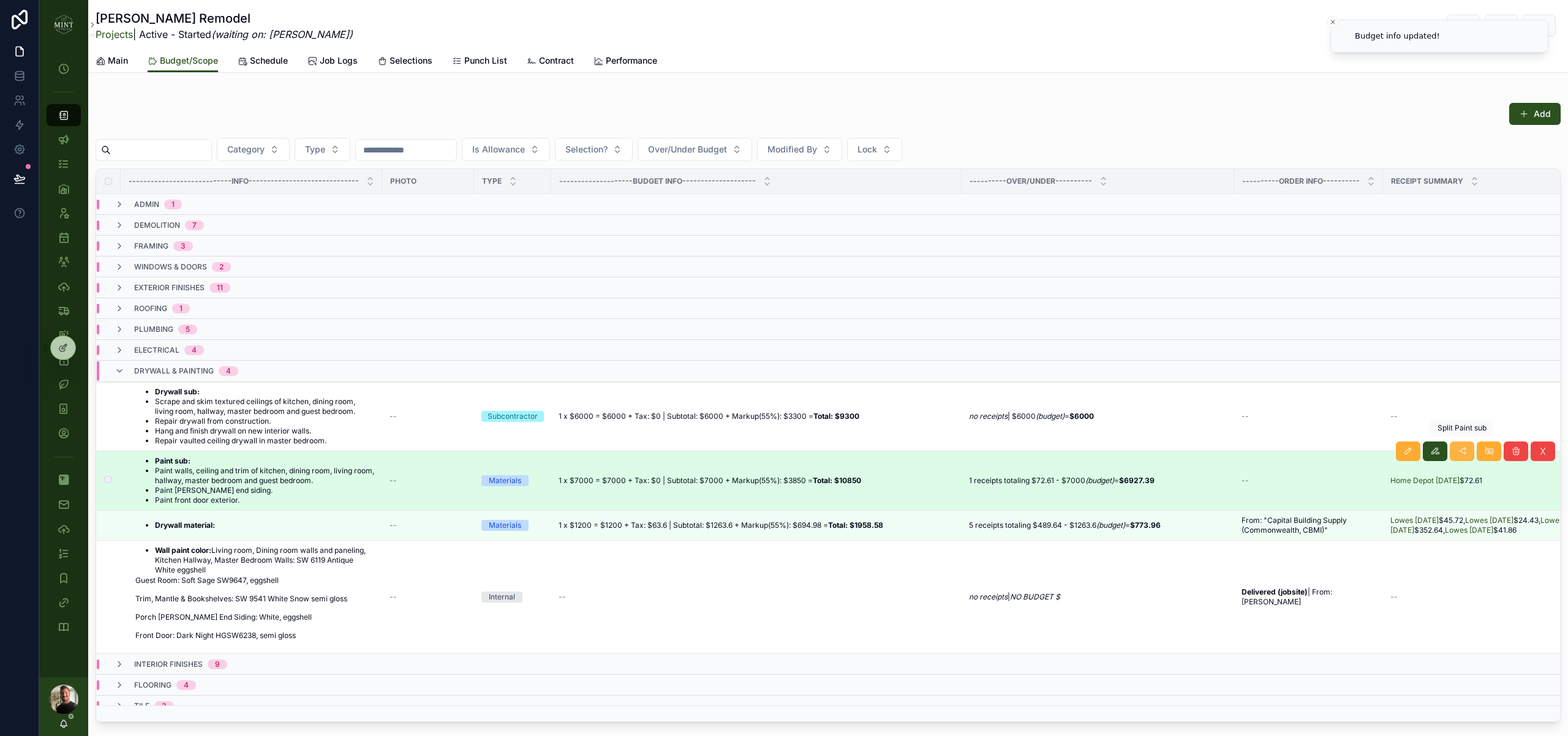
click at [1465, 453] on button "scrollable content" at bounding box center [1462, 451] width 24 height 20
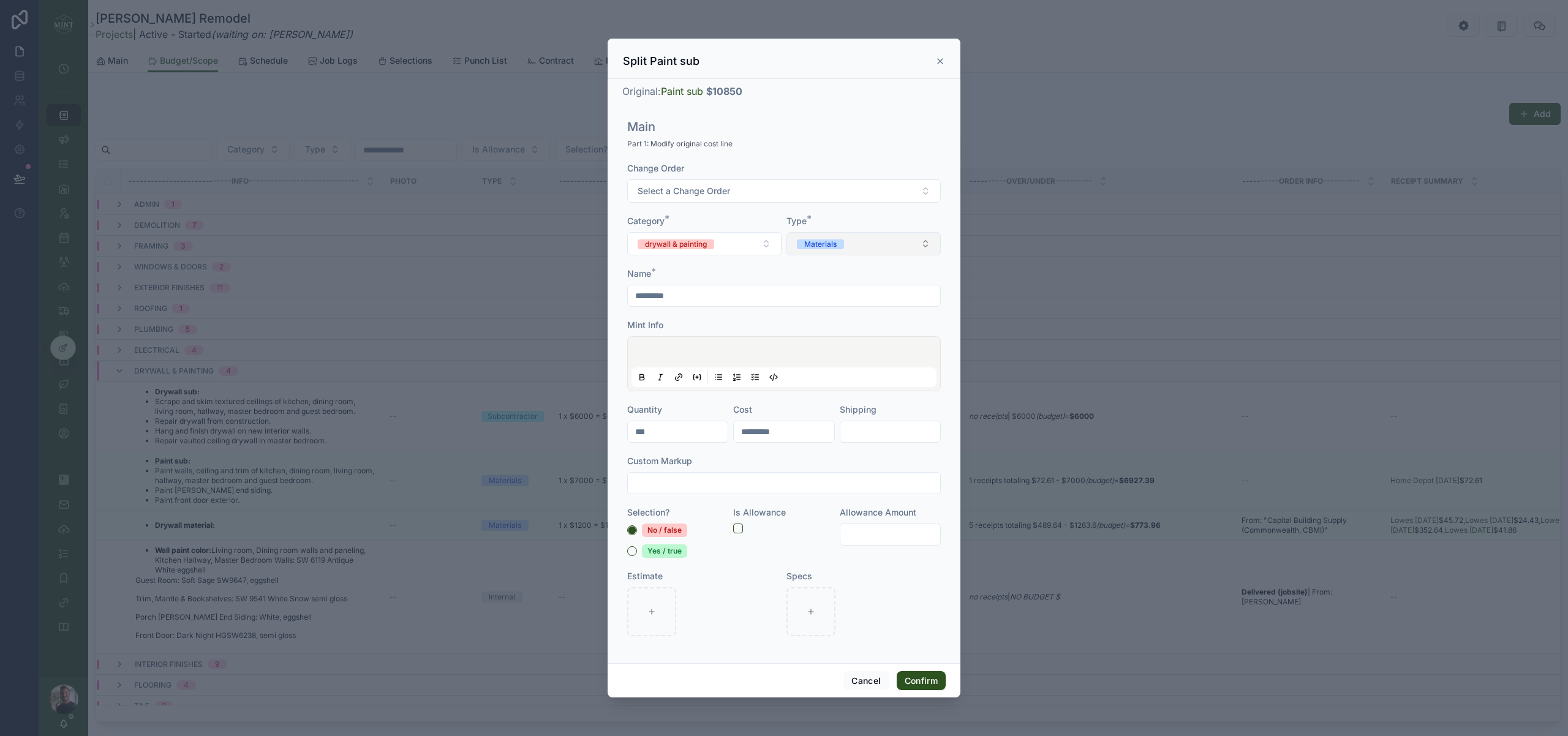
click at [928, 244] on button "Materials" at bounding box center [863, 244] width 154 height 23
click at [856, 311] on div "Labor" at bounding box center [864, 309] width 148 height 17
click at [793, 431] on input "*********" at bounding box center [784, 432] width 100 height 17
type input "*********"
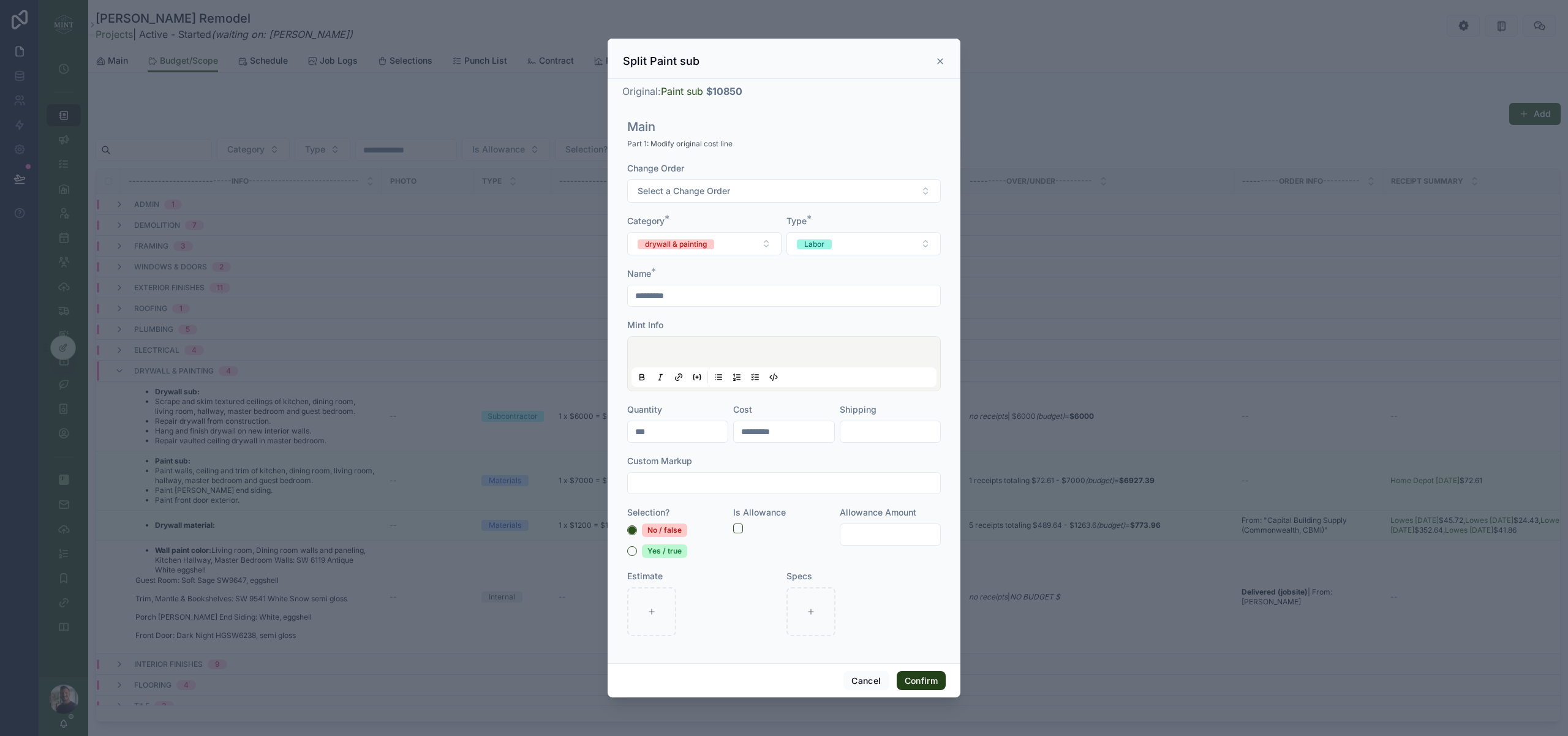
click at [927, 678] on button "Confirm" at bounding box center [921, 680] width 49 height 20
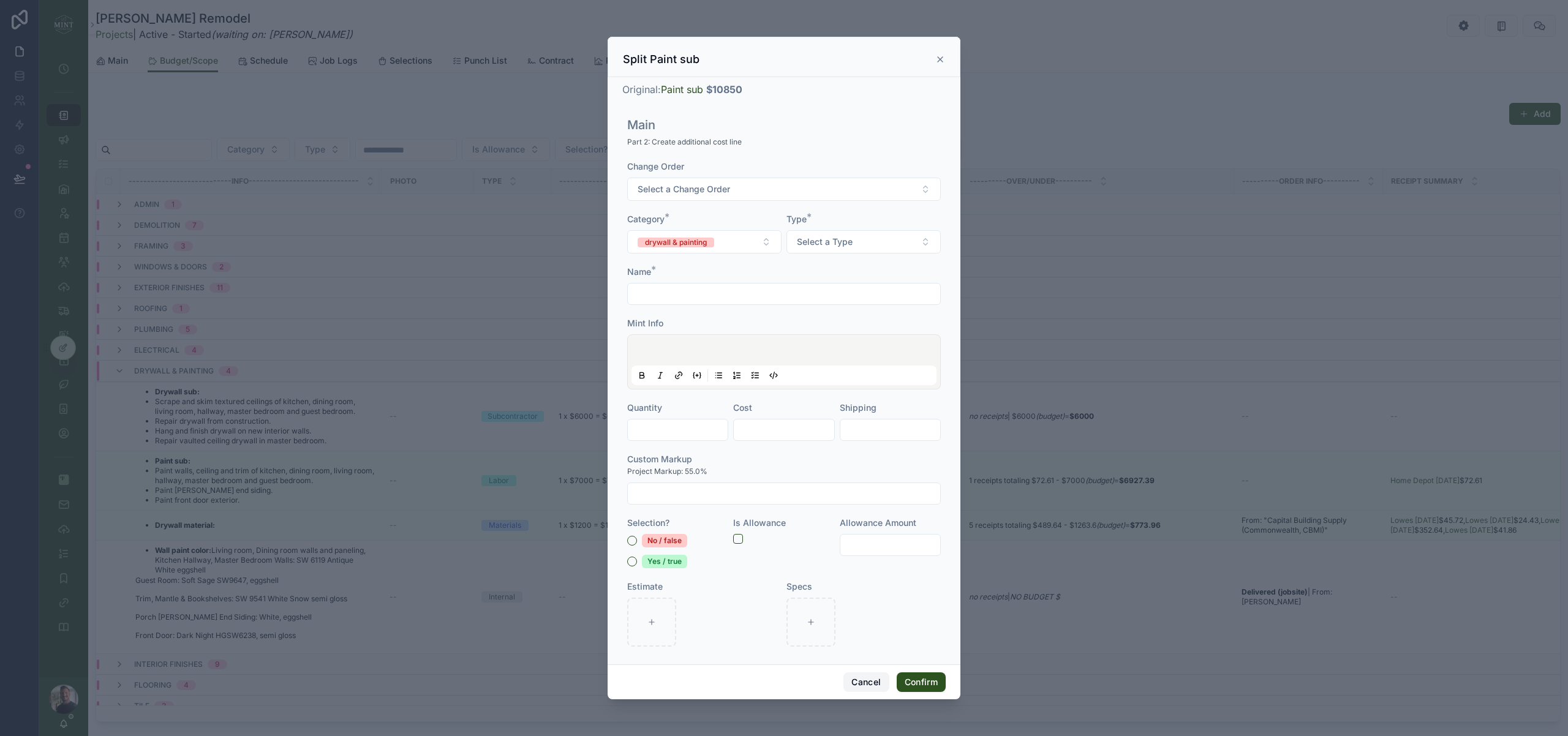
click at [860, 678] on button "Cancel" at bounding box center [866, 682] width 45 height 20
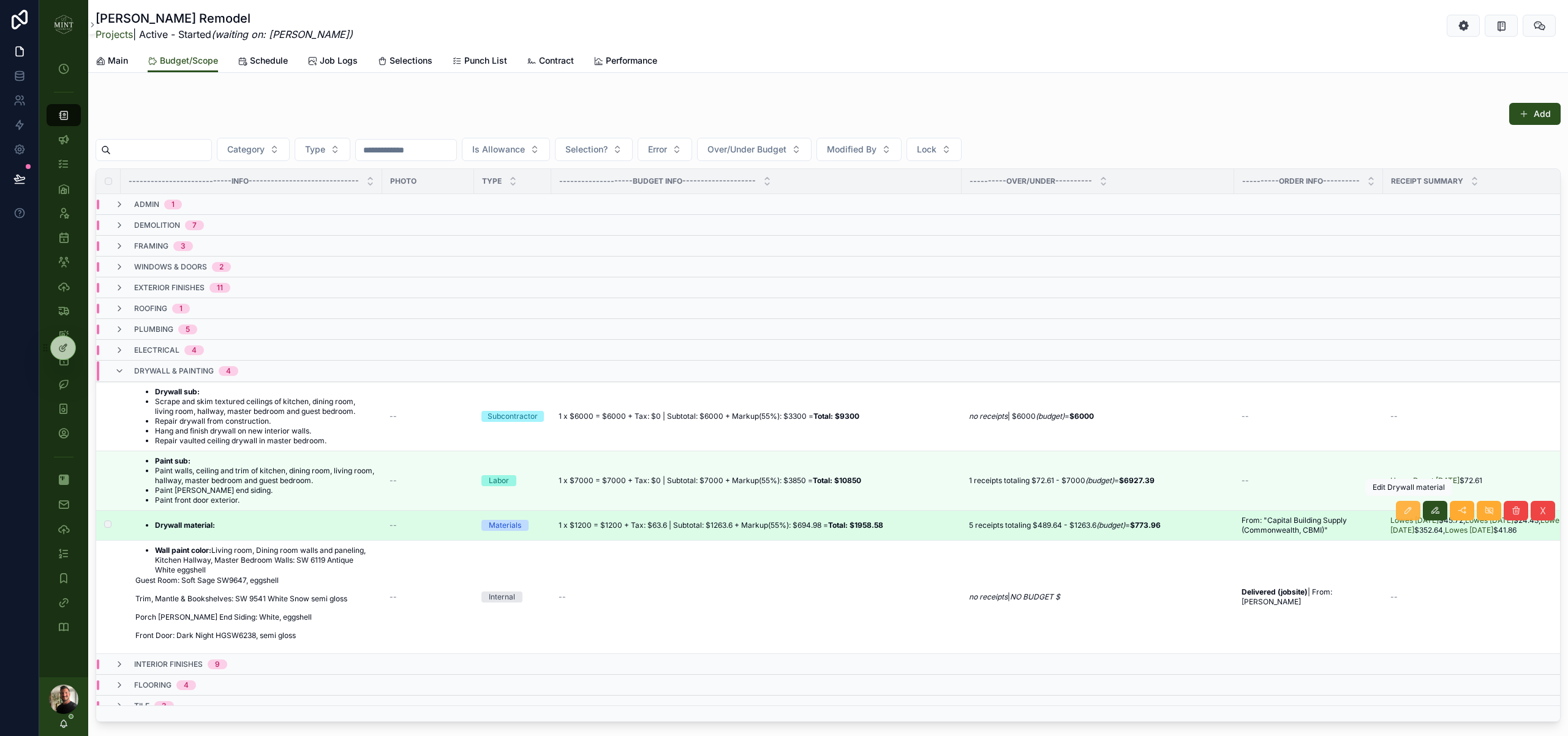
click at [1409, 508] on icon "scrollable content" at bounding box center [1407, 510] width 10 height 10
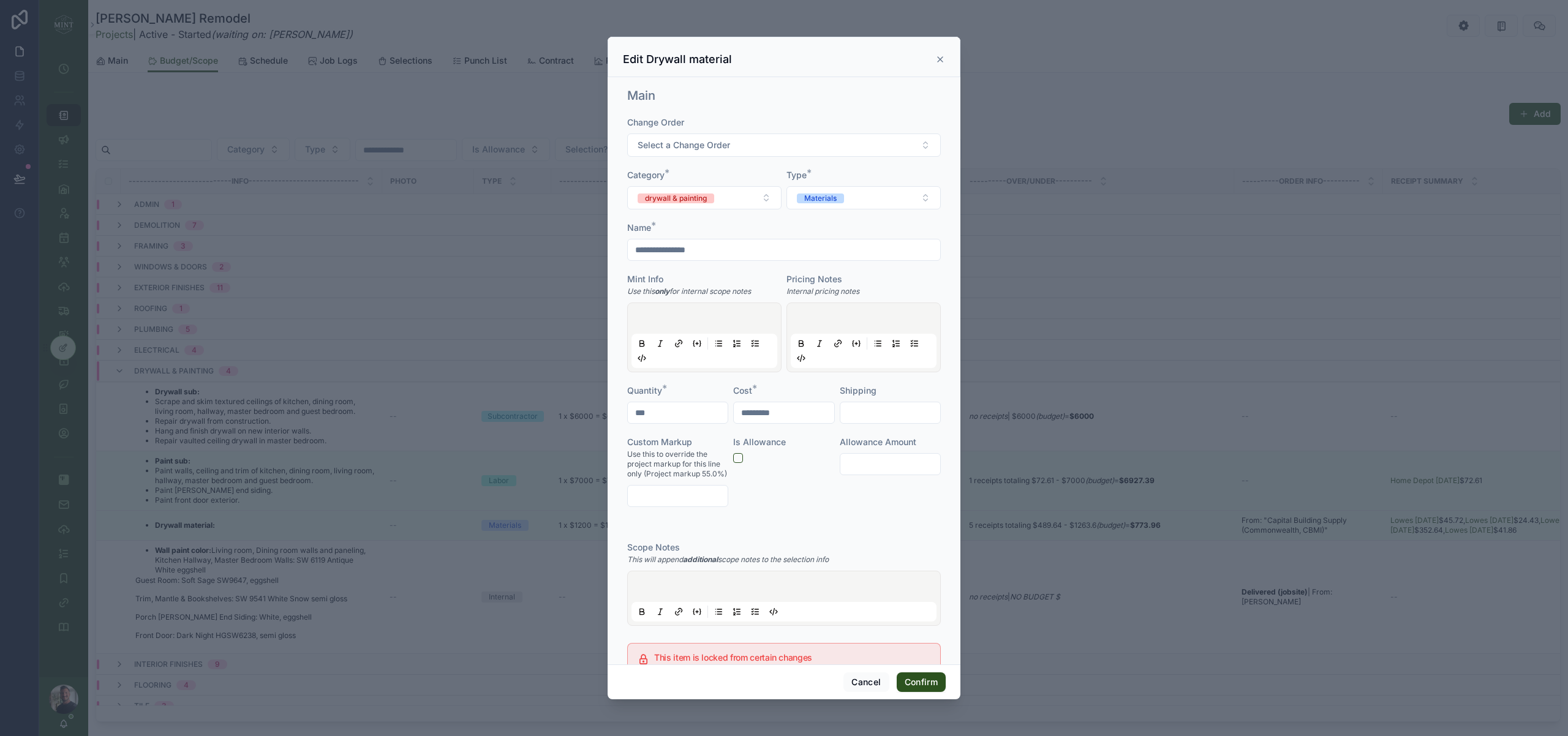
click at [765, 412] on input "*********" at bounding box center [784, 412] width 100 height 17
type input "*********"
click at [926, 682] on button "Confirm" at bounding box center [921, 682] width 49 height 20
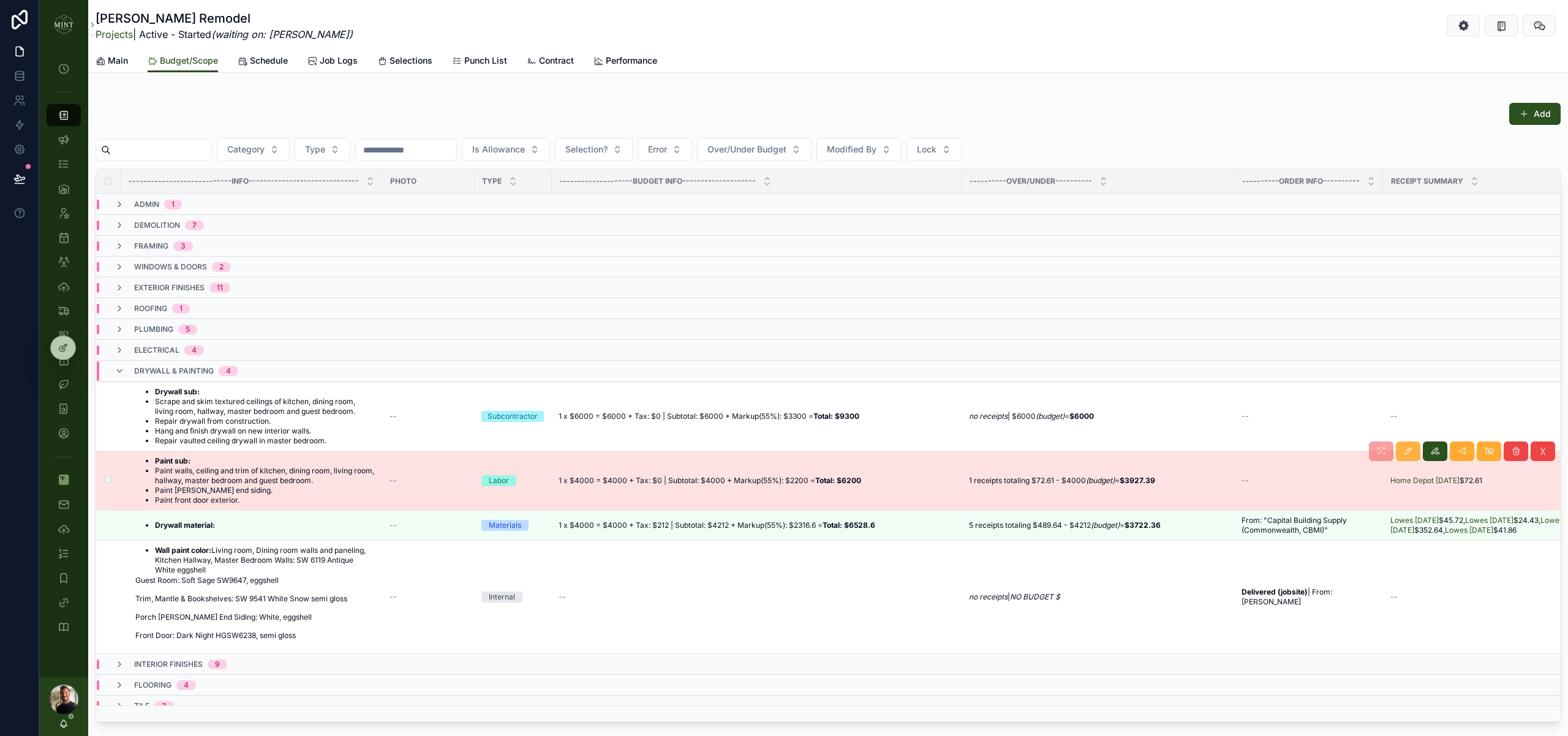
click at [1411, 453] on icon "scrollable content" at bounding box center [1407, 451] width 10 height 10
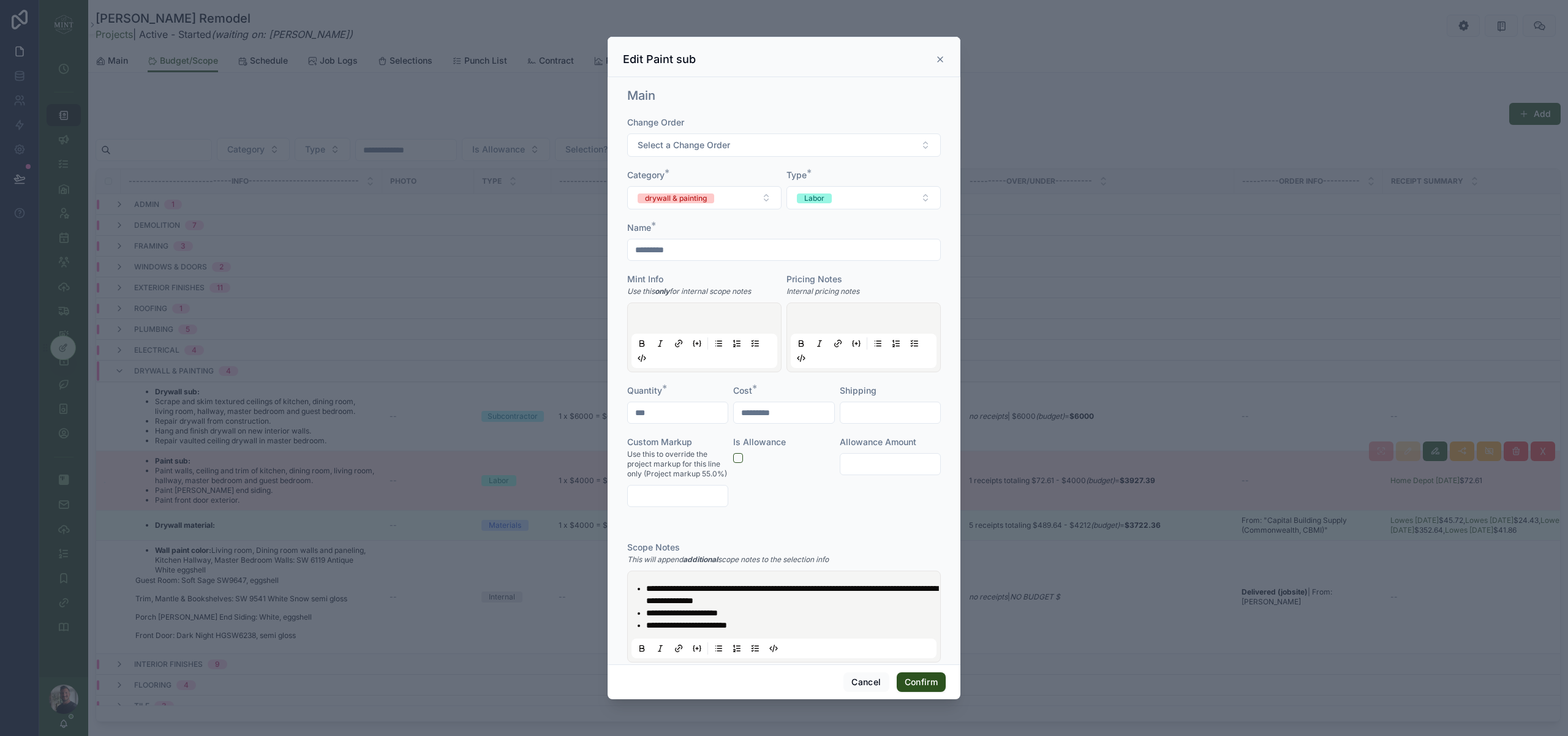
click at [708, 255] on input "*********" at bounding box center [784, 249] width 312 height 17
type input "**********"
drag, startPoint x: 930, startPoint y: 682, endPoint x: 363, endPoint y: 597, distance: 573.3
click at [930, 682] on button "Confirm" at bounding box center [921, 682] width 49 height 20
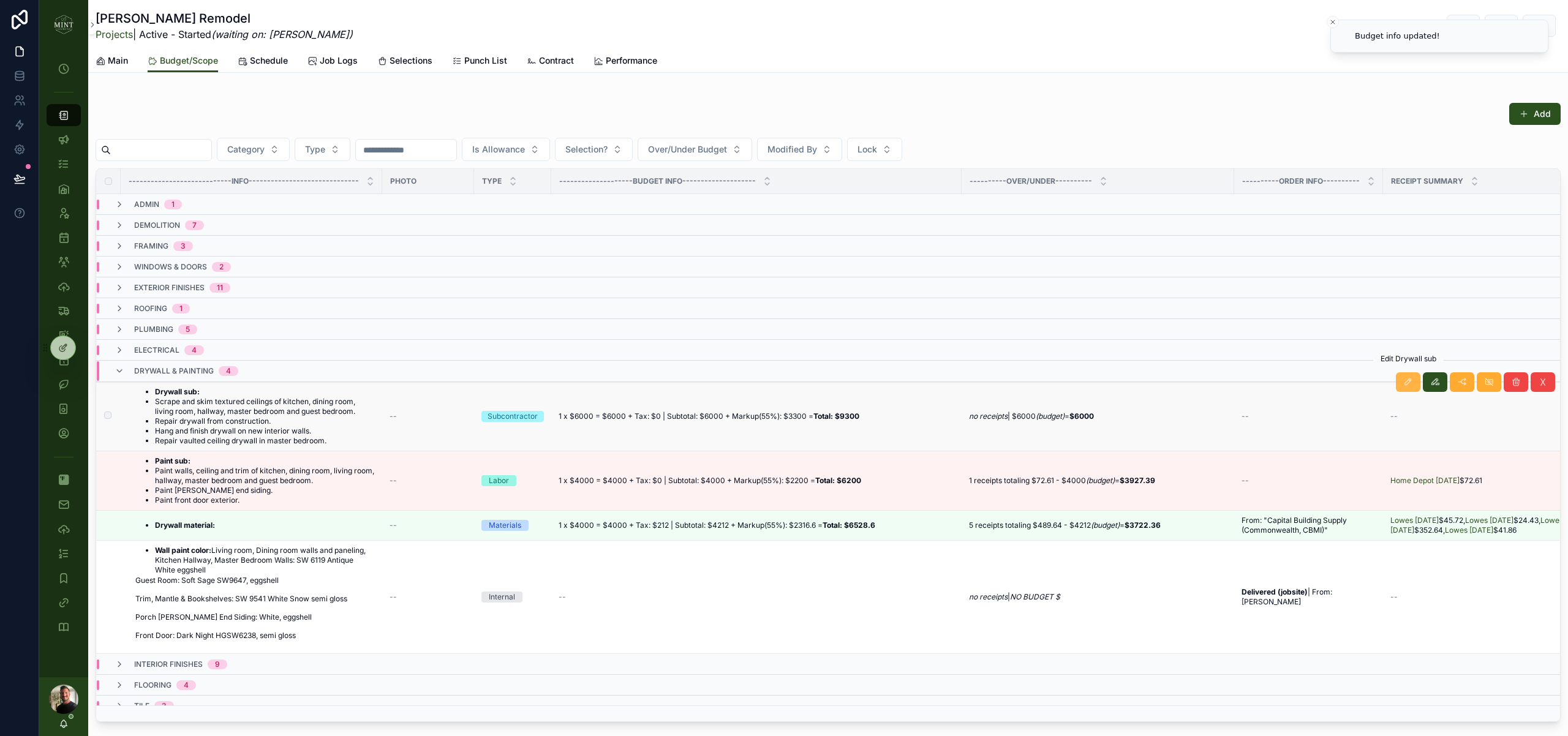
click at [1406, 380] on icon "scrollable content" at bounding box center [1407, 382] width 10 height 10
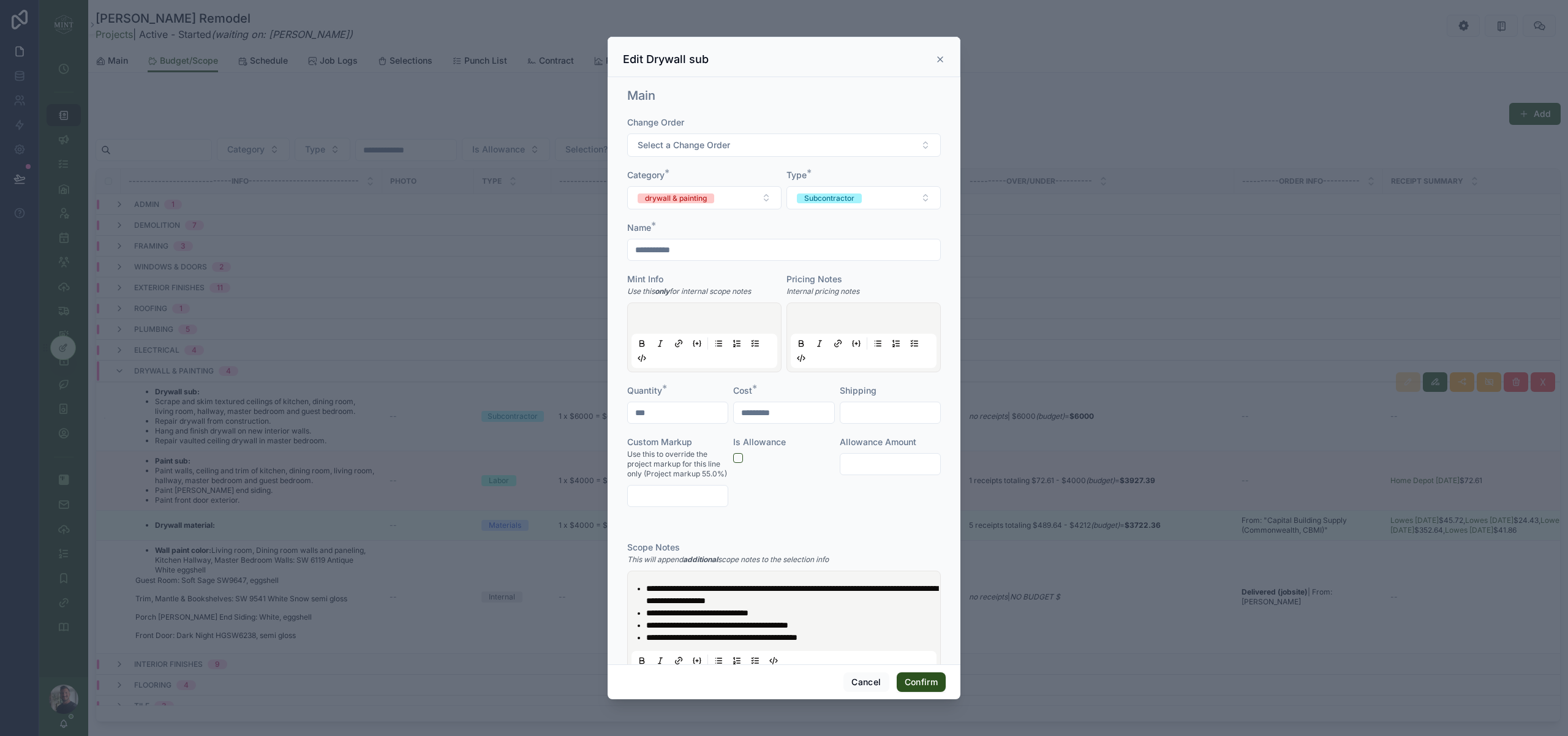
click at [737, 253] on input "**********" at bounding box center [784, 249] width 312 height 17
type input "**********"
click at [917, 680] on button "Confirm" at bounding box center [921, 682] width 49 height 20
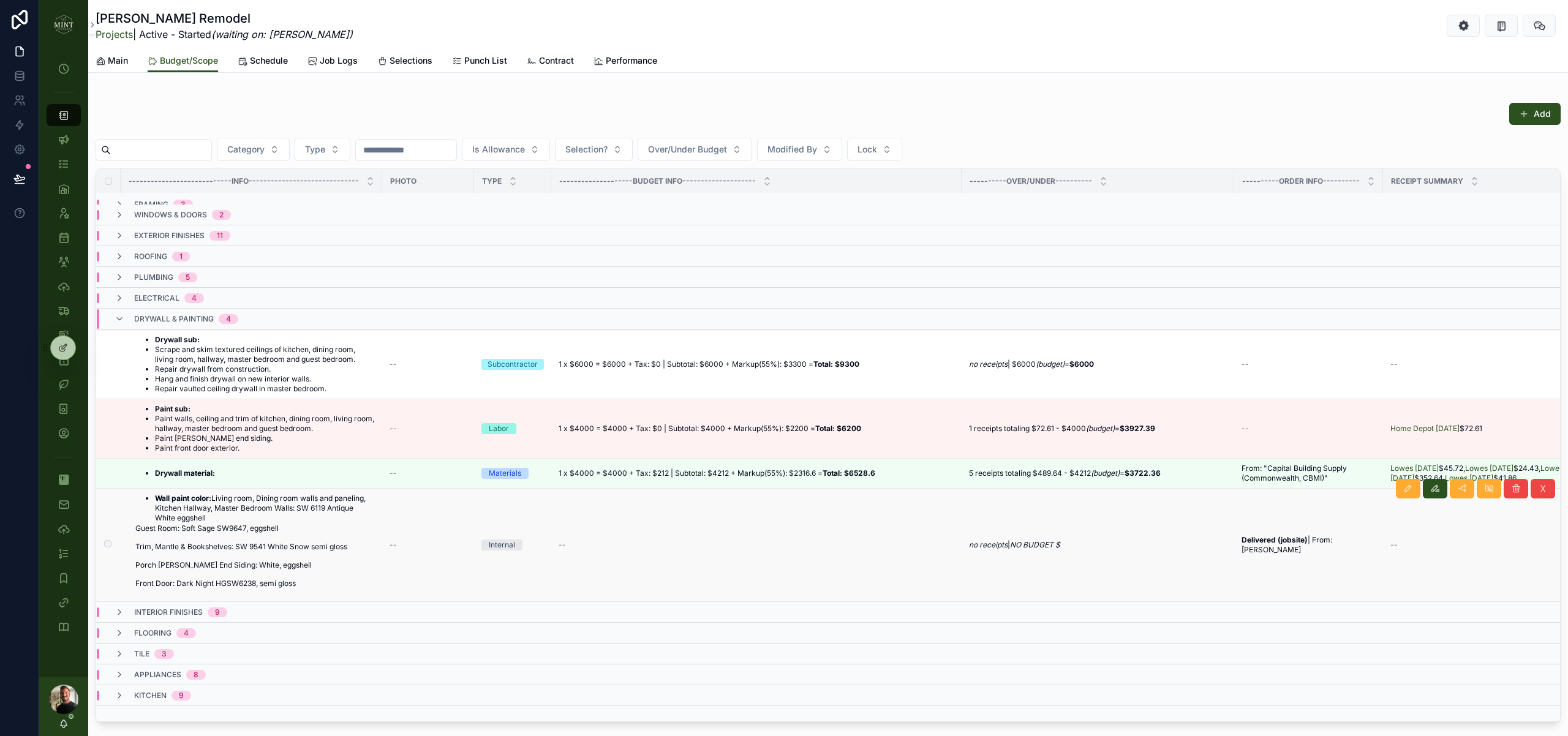
scroll to position [48, 0]
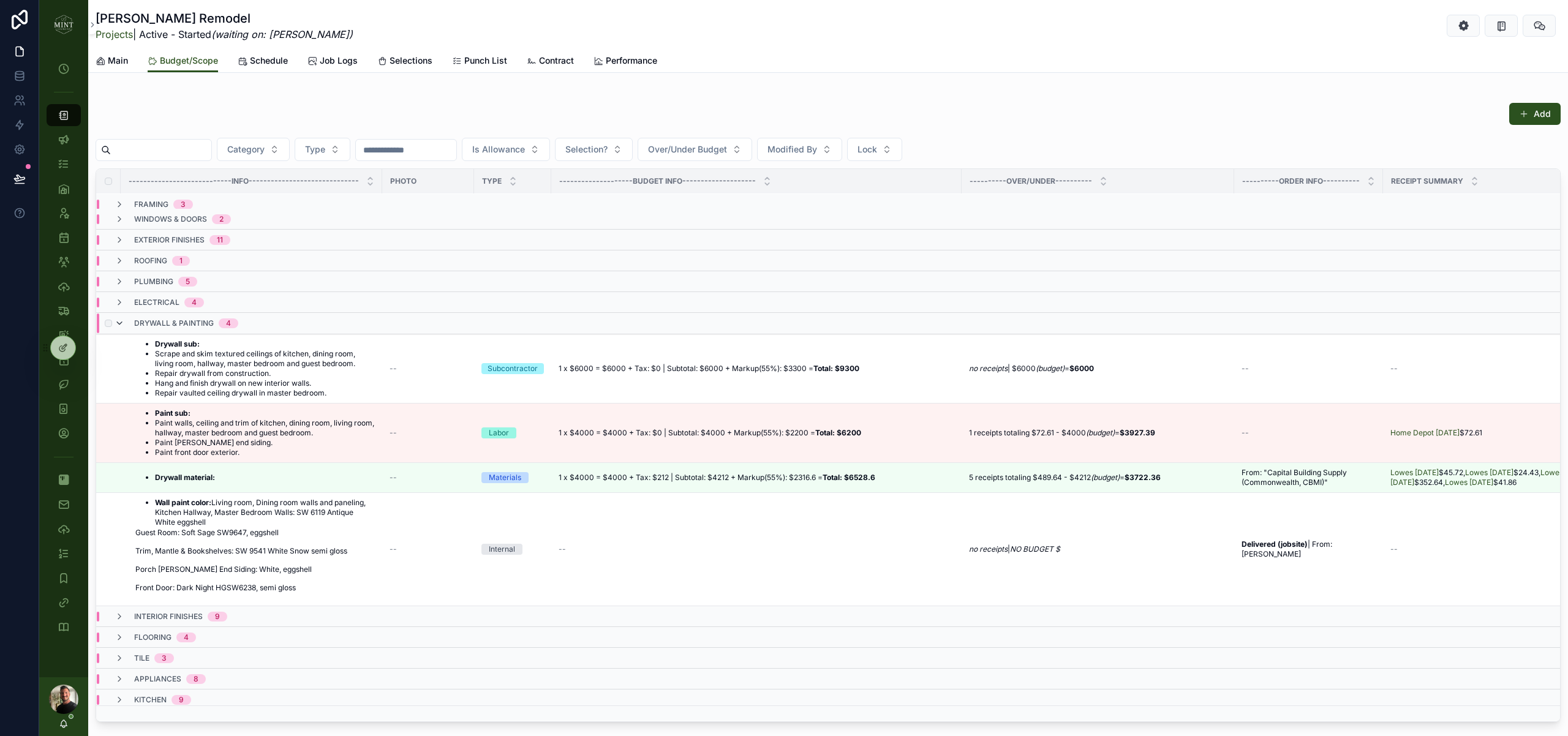
click at [118, 318] on icon "scrollable content" at bounding box center [119, 323] width 10 height 10
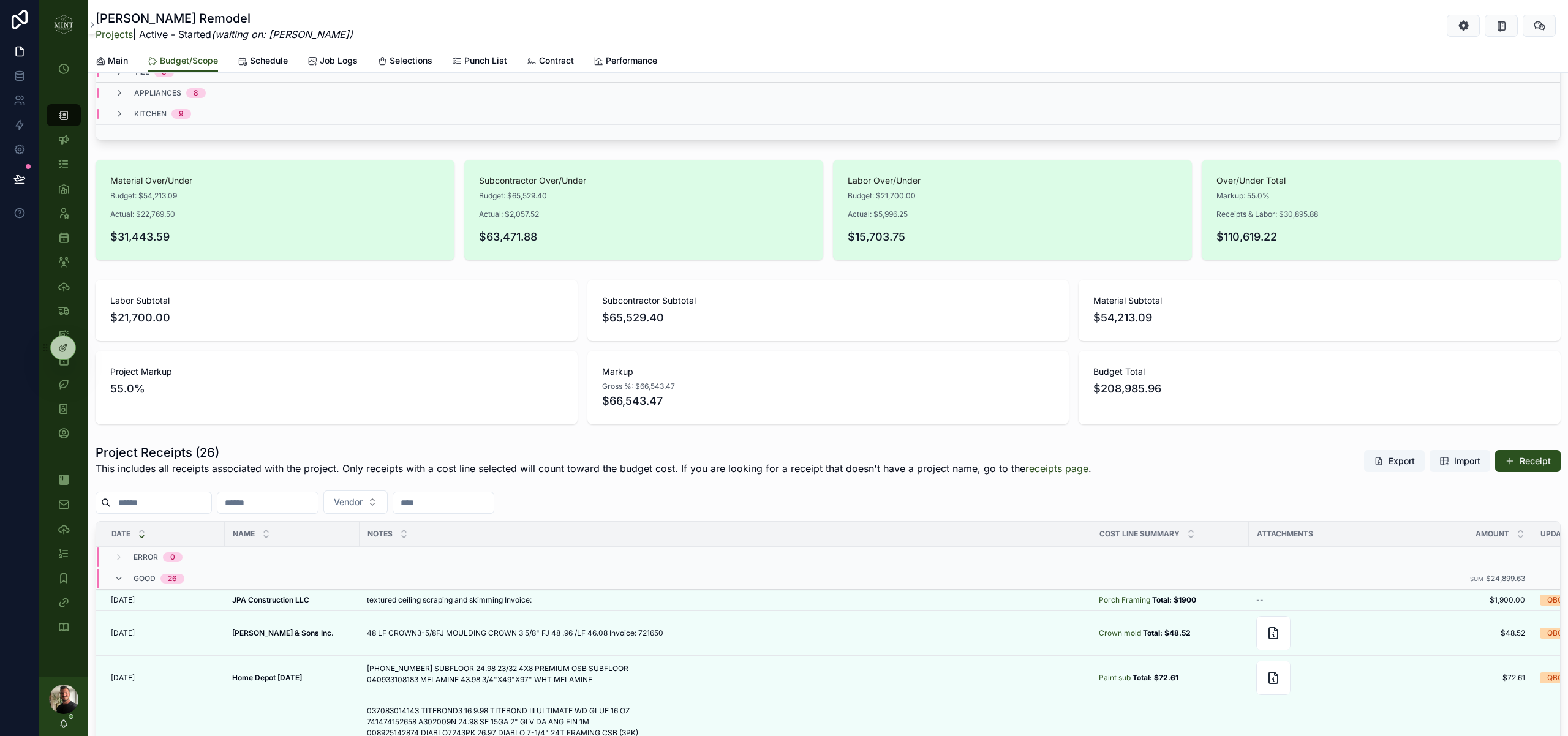
scroll to position [501, 0]
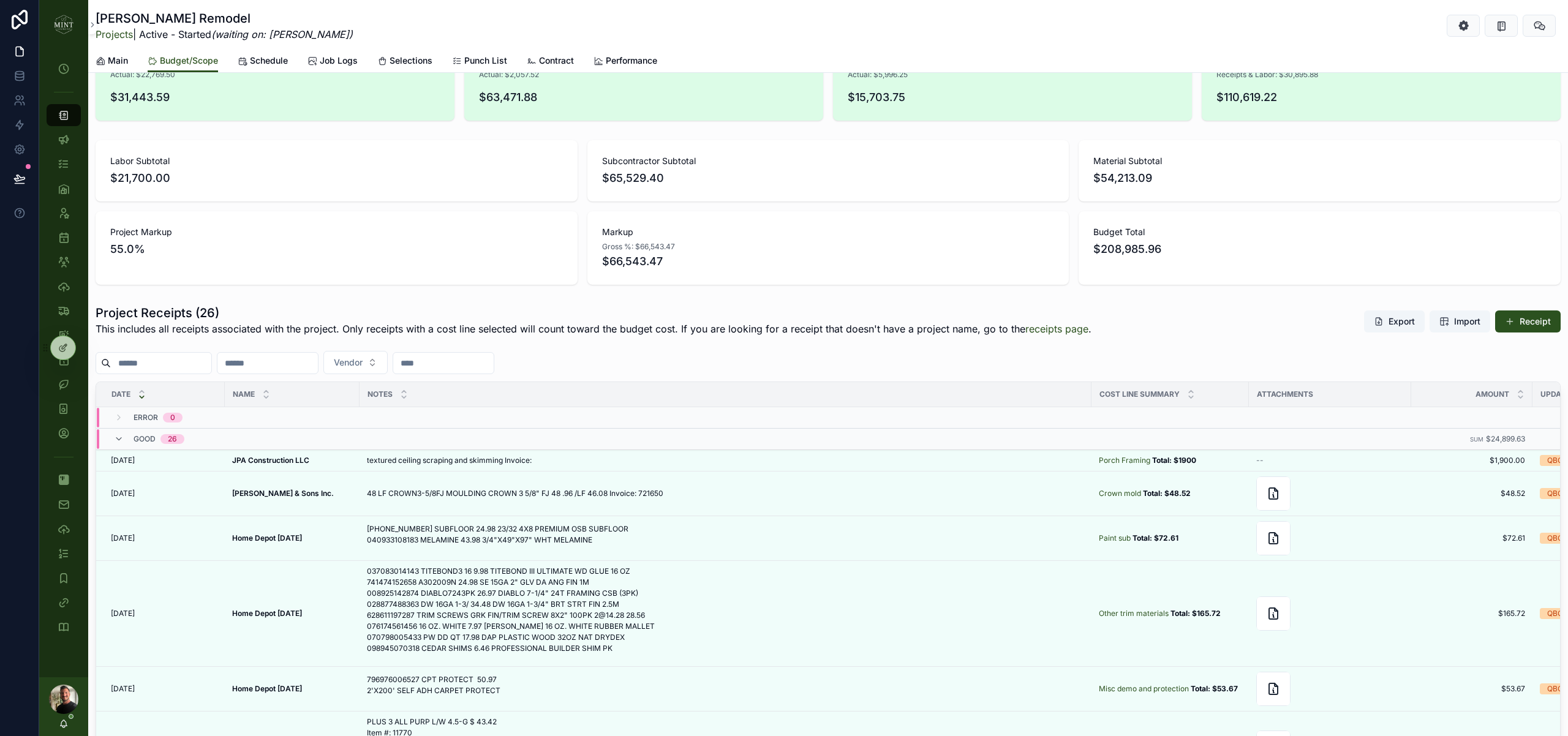
click at [123, 431] on div "Good 26" at bounding box center [149, 439] width 70 height 20
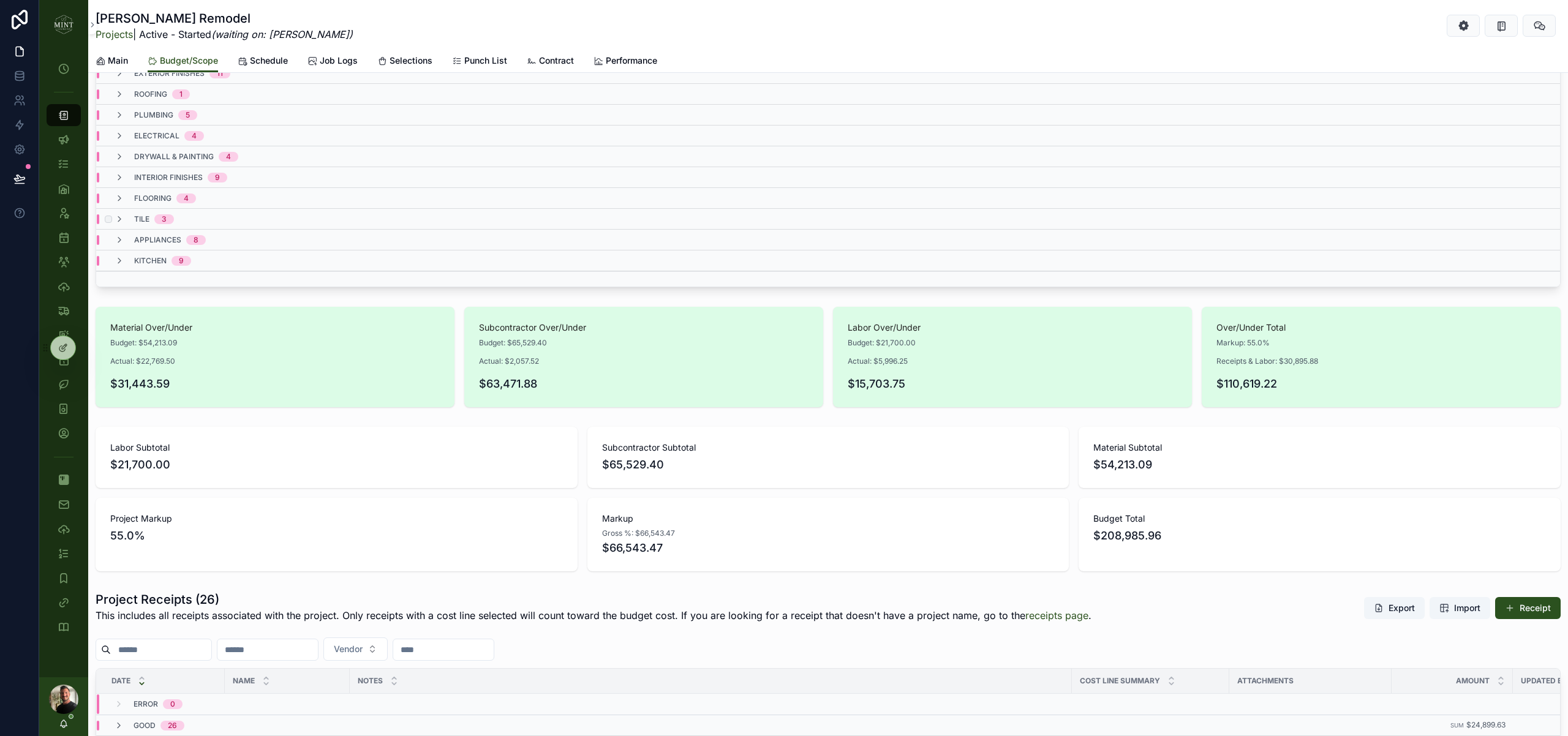
scroll to position [0, 0]
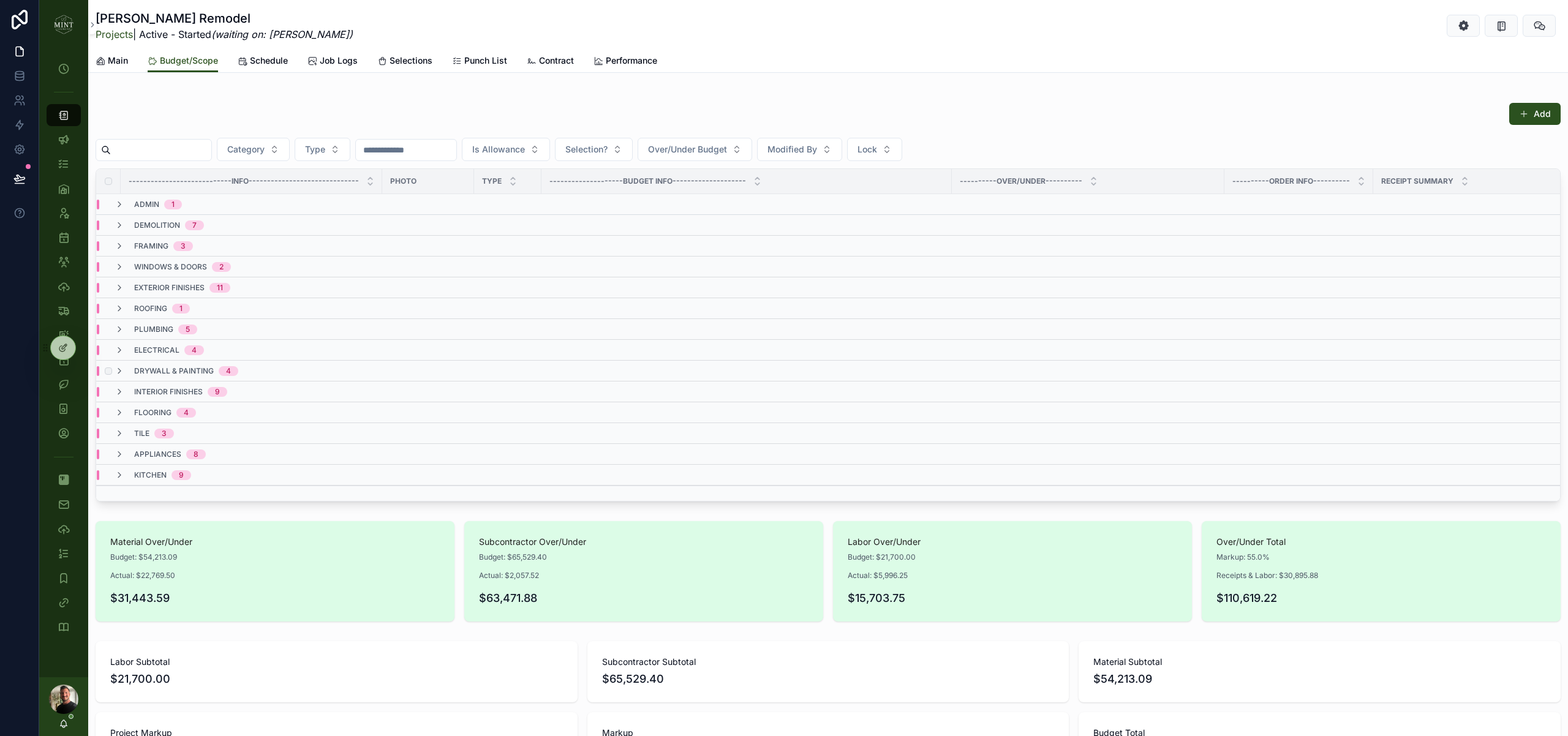
click at [126, 366] on div "drywall & painting 4" at bounding box center [176, 371] width 123 height 10
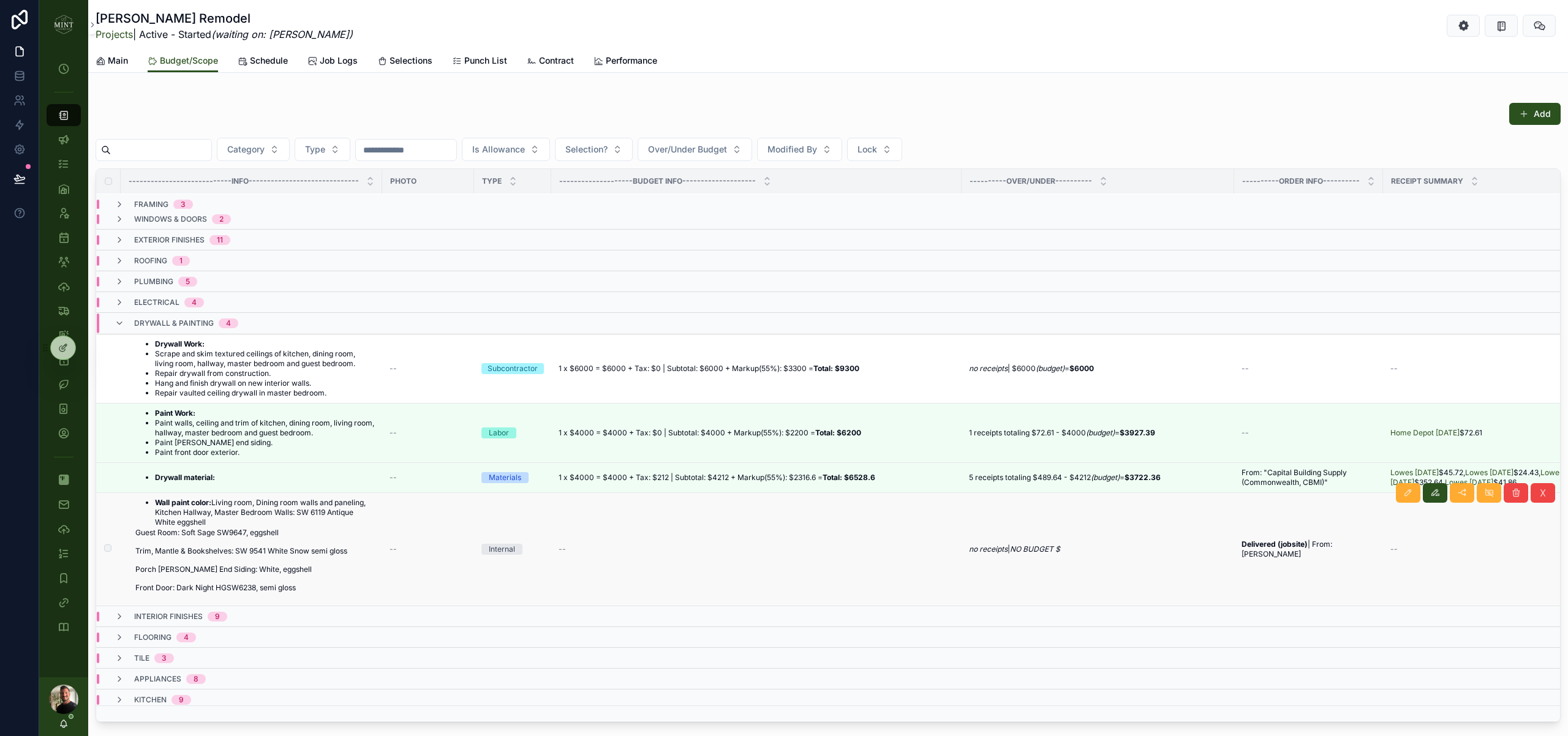
scroll to position [533, 0]
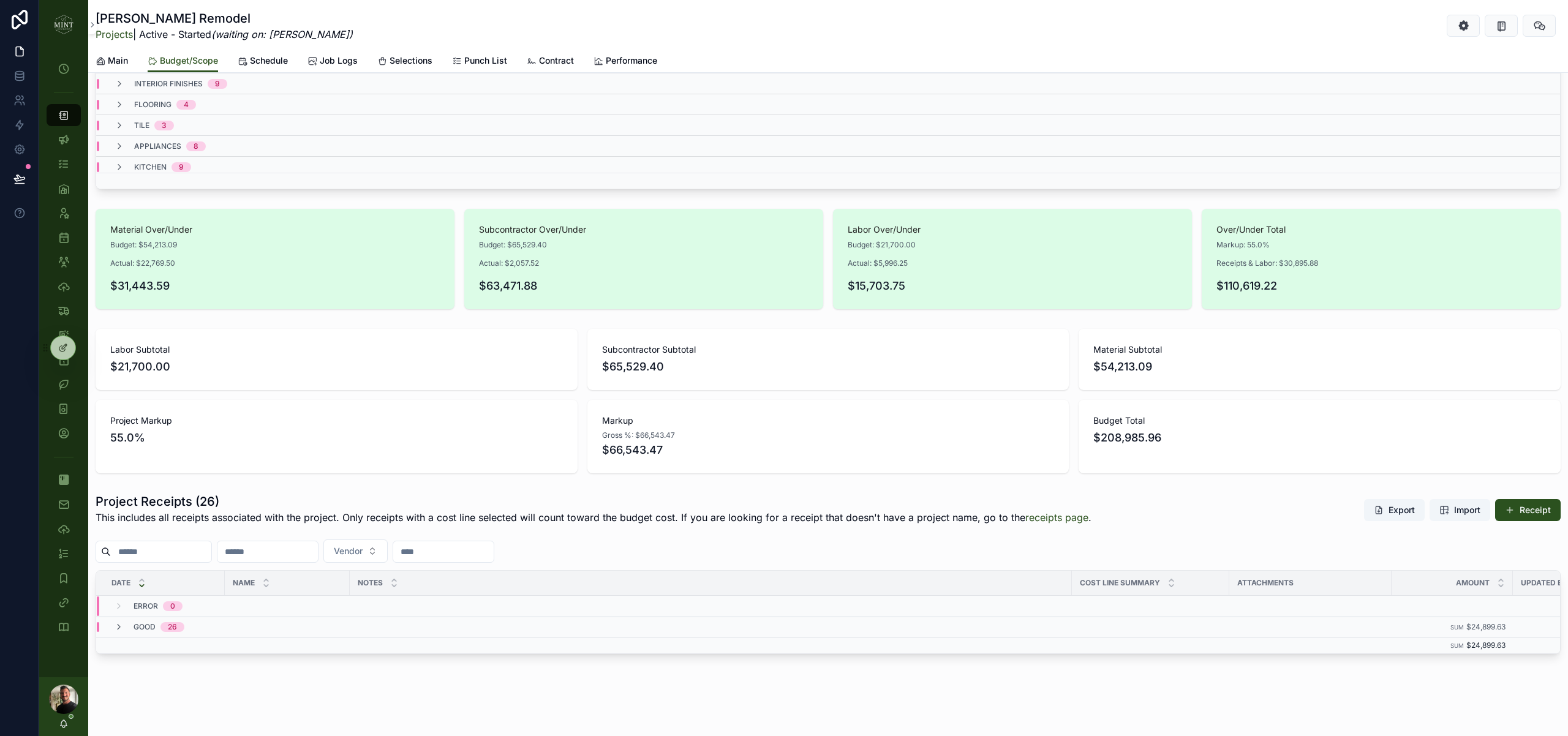
drag, startPoint x: 121, startPoint y: 633, endPoint x: 210, endPoint y: 583, distance: 102.1
click at [120, 632] on td "Good 26" at bounding box center [583, 627] width 976 height 21
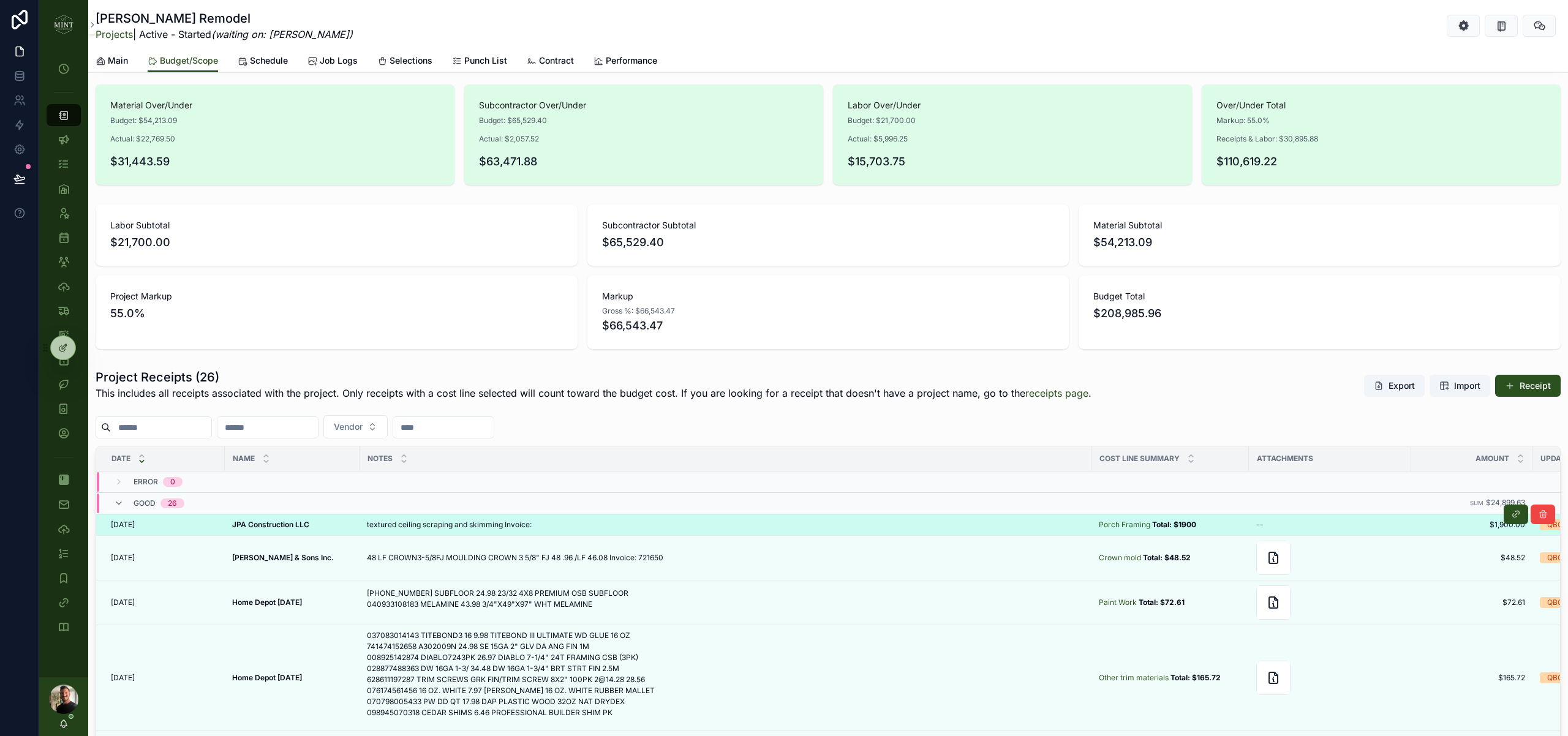
scroll to position [659, 0]
click at [1512, 514] on icon "scrollable content" at bounding box center [1516, 512] width 10 height 10
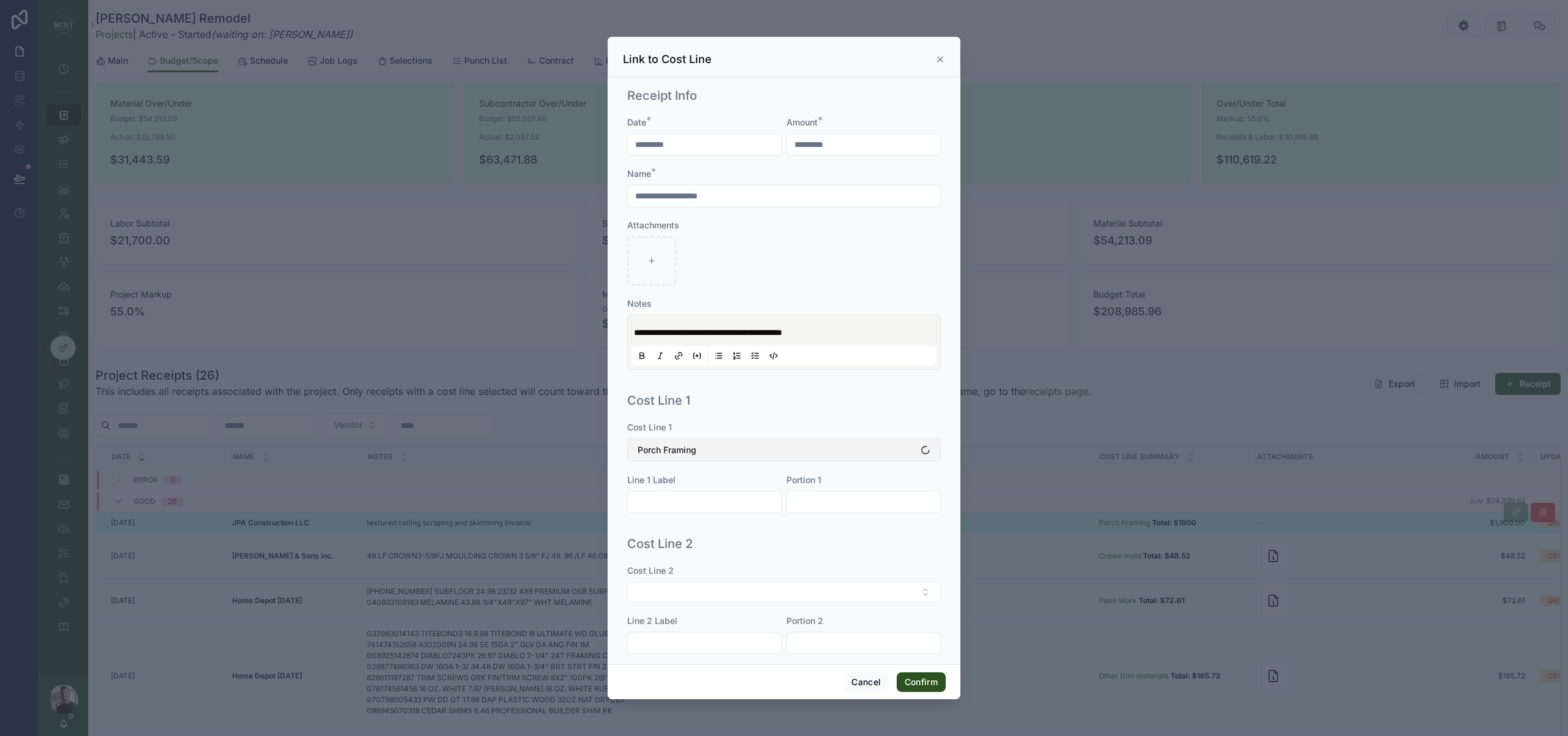
click at [844, 452] on button "Porch Framing" at bounding box center [784, 450] width 313 height 23
type input "******"
click at [695, 515] on div "Drywall Work" at bounding box center [784, 519] width 308 height 20
click at [921, 682] on button "Confirm" at bounding box center [921, 682] width 49 height 20
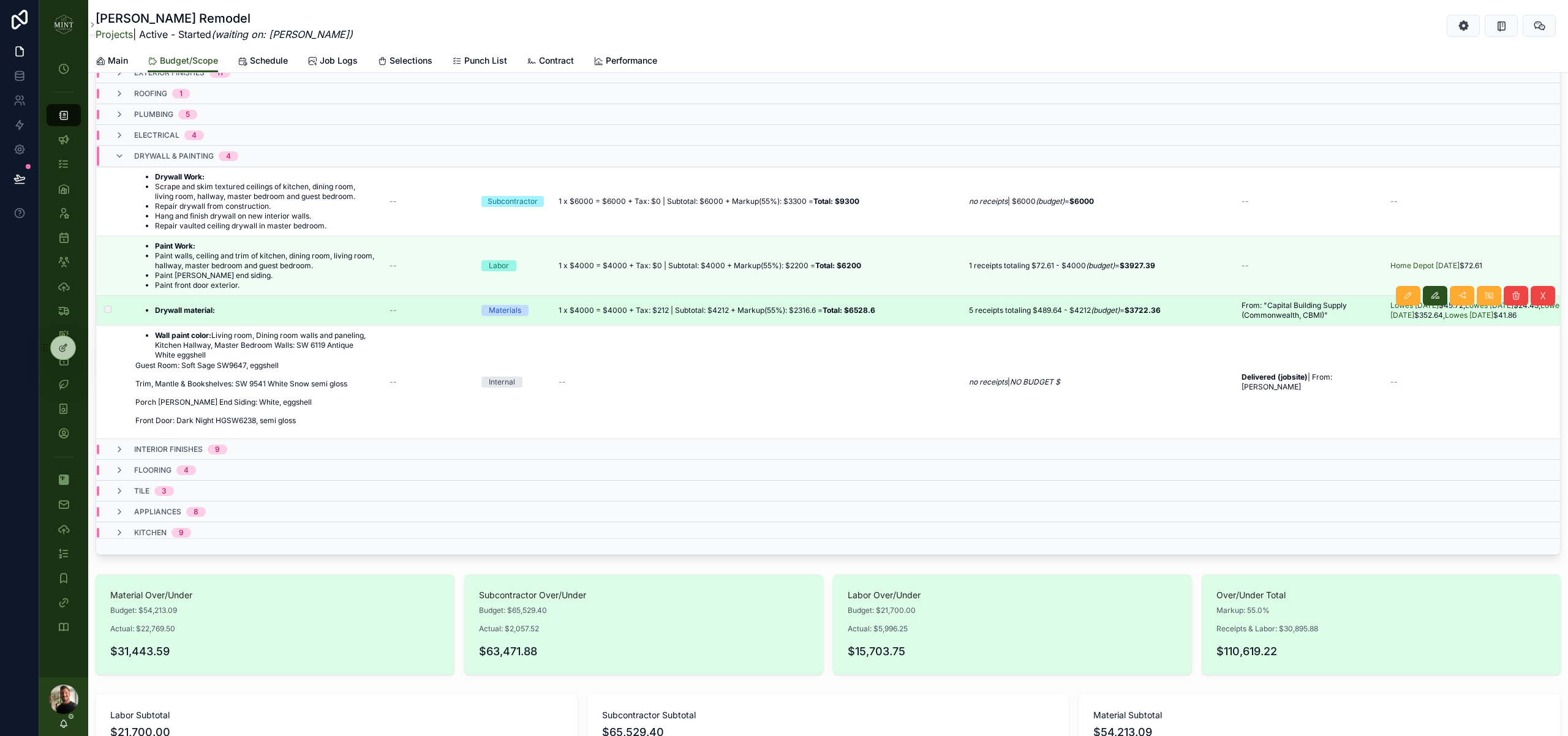
scroll to position [0, 0]
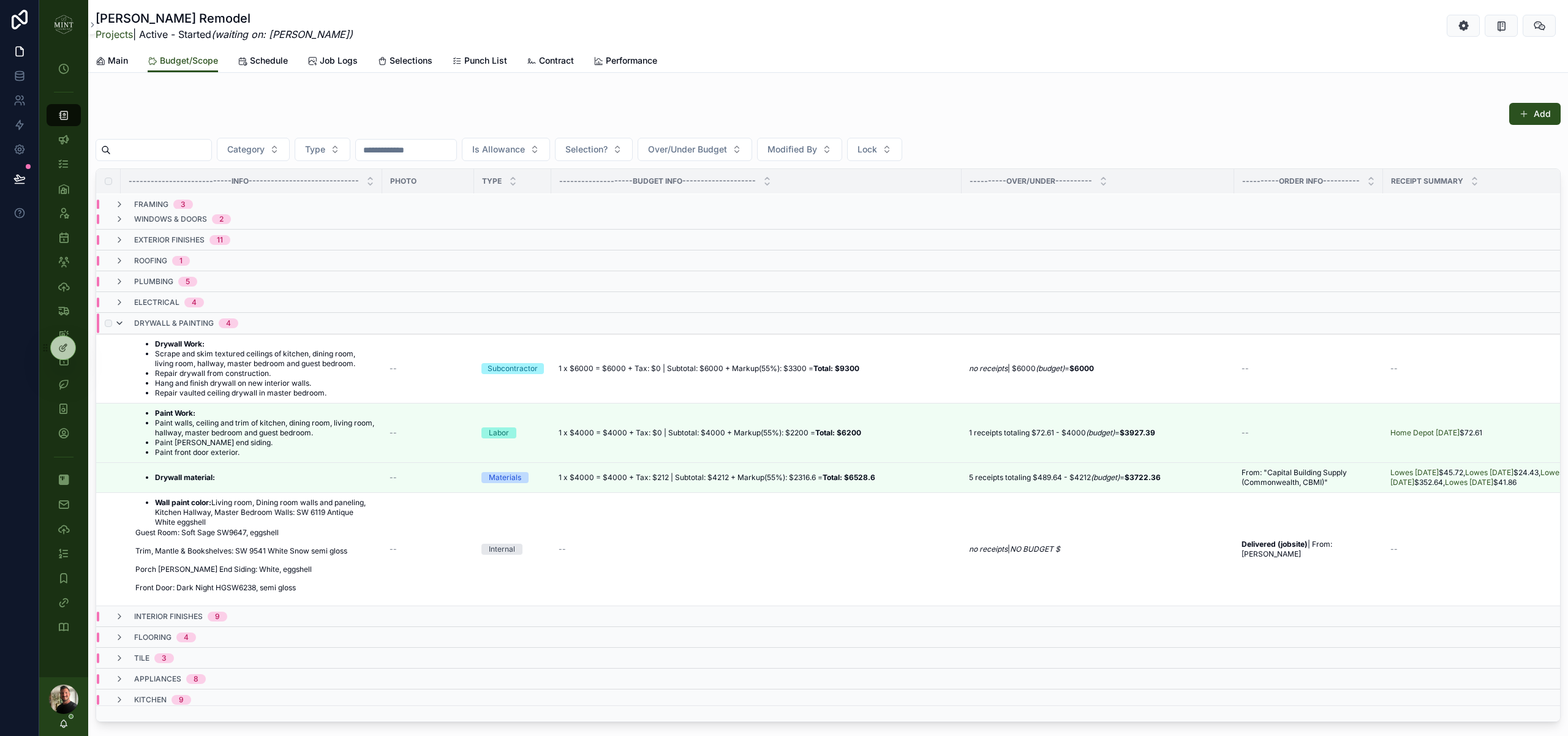
click at [123, 323] on icon "scrollable content" at bounding box center [119, 323] width 10 height 10
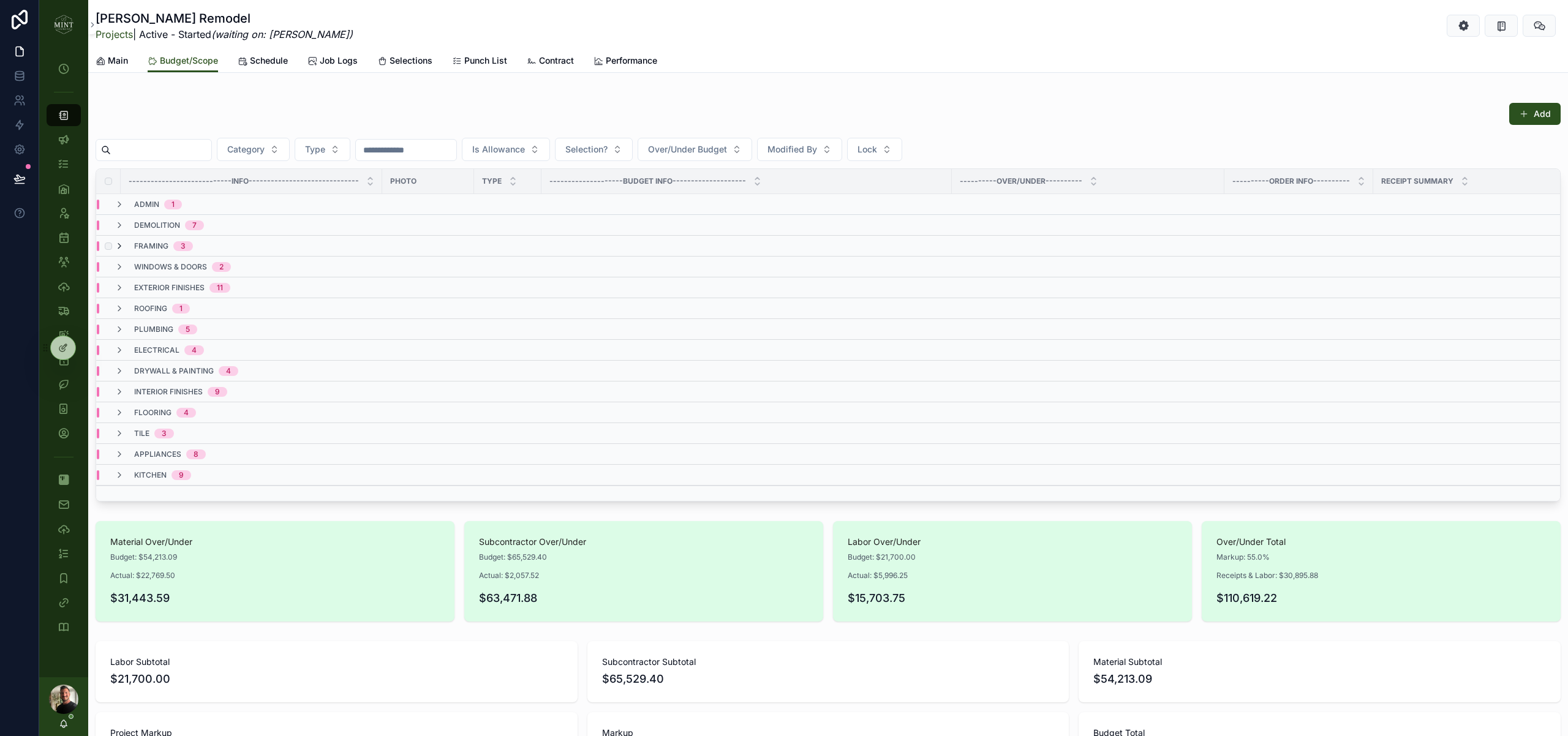
click at [119, 249] on icon "scrollable content" at bounding box center [119, 246] width 10 height 10
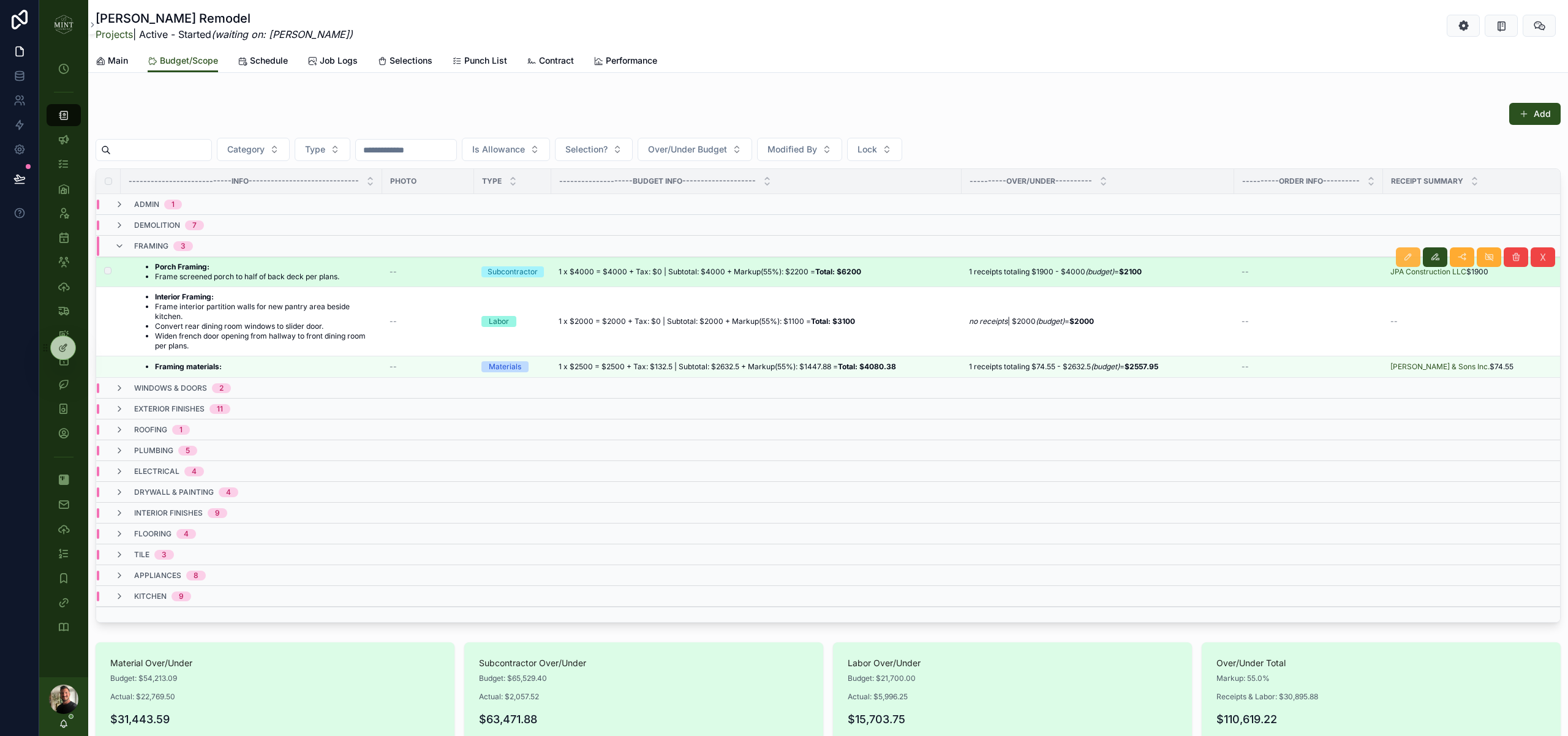
click at [1406, 259] on icon "scrollable content" at bounding box center [1407, 256] width 10 height 10
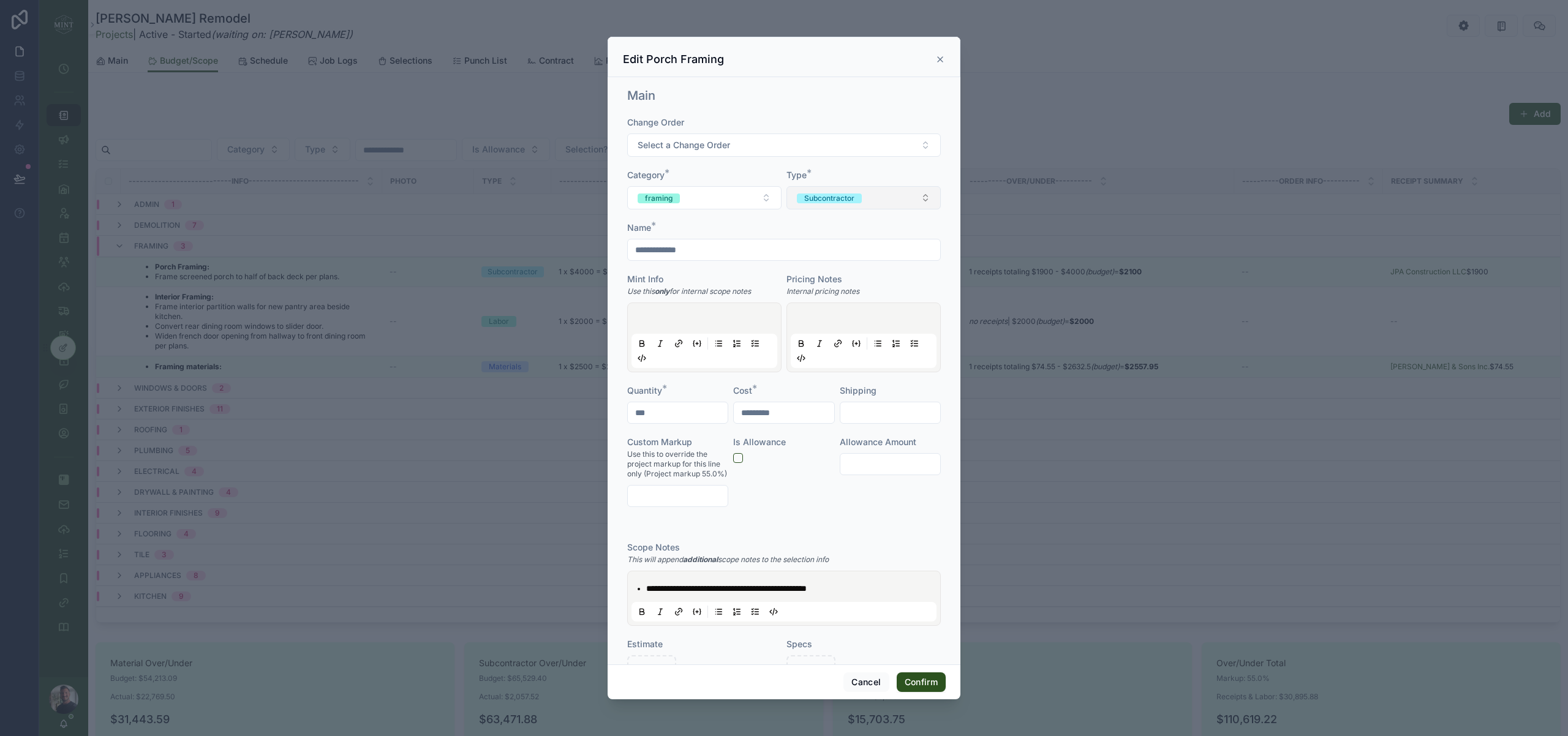
click at [924, 194] on button "Subcontractor" at bounding box center [863, 198] width 154 height 23
click at [951, 235] on div "**********" at bounding box center [784, 371] width 352 height 587
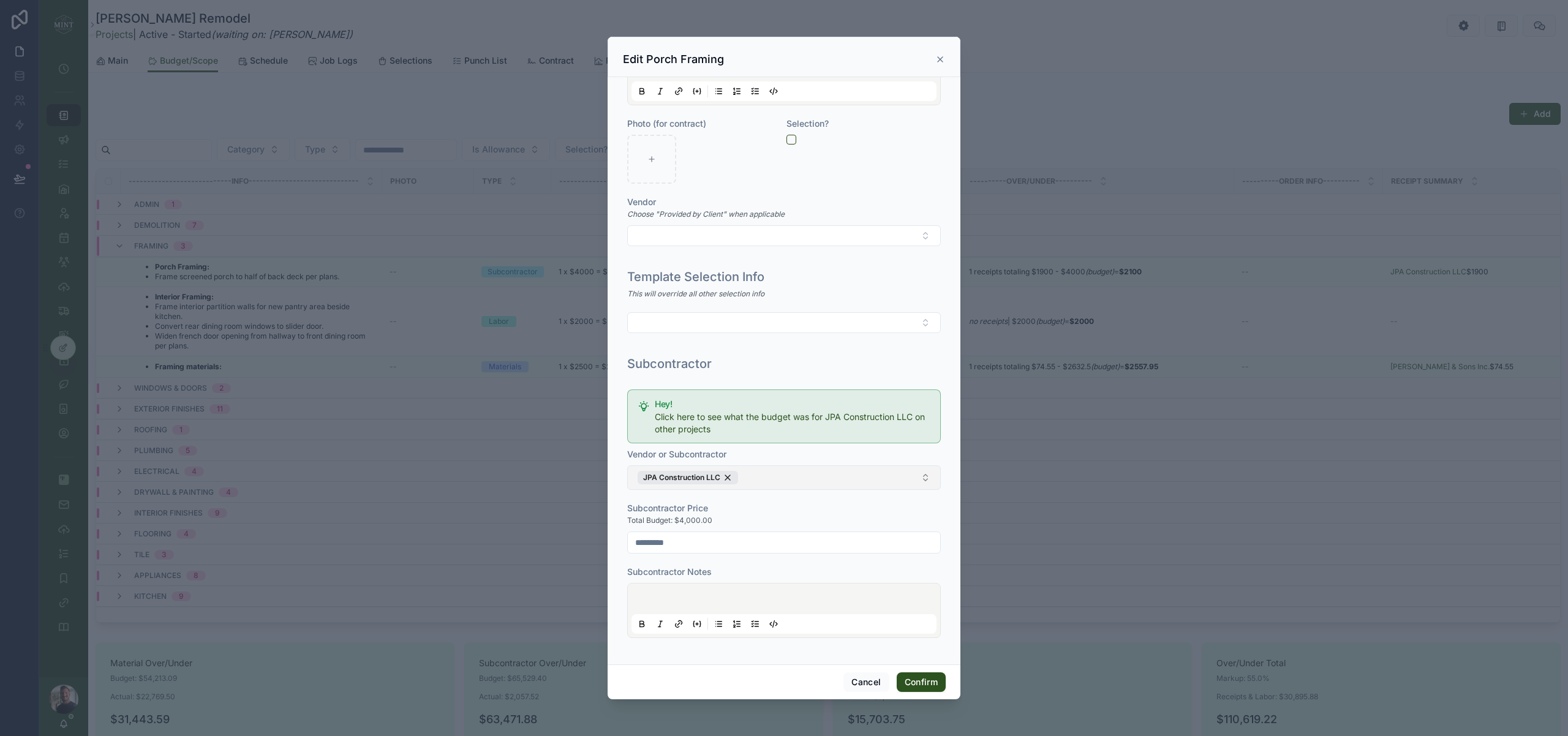
click at [731, 476] on div "JPA Construction LLC" at bounding box center [688, 477] width 100 height 13
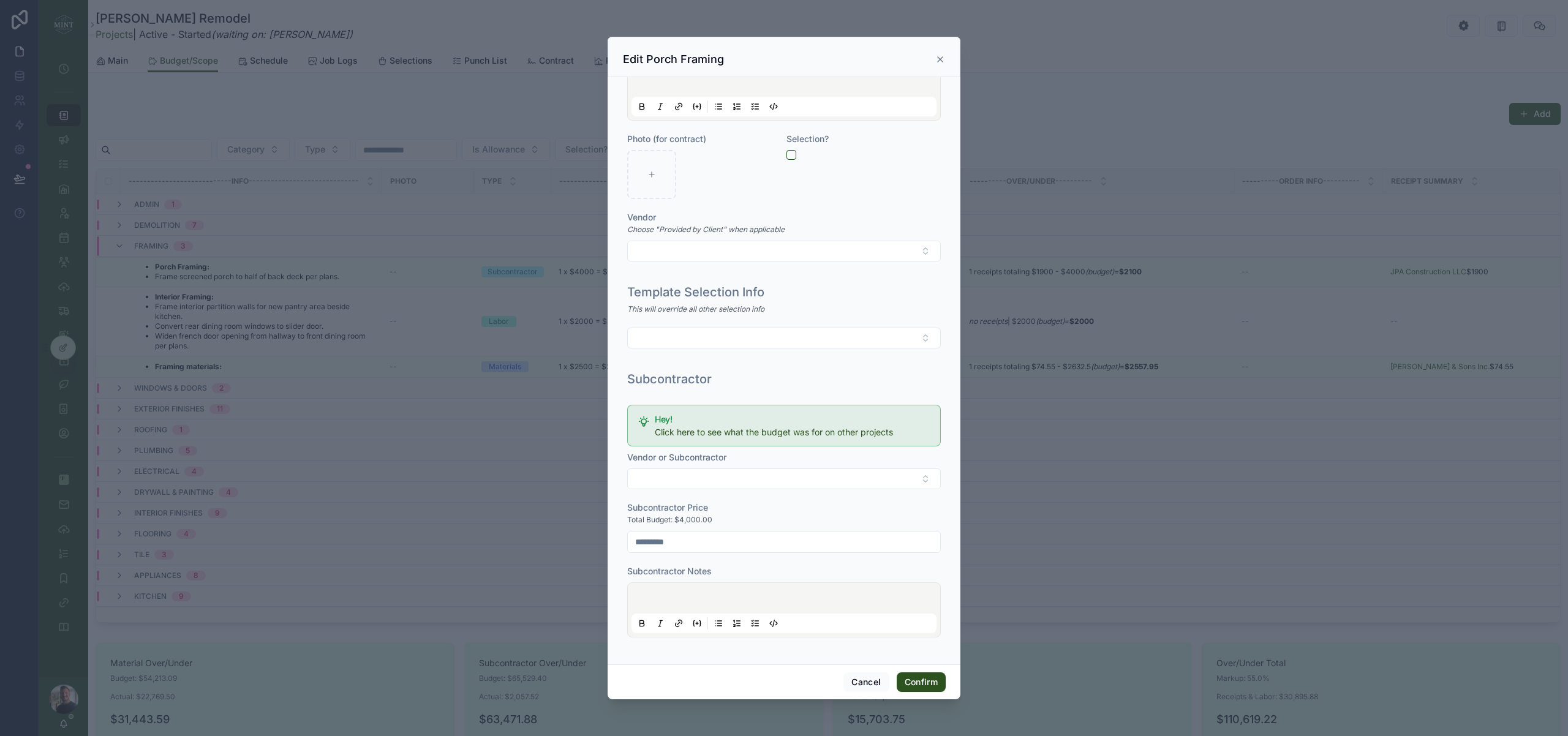
scroll to position [707, 0]
click at [710, 549] on input "*********" at bounding box center [784, 542] width 312 height 17
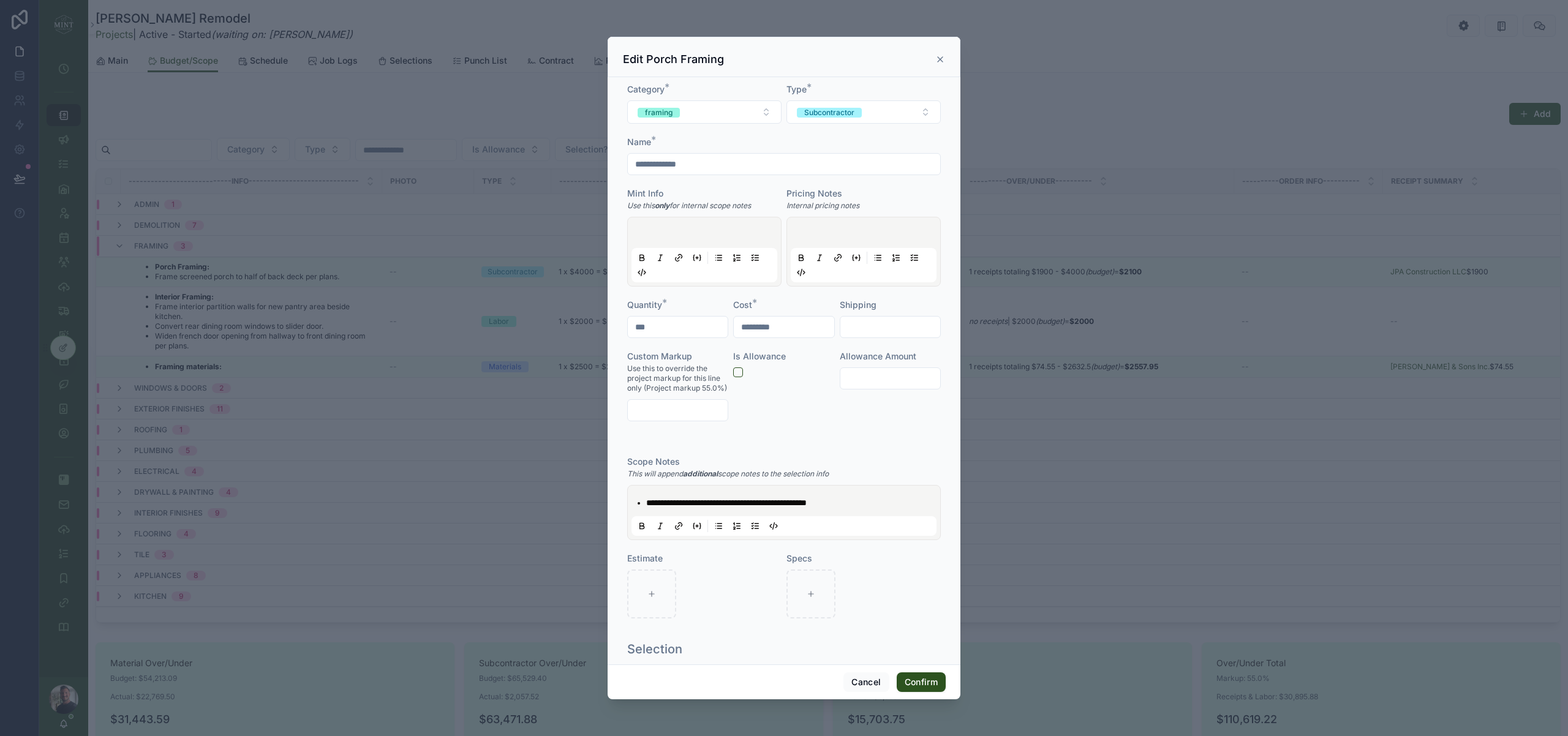
scroll to position [0, 0]
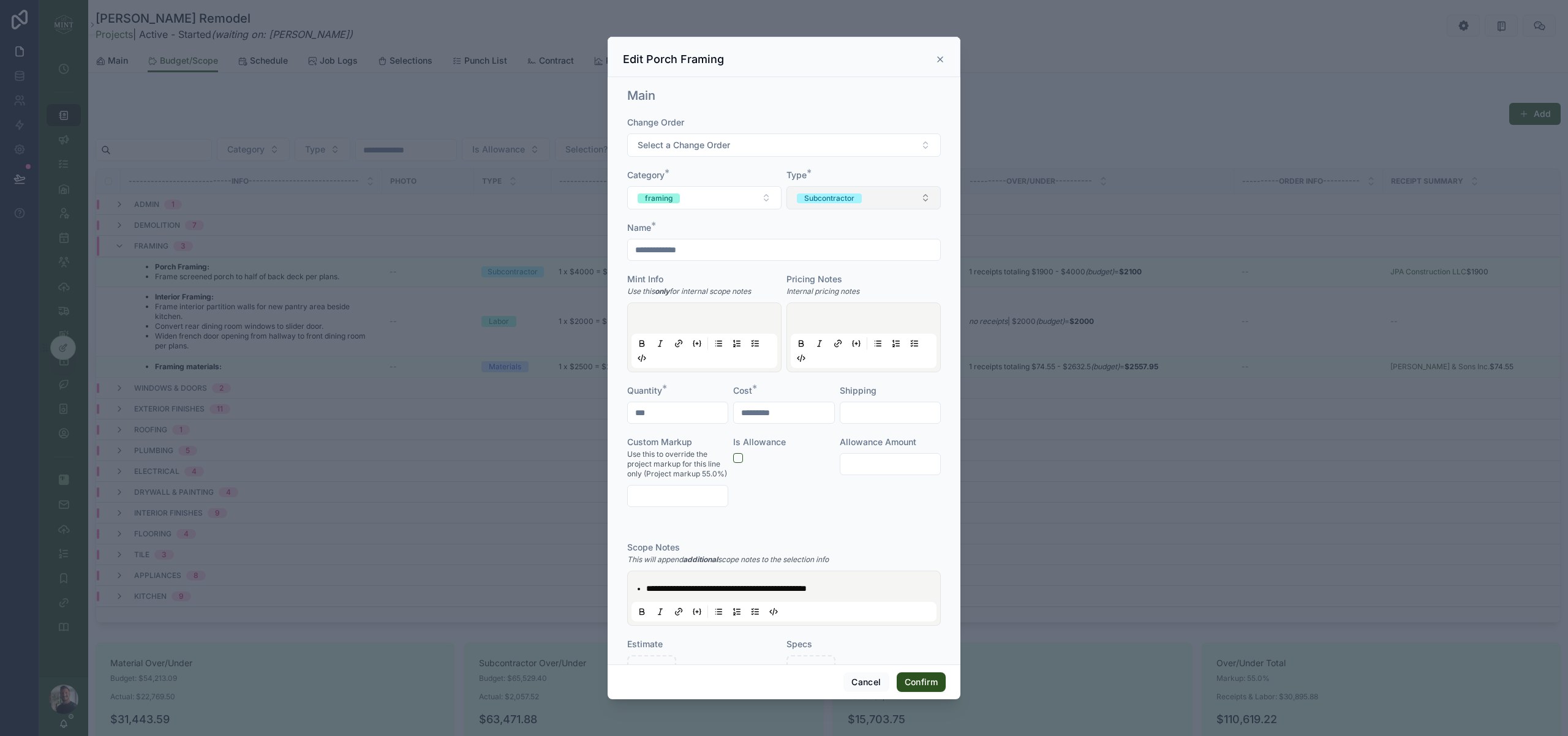
click at [930, 194] on button "Subcontractor" at bounding box center [863, 198] width 154 height 23
click at [877, 261] on div "Labor" at bounding box center [864, 263] width 148 height 17
drag, startPoint x: 926, startPoint y: 682, endPoint x: 241, endPoint y: 513, distance: 705.5
click at [926, 682] on button "Confirm" at bounding box center [921, 682] width 49 height 20
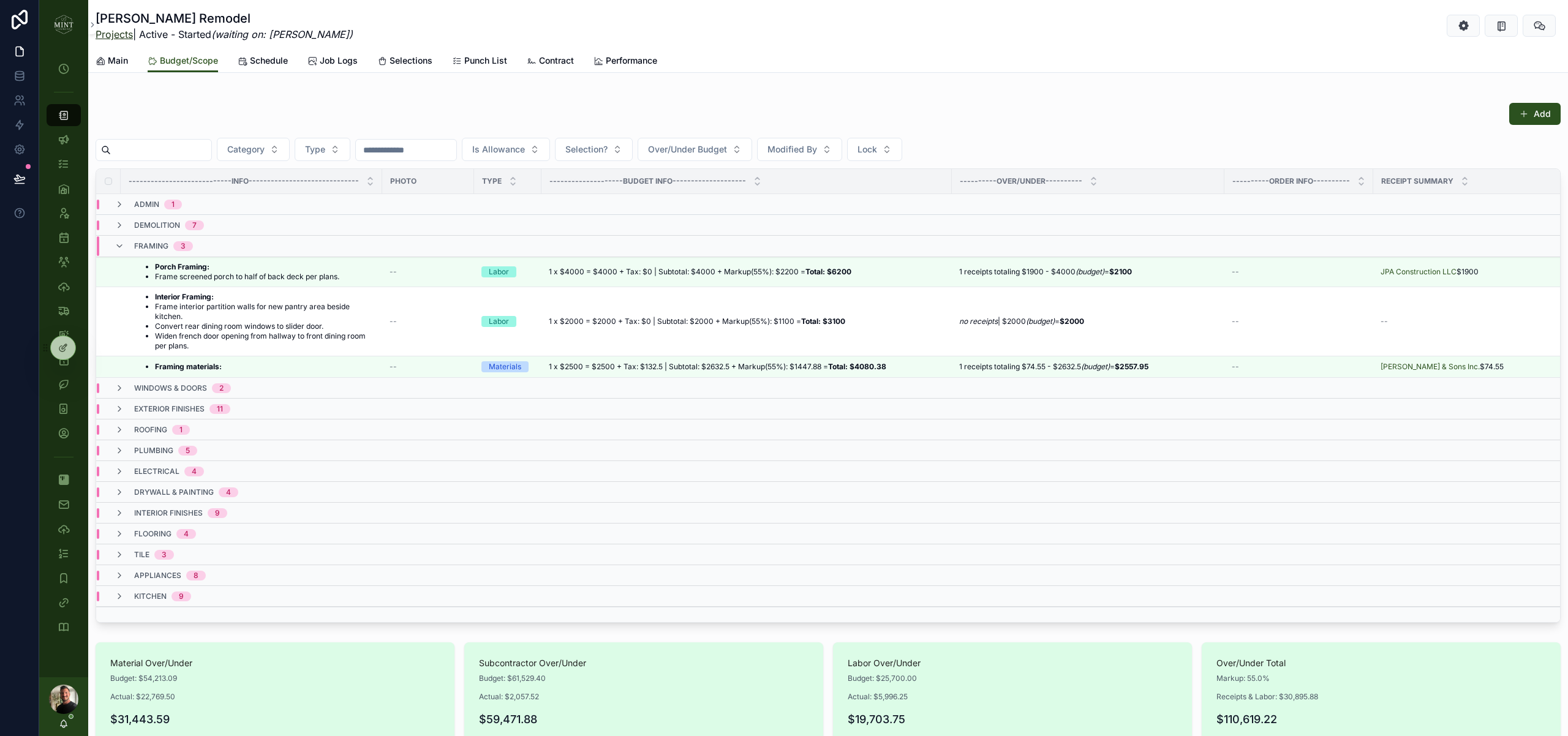
click at [112, 36] on link "Projects" at bounding box center [114, 34] width 37 height 12
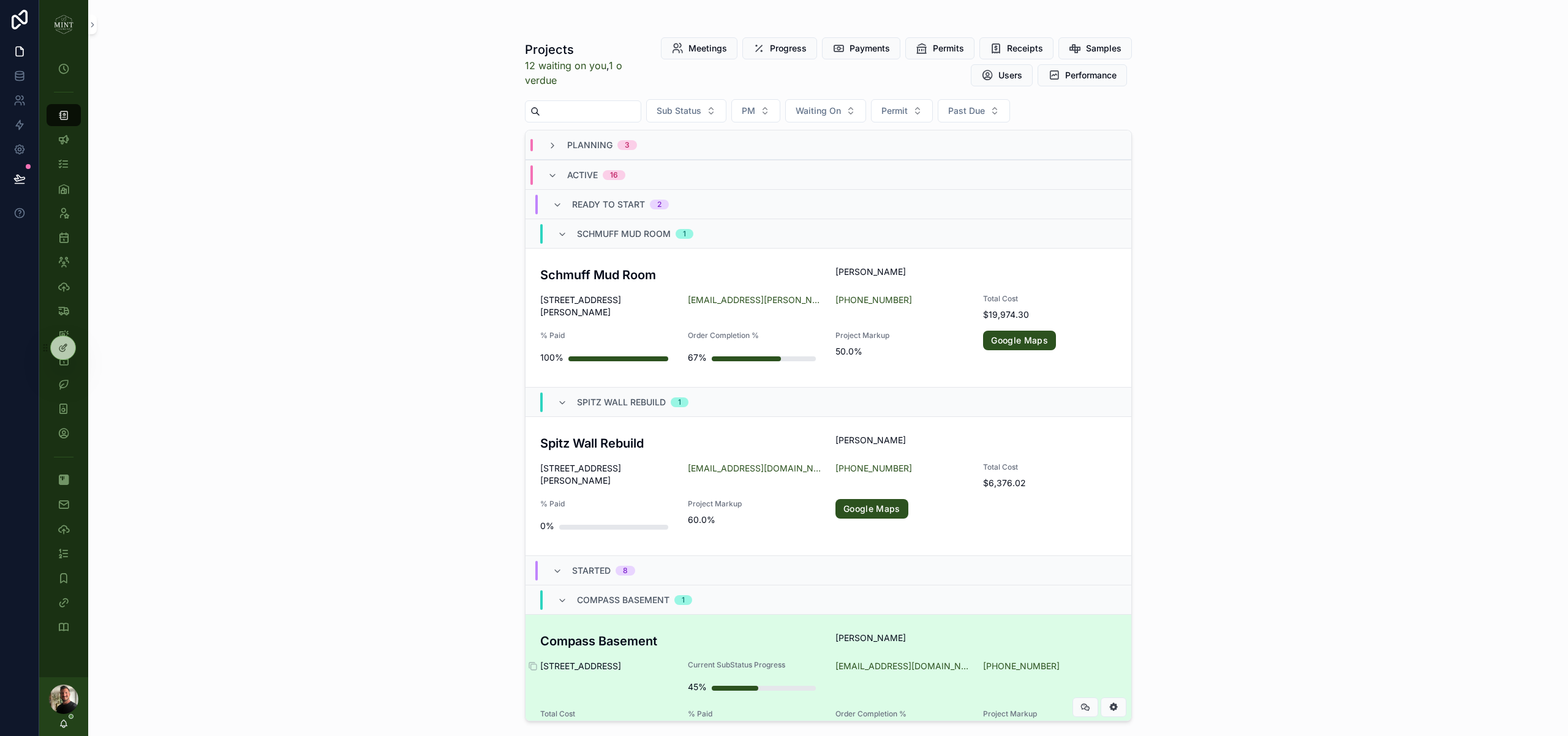
click at [601, 664] on span "[STREET_ADDRESS]" at bounding box center [606, 666] width 133 height 12
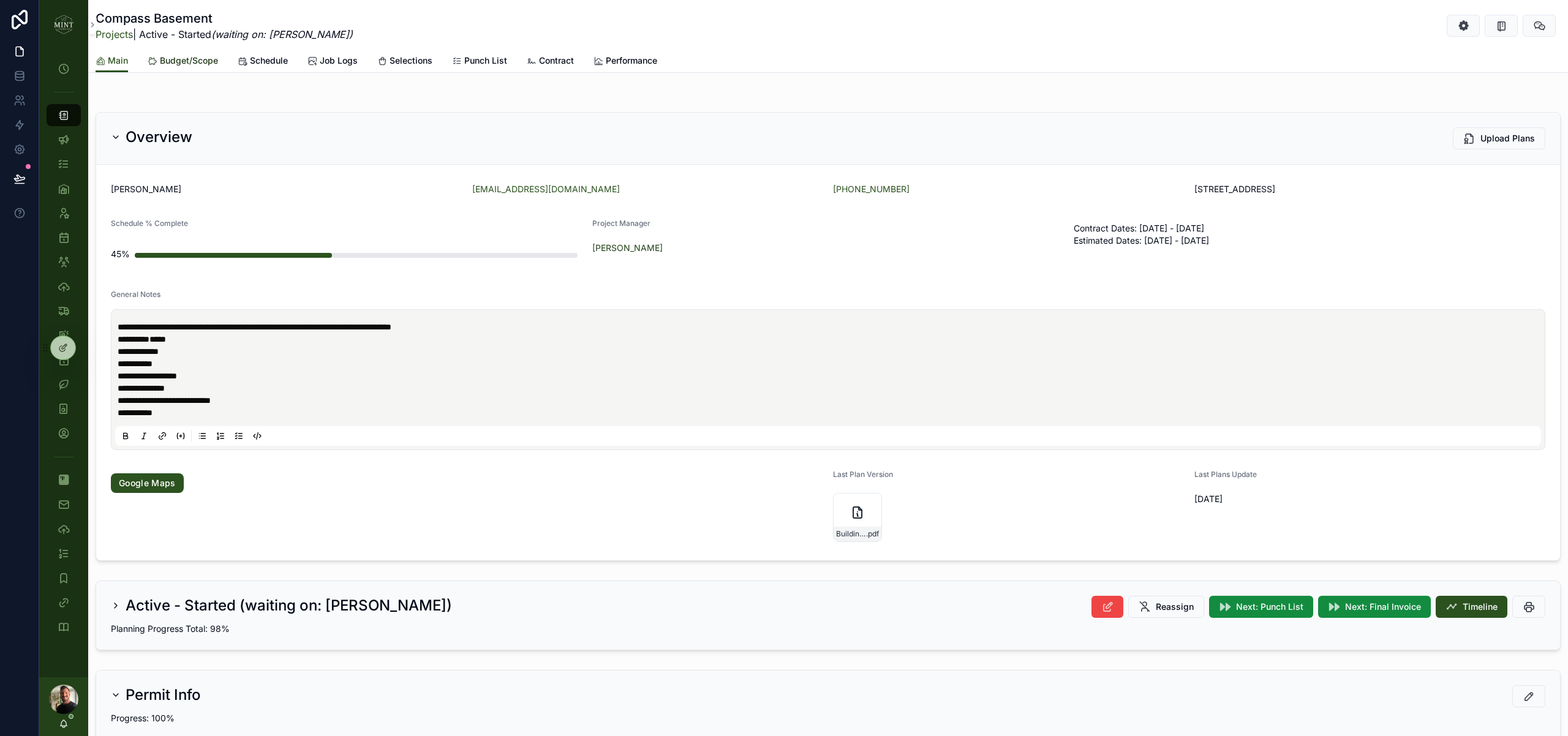
click at [203, 60] on span "Budget/Scope" at bounding box center [189, 60] width 58 height 12
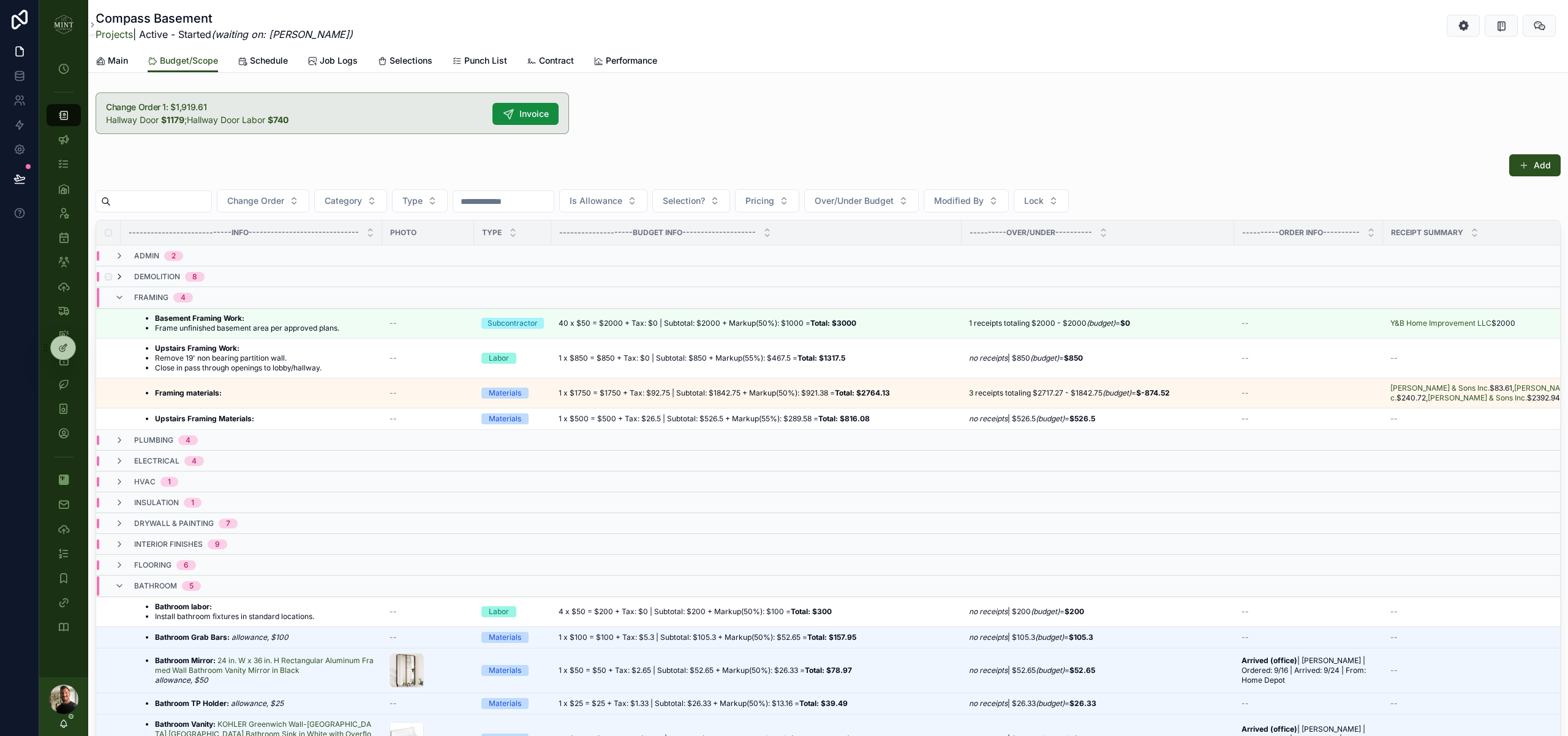
click at [123, 276] on icon "scrollable content" at bounding box center [119, 276] width 10 height 10
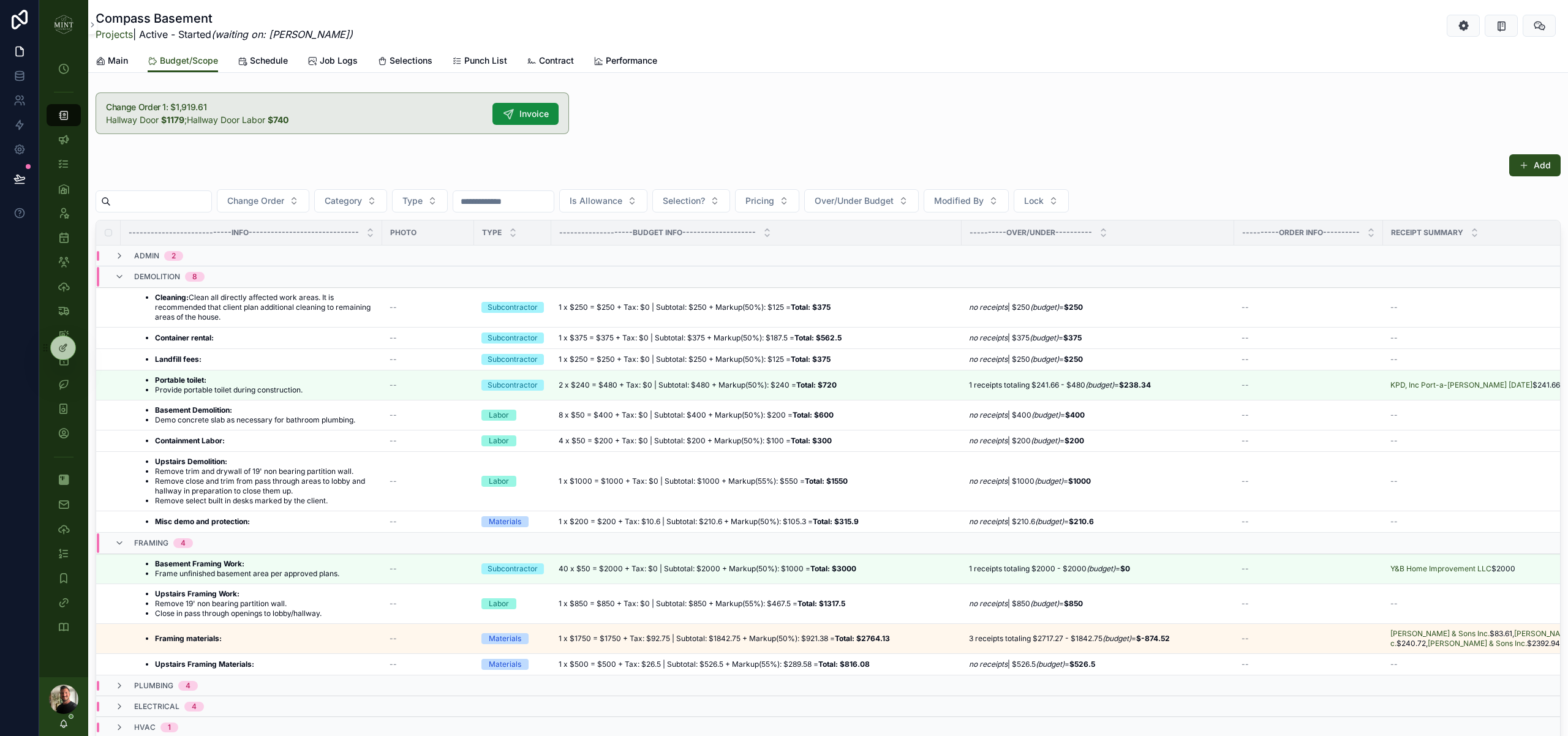
click at [120, 278] on icon "scrollable content" at bounding box center [119, 276] width 10 height 10
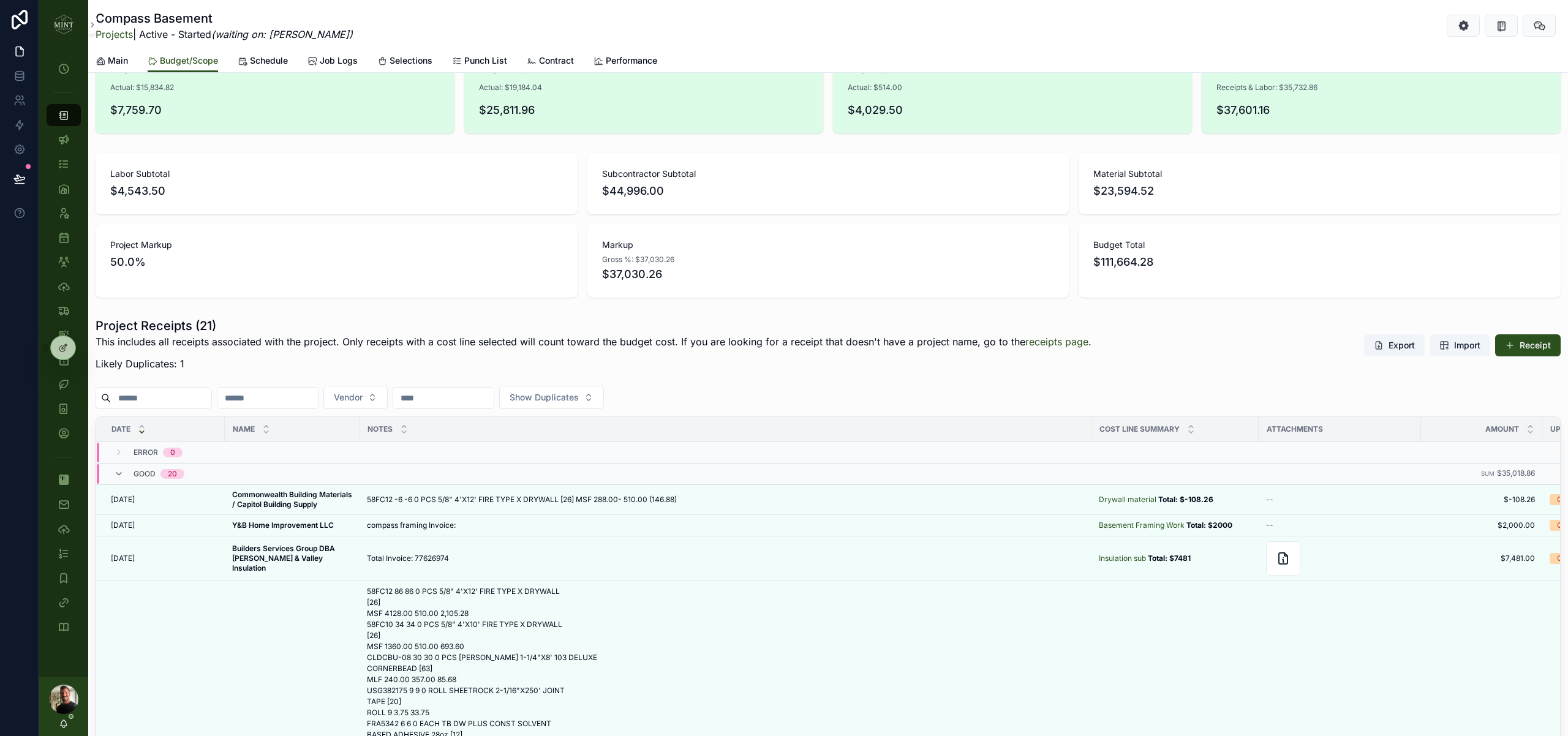
scroll to position [877, 0]
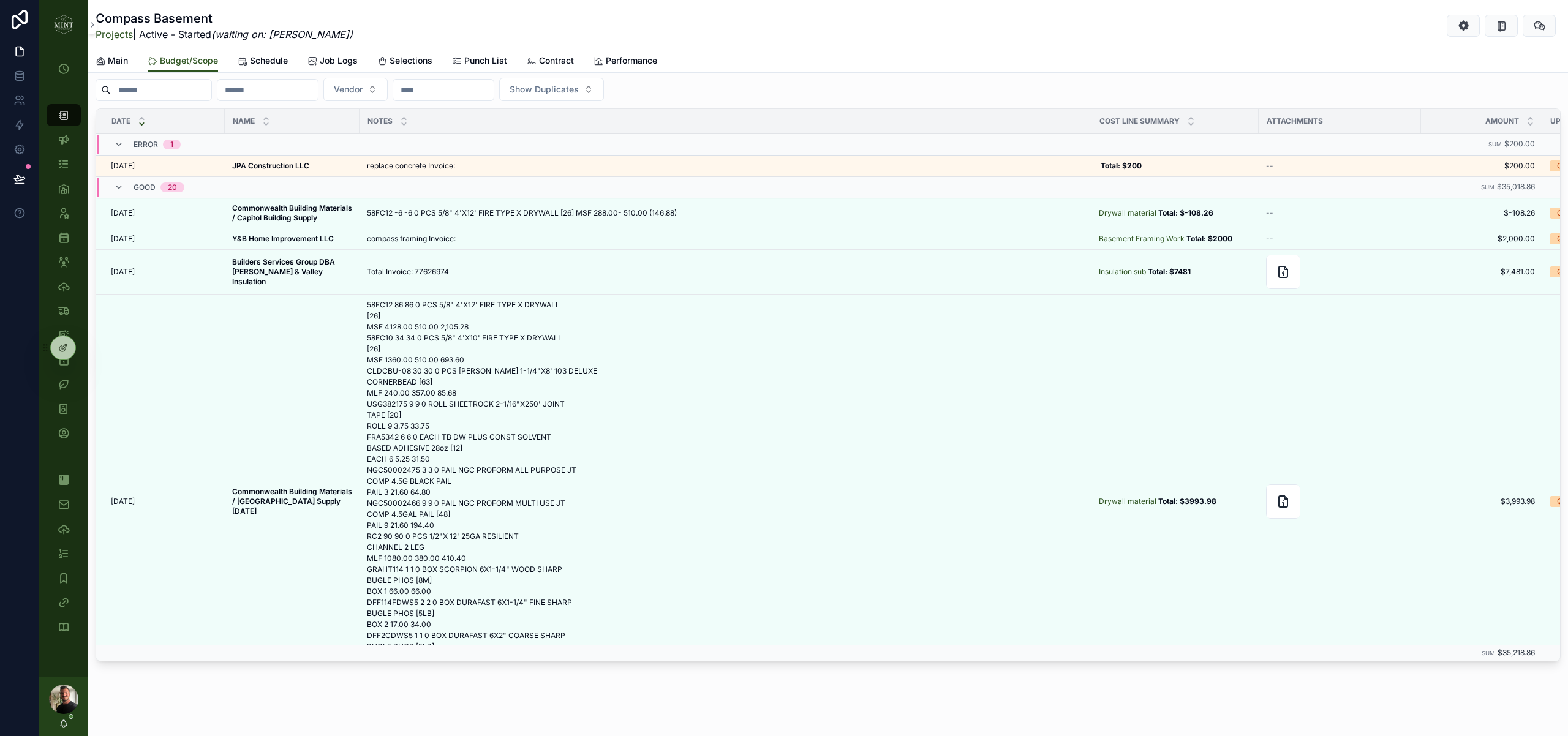
scroll to position [1127, 0]
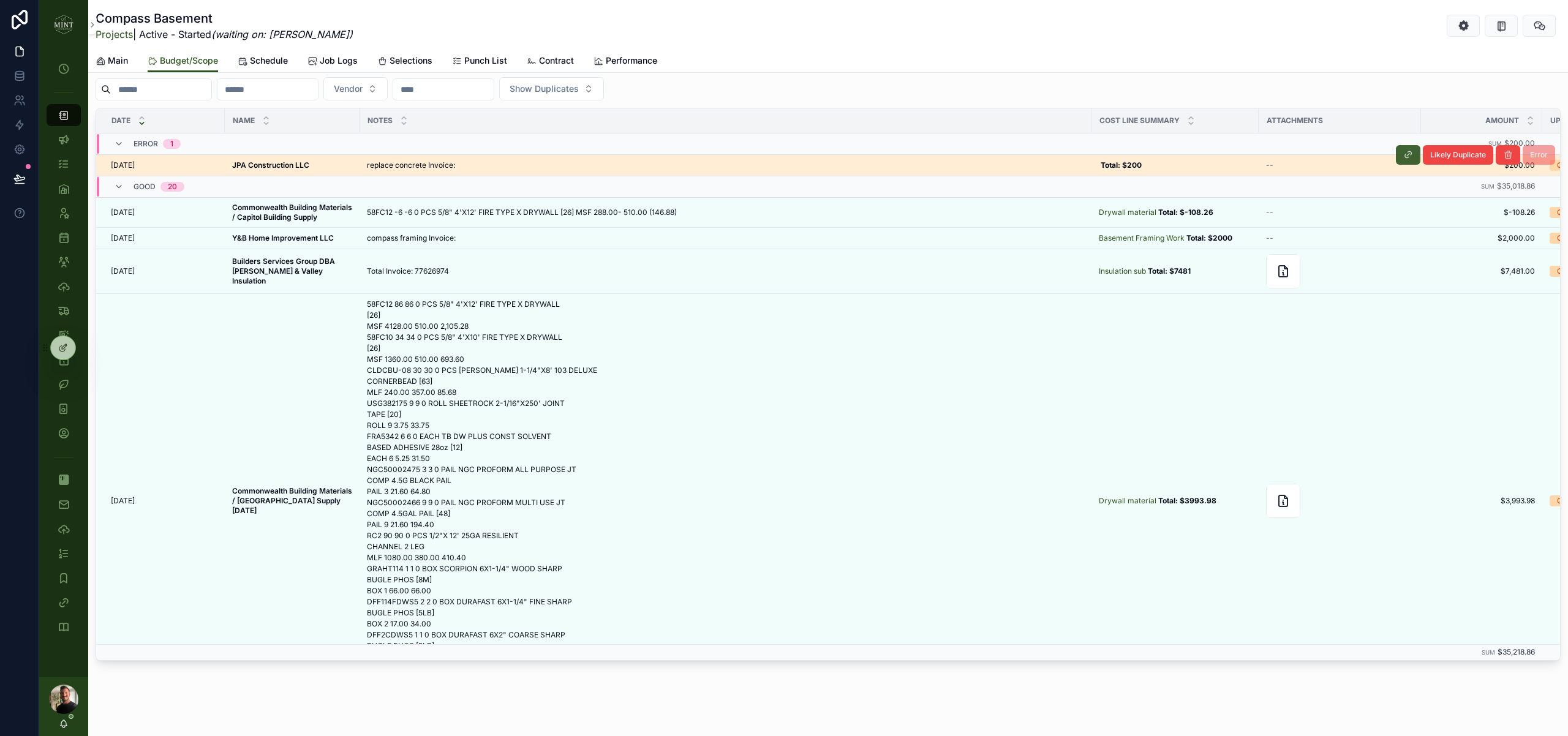
click at [1403, 158] on icon "scrollable content" at bounding box center [1407, 155] width 10 height 10
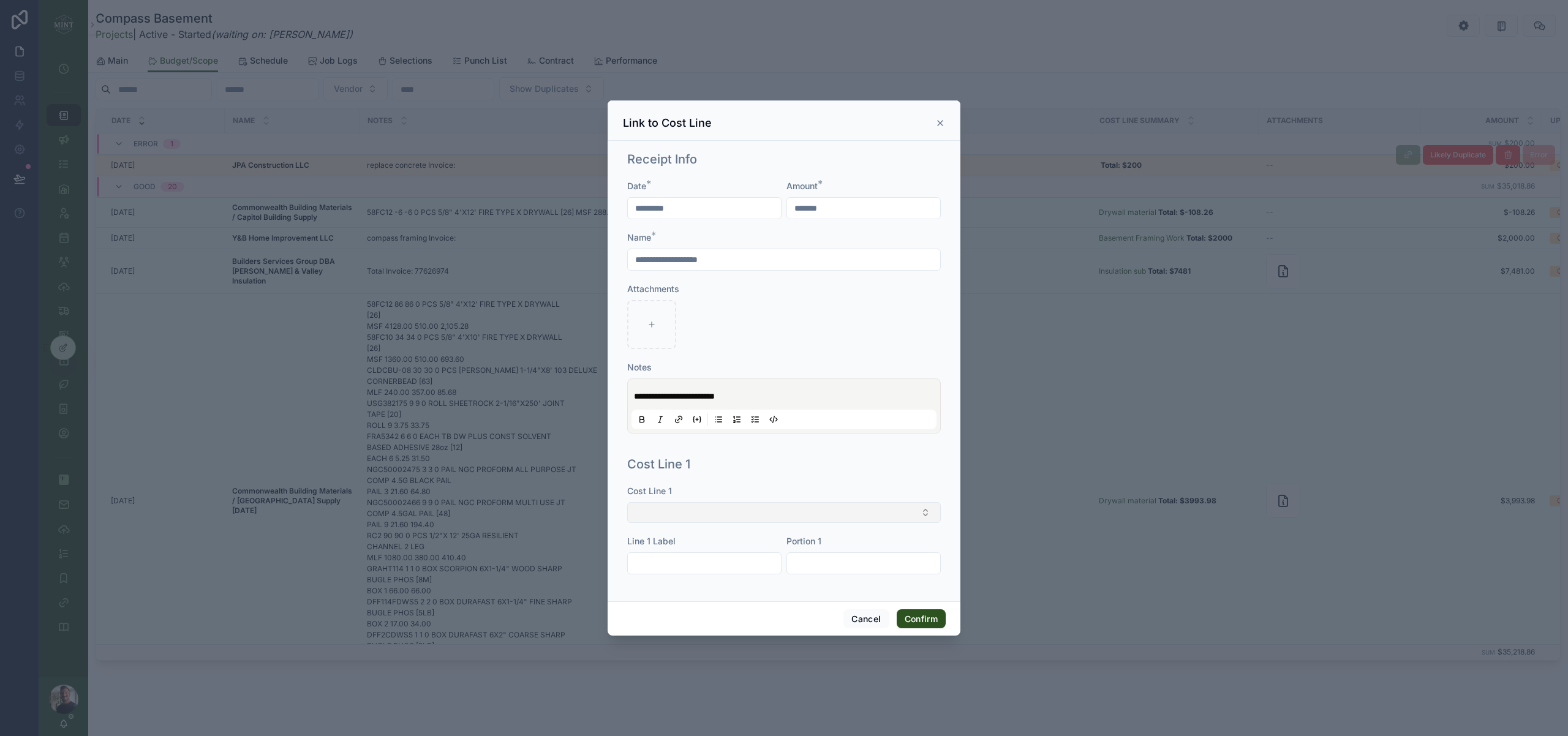
click at [835, 511] on button "Select Button" at bounding box center [784, 512] width 313 height 21
type input "****"
click at [681, 605] on span "Basement Framing Work" at bounding box center [684, 600] width 98 height 12
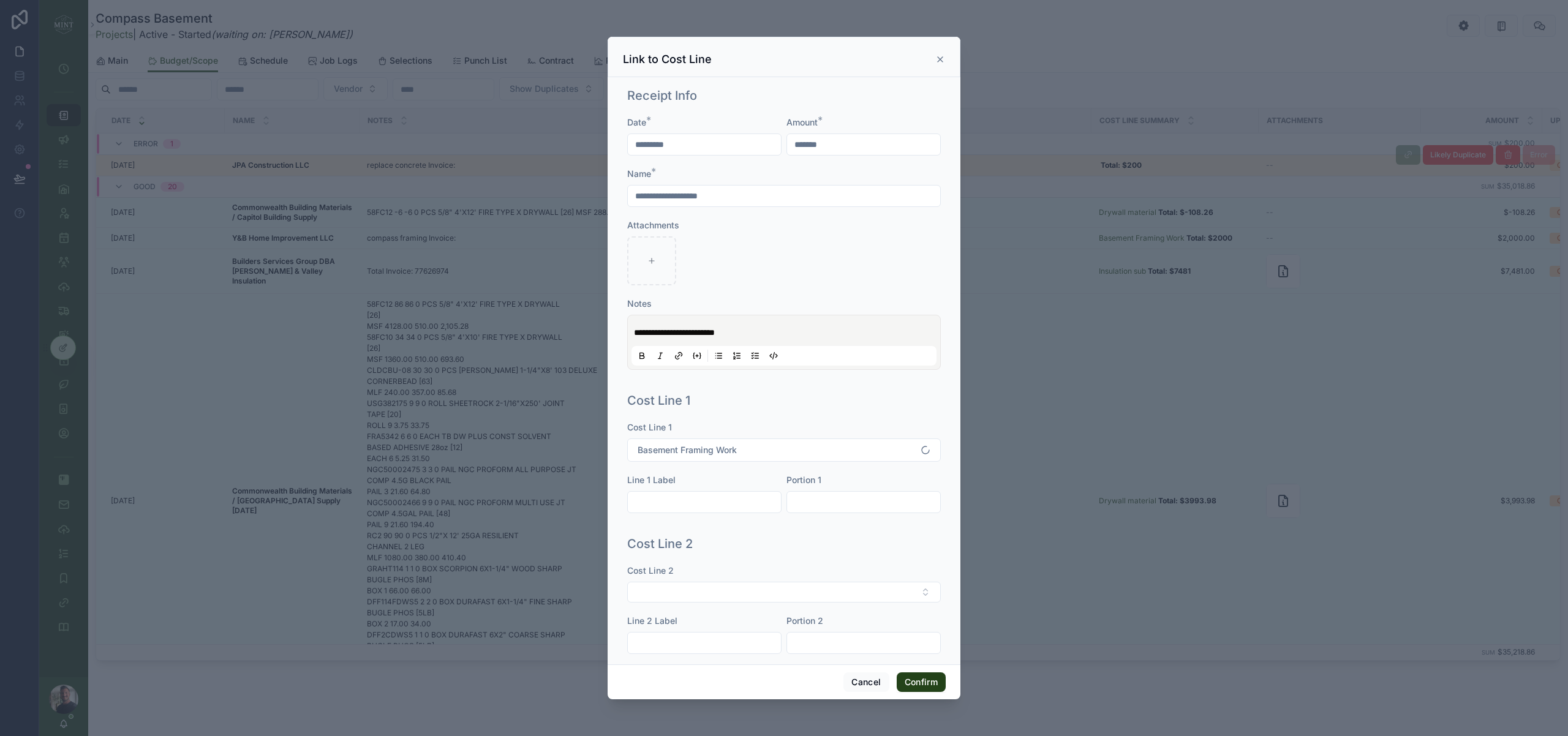
click at [924, 682] on button "Confirm" at bounding box center [921, 682] width 49 height 20
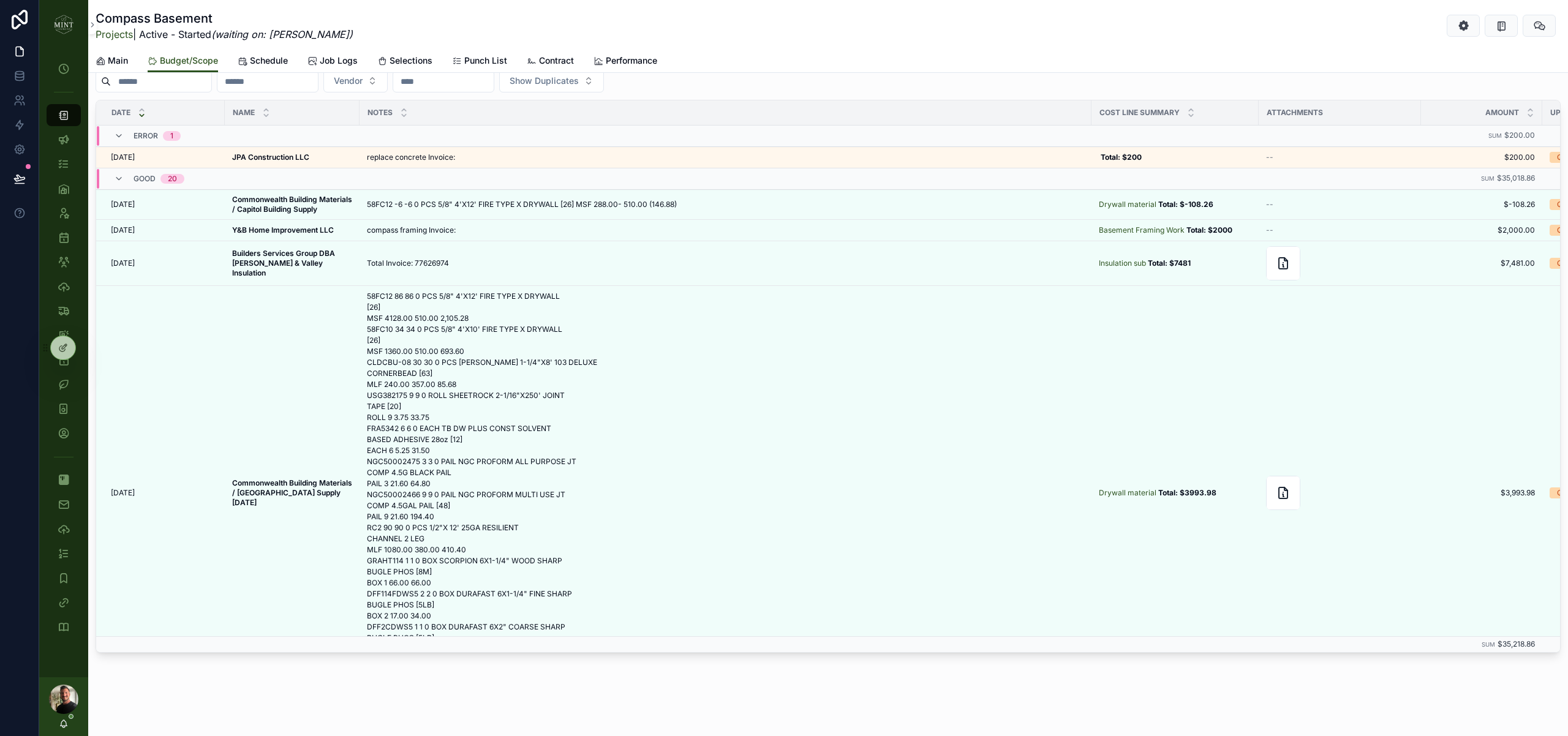
scroll to position [1069, 0]
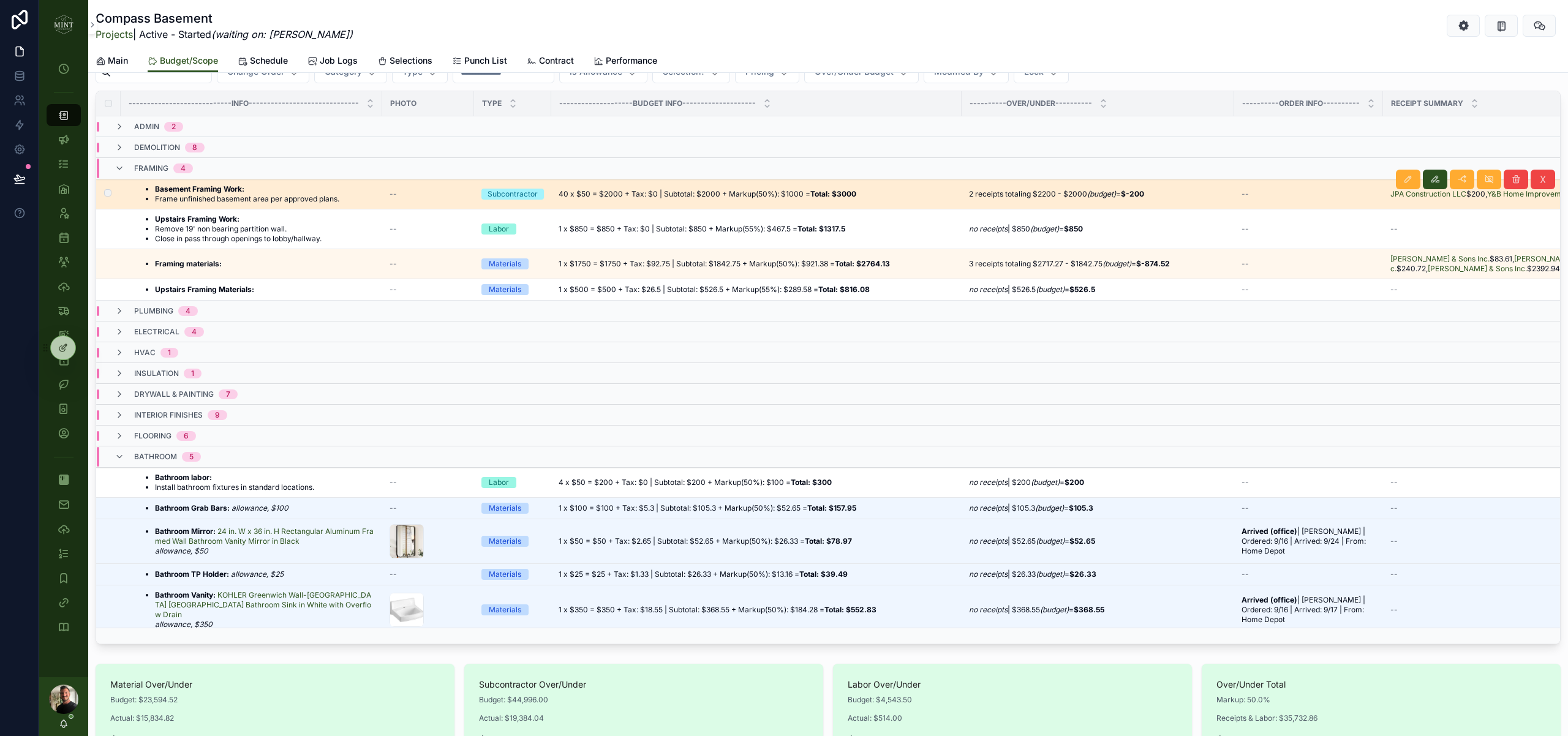
scroll to position [140, 0]
